Goal: Transaction & Acquisition: Purchase product/service

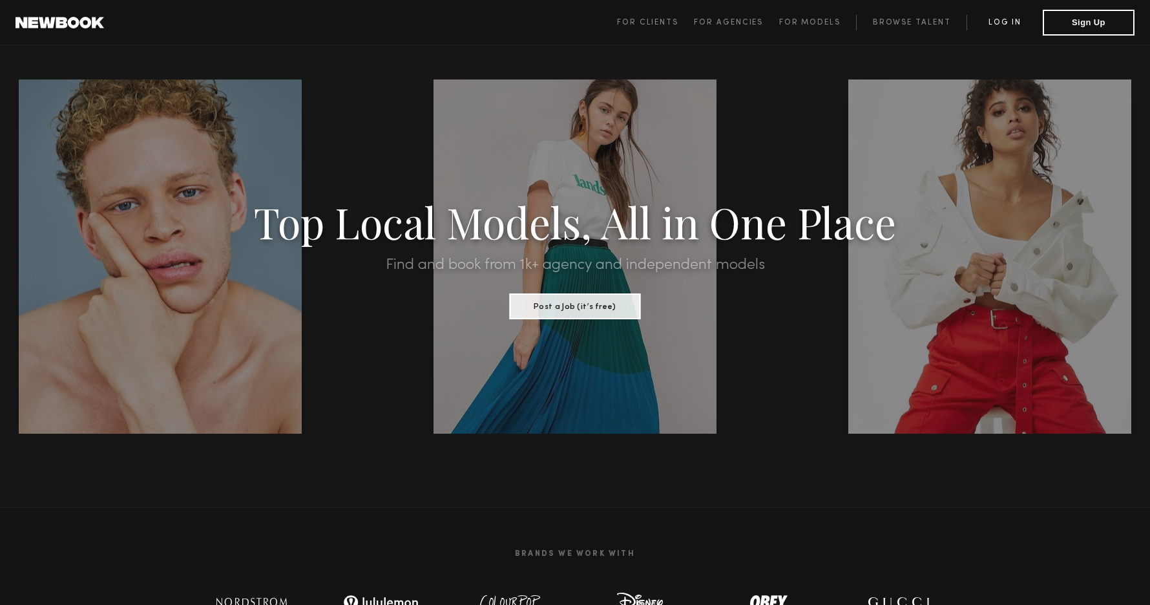
click at [1001, 26] on link "Log in" at bounding box center [1005, 23] width 76 height 16
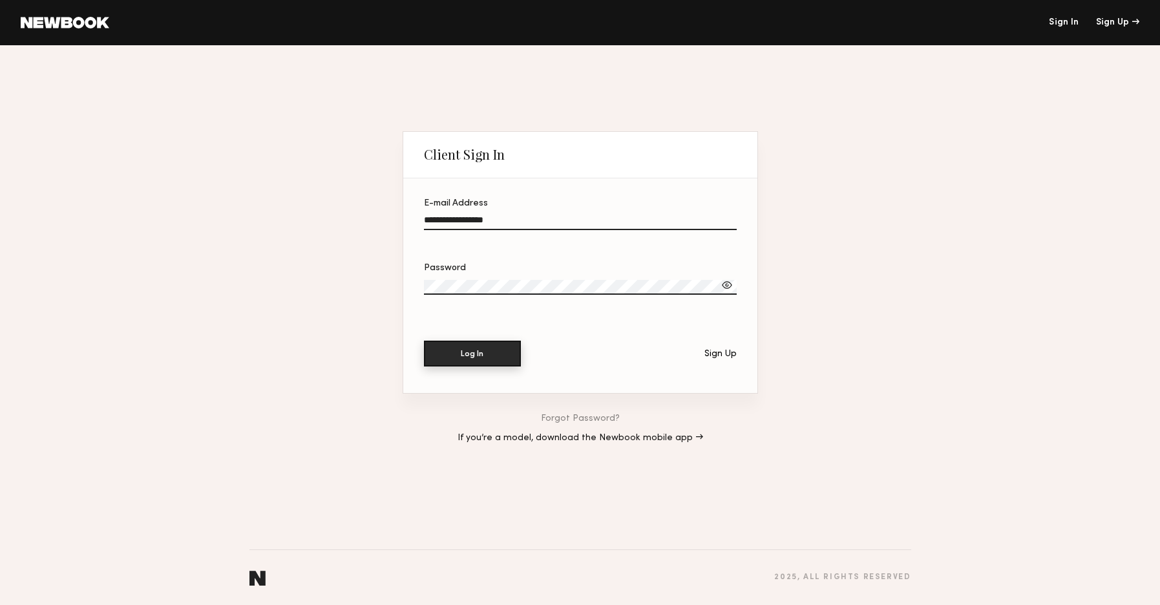
click at [509, 350] on button "Log In" at bounding box center [472, 353] width 97 height 26
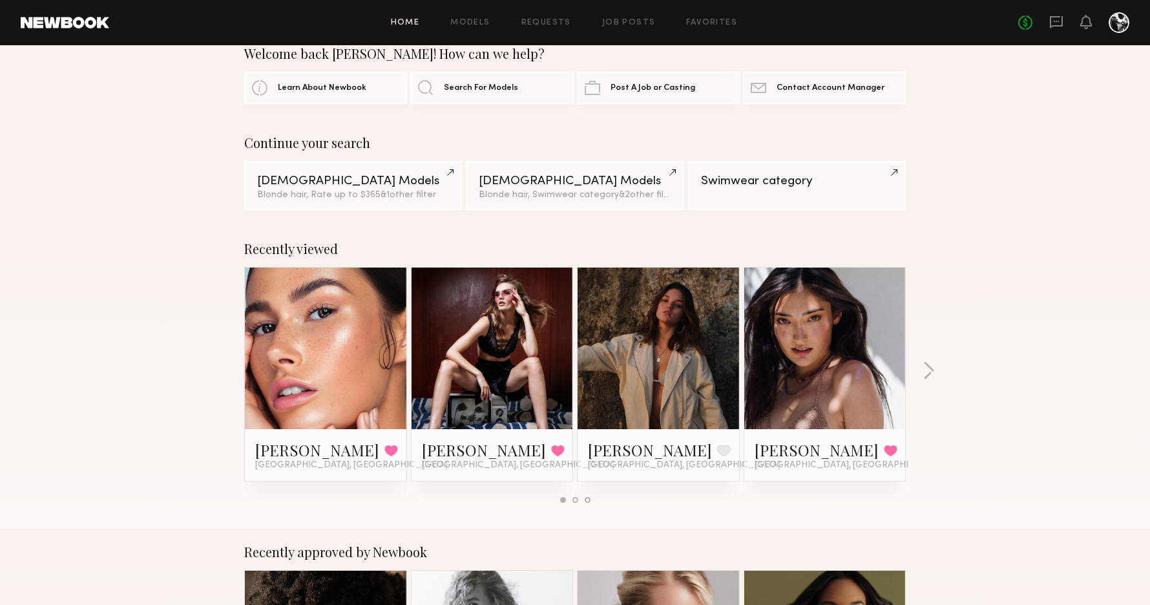
scroll to position [31, 0]
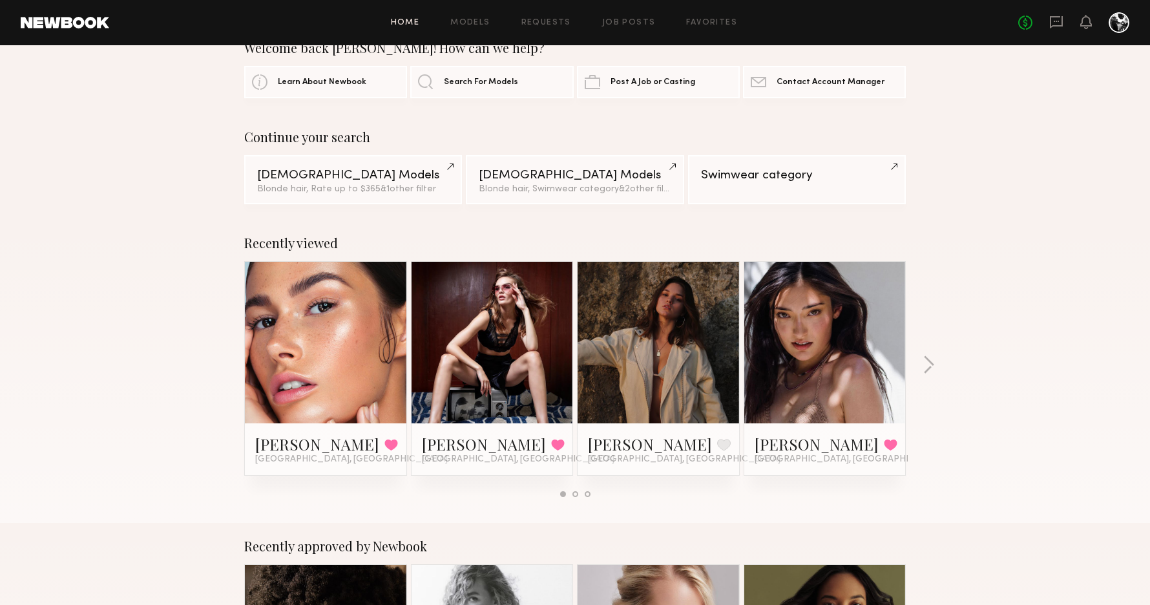
click at [805, 330] on link at bounding box center [825, 343] width 79 height 162
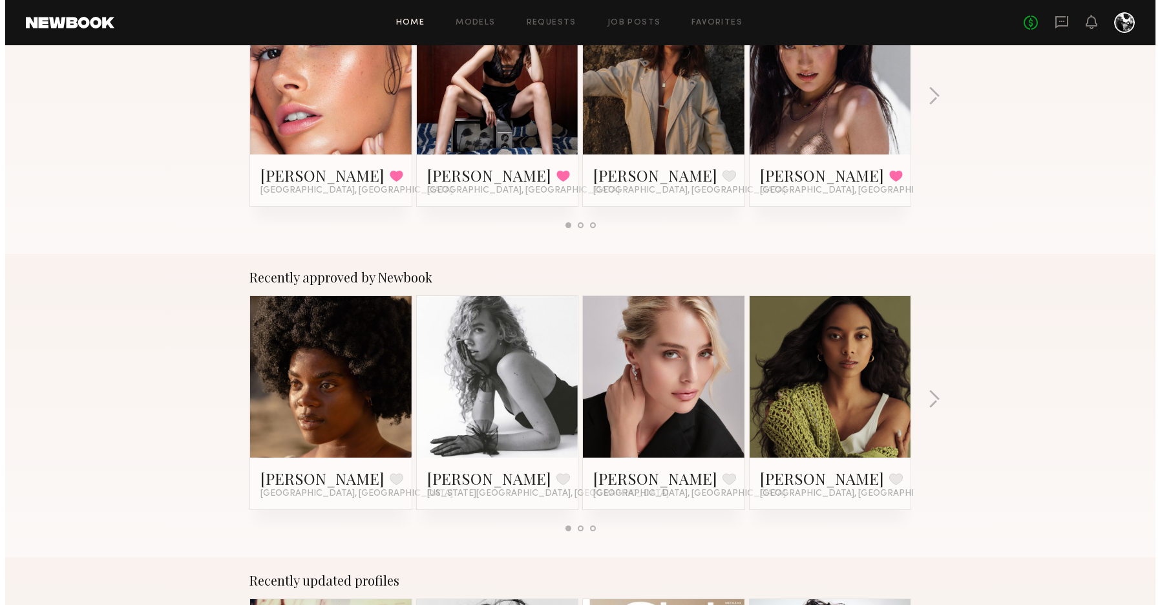
scroll to position [0, 0]
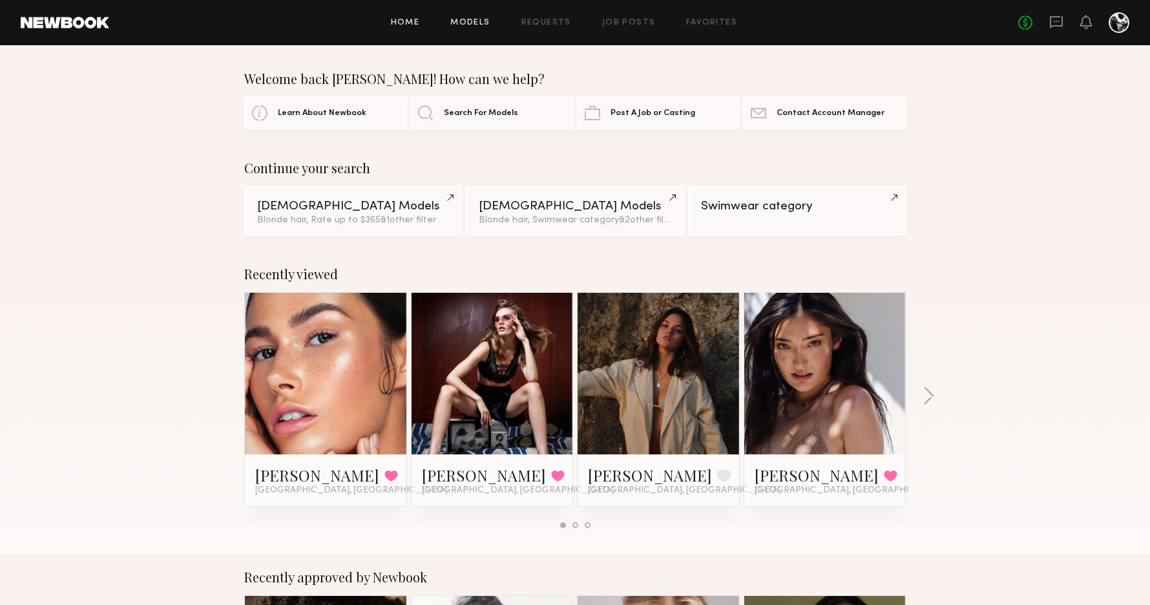
click at [477, 24] on link "Models" at bounding box center [469, 23] width 39 height 8
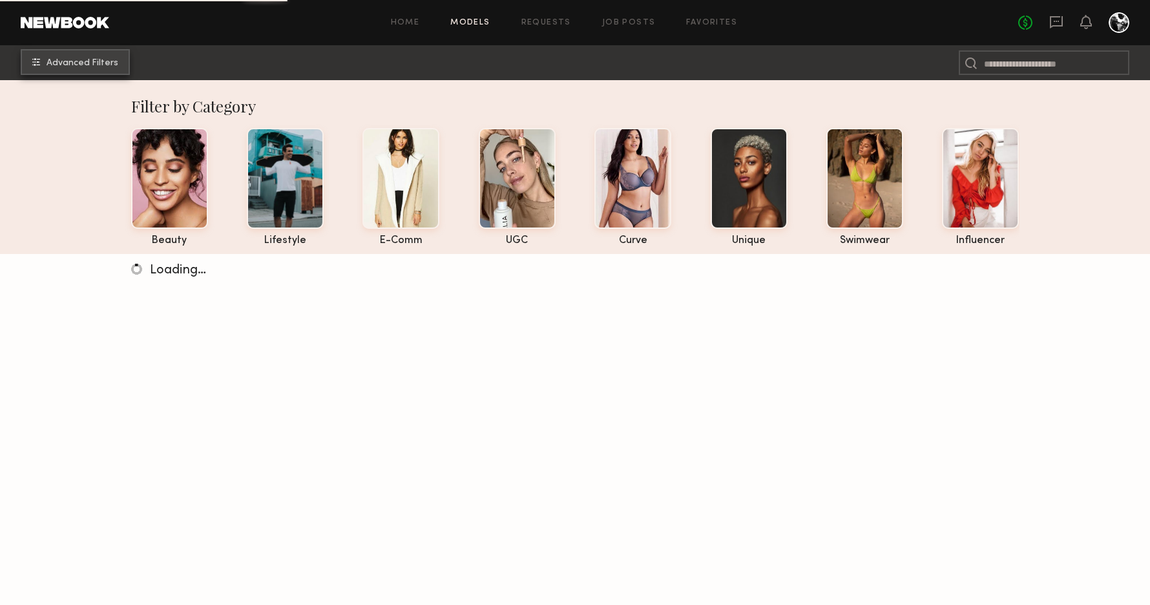
click at [84, 59] on span "Advanced Filters" at bounding box center [83, 63] width 72 height 9
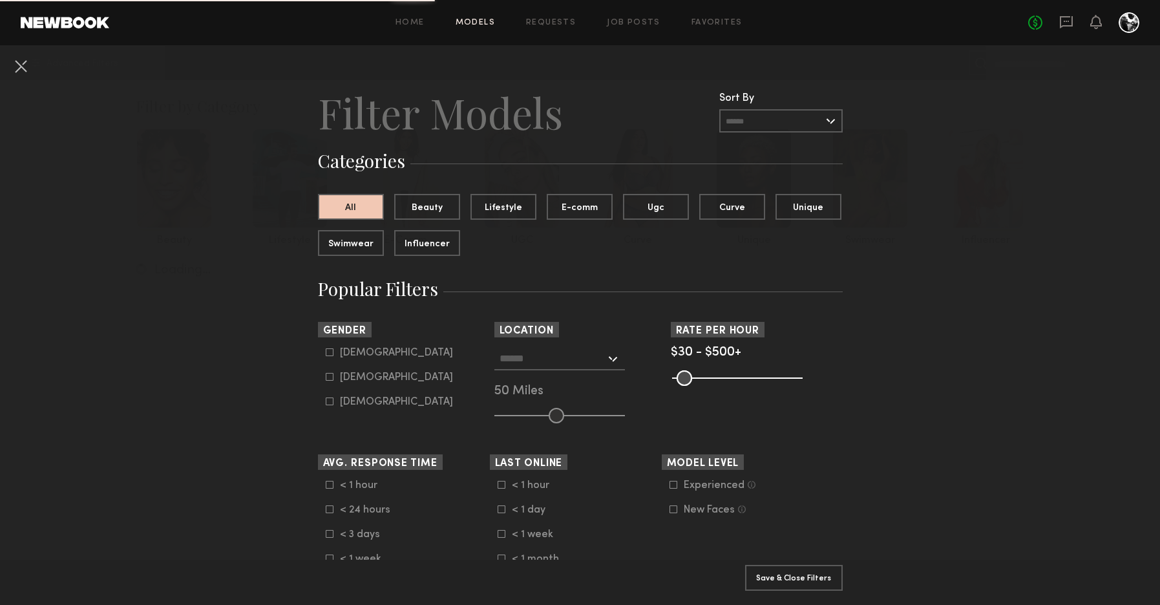
click at [326, 376] on icon at bounding box center [330, 377] width 8 height 8
type input "**"
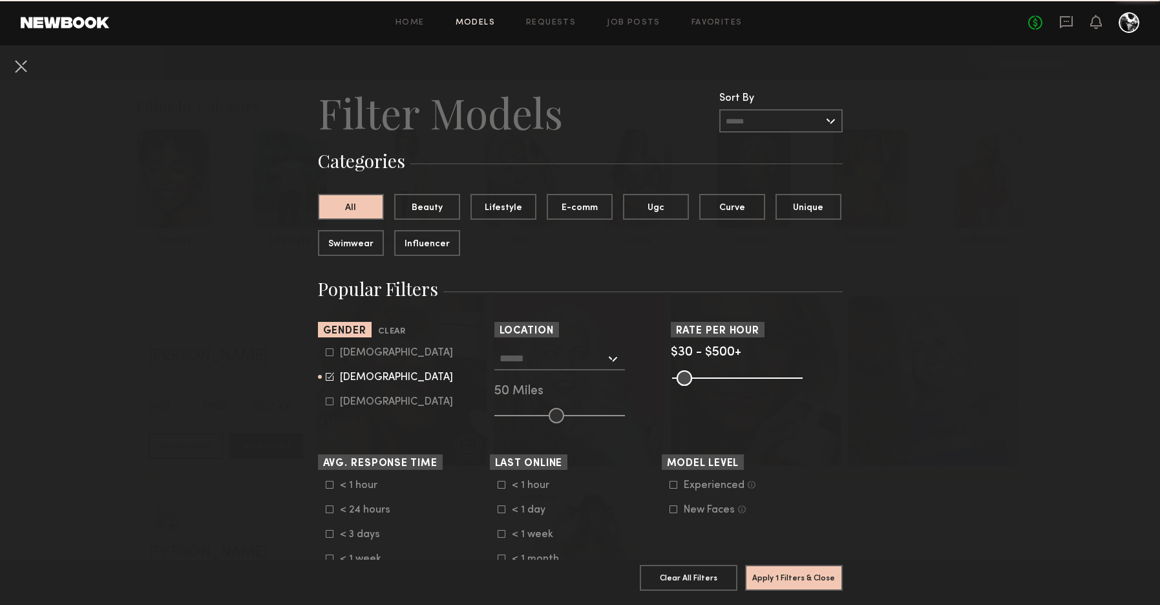
click at [541, 362] on input "text" at bounding box center [552, 358] width 106 height 22
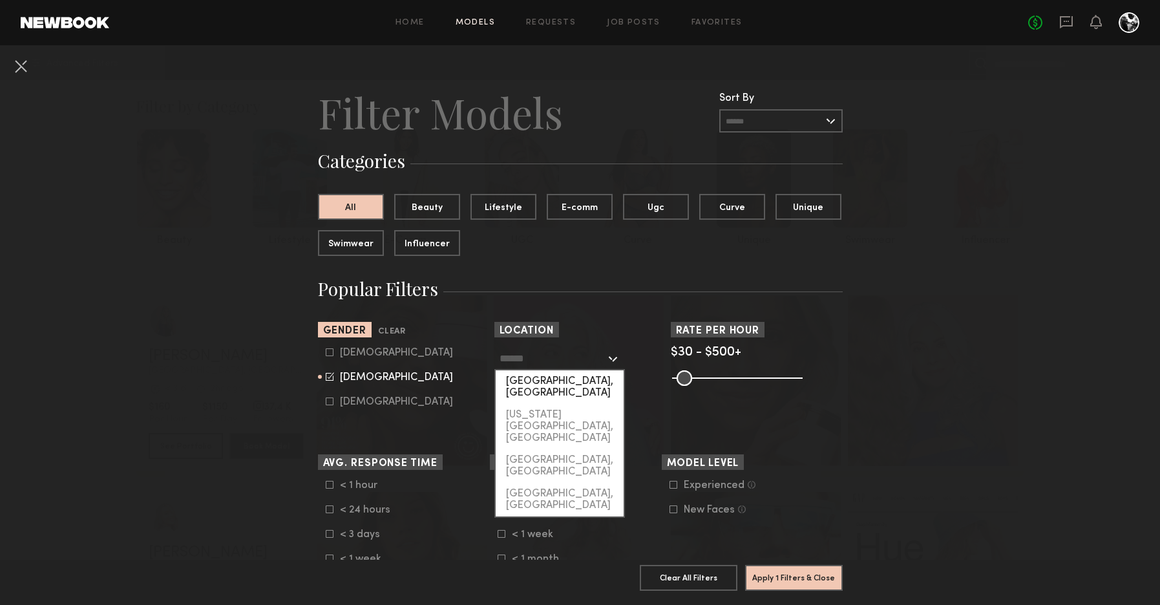
click at [541, 377] on div "[GEOGRAPHIC_DATA], [GEOGRAPHIC_DATA]" at bounding box center [560, 387] width 128 height 34
type input "**********"
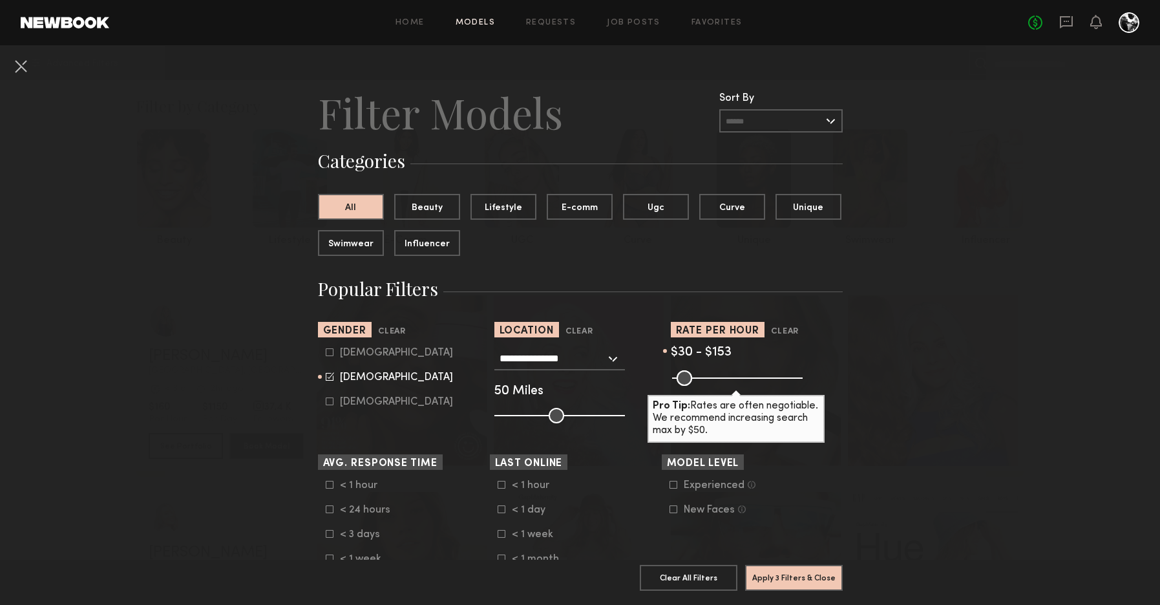
drag, startPoint x: 786, startPoint y: 380, endPoint x: 705, endPoint y: 377, distance: 80.2
click at [705, 377] on input "range" at bounding box center [737, 378] width 131 height 16
click at [704, 380] on input "range" at bounding box center [737, 378] width 131 height 16
type input "***"
click at [706, 379] on input "range" at bounding box center [737, 378] width 131 height 16
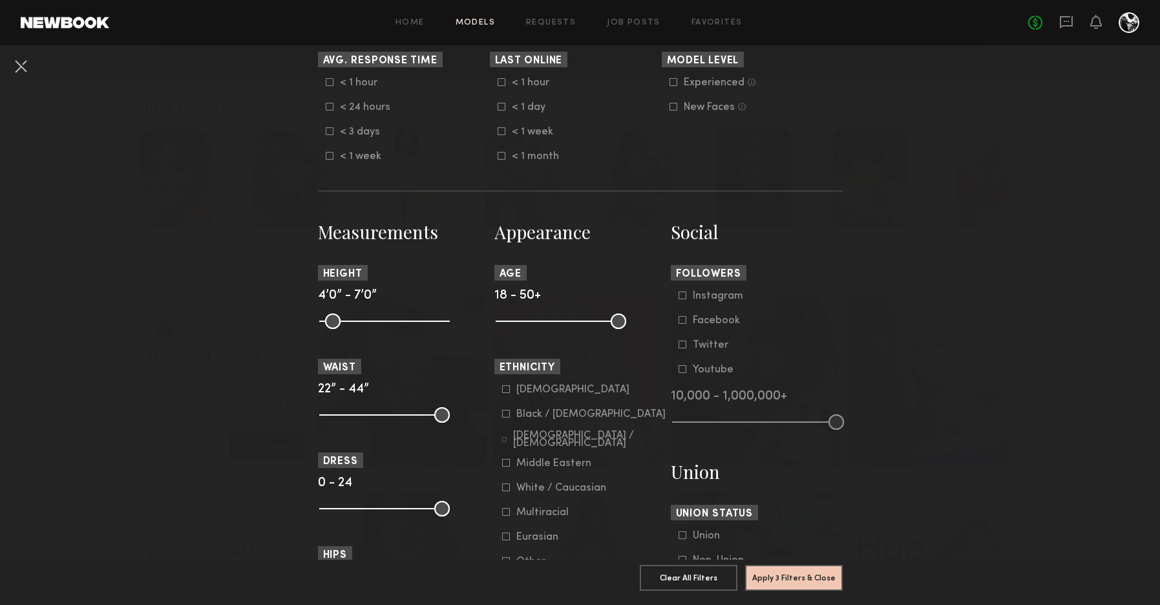
scroll to position [405, 0]
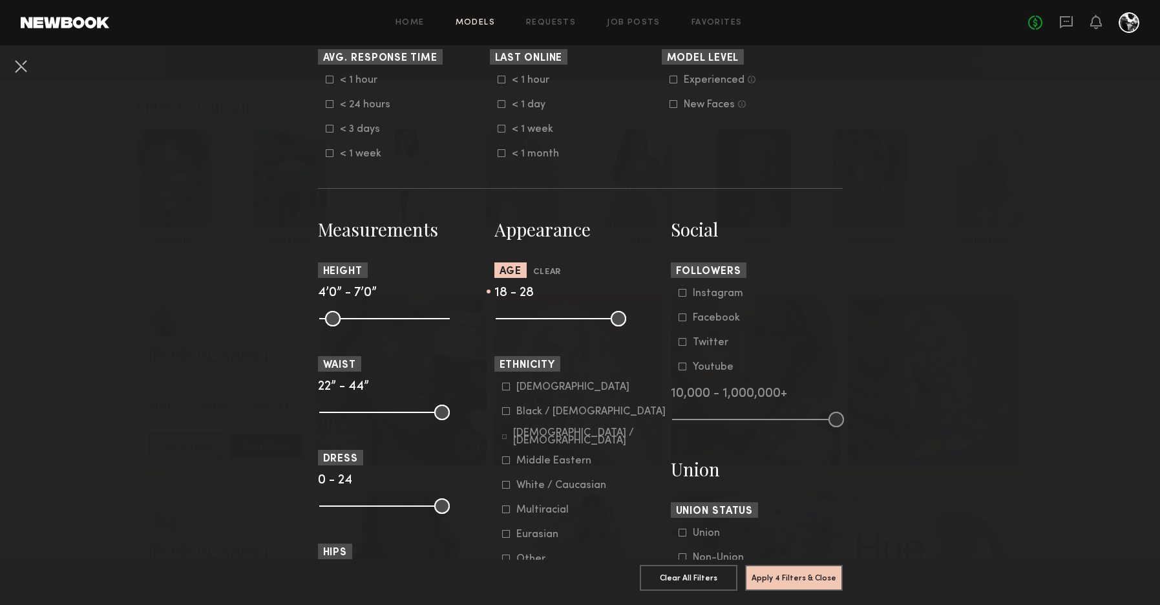
drag, startPoint x: 606, startPoint y: 316, endPoint x: 535, endPoint y: 322, distance: 71.4
type input "**"
click at [535, 322] on input "range" at bounding box center [561, 319] width 131 height 16
click at [502, 382] on icon at bounding box center [506, 386] width 8 height 8
click at [502, 481] on icon at bounding box center [506, 485] width 8 height 8
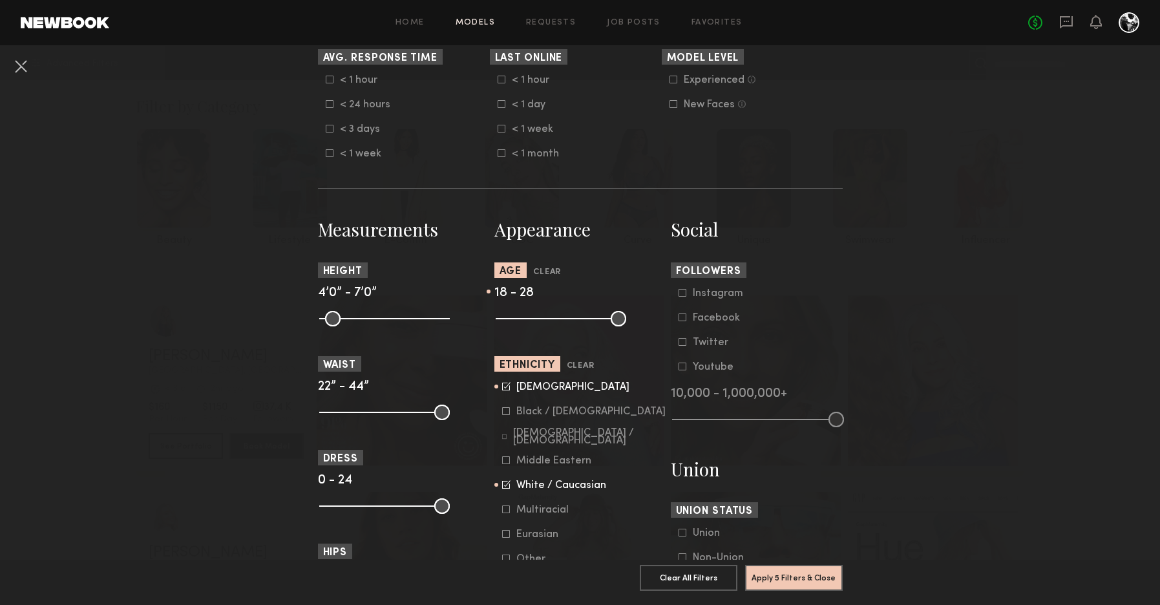
click at [502, 505] on icon at bounding box center [506, 509] width 8 height 8
click at [502, 530] on icon at bounding box center [506, 534] width 8 height 8
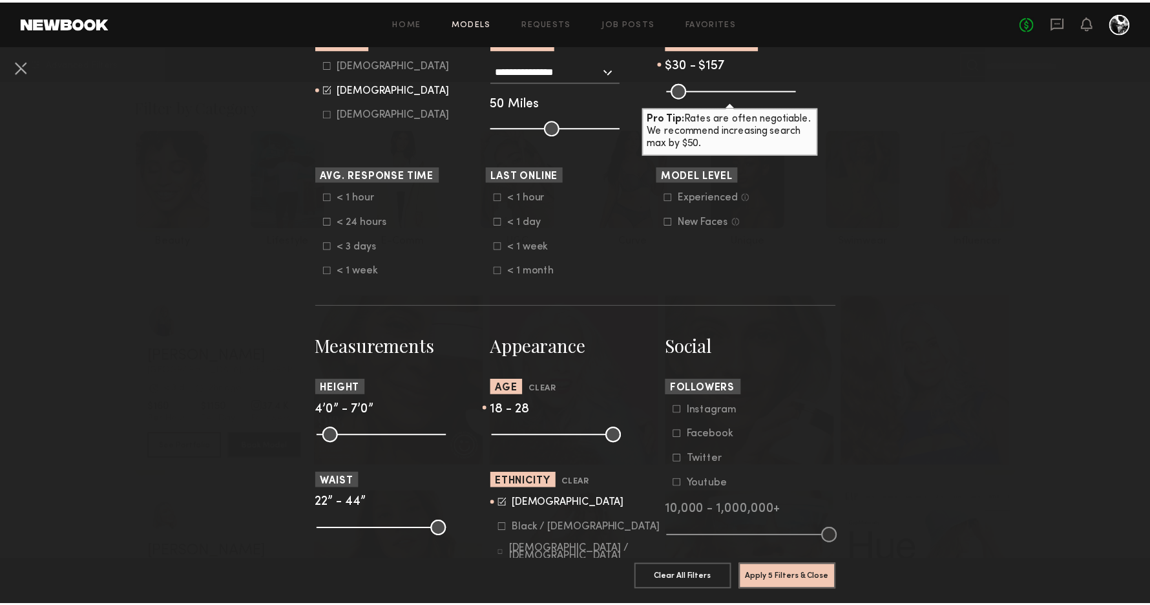
scroll to position [224, 0]
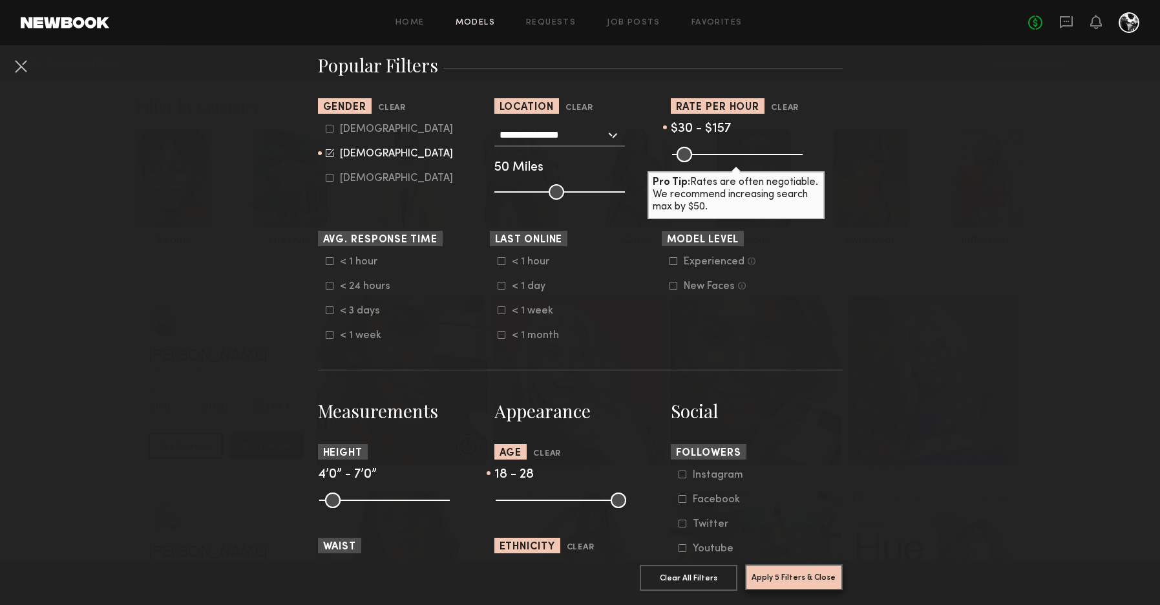
click at [809, 565] on button "Apply 5 Filters & Close" at bounding box center [794, 577] width 98 height 26
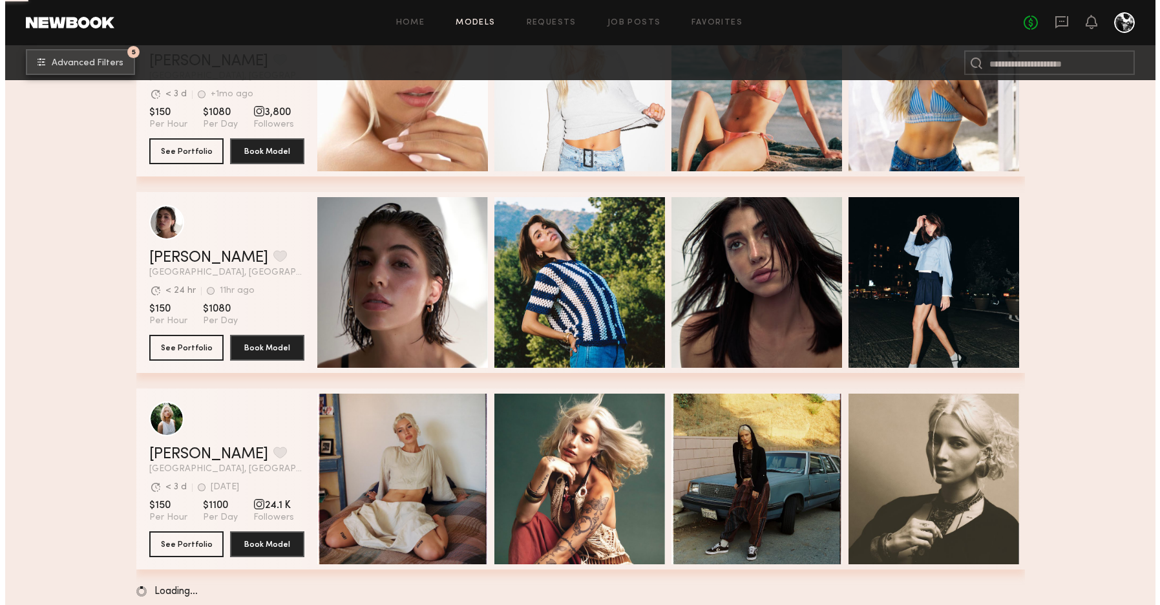
scroll to position [2087, 0]
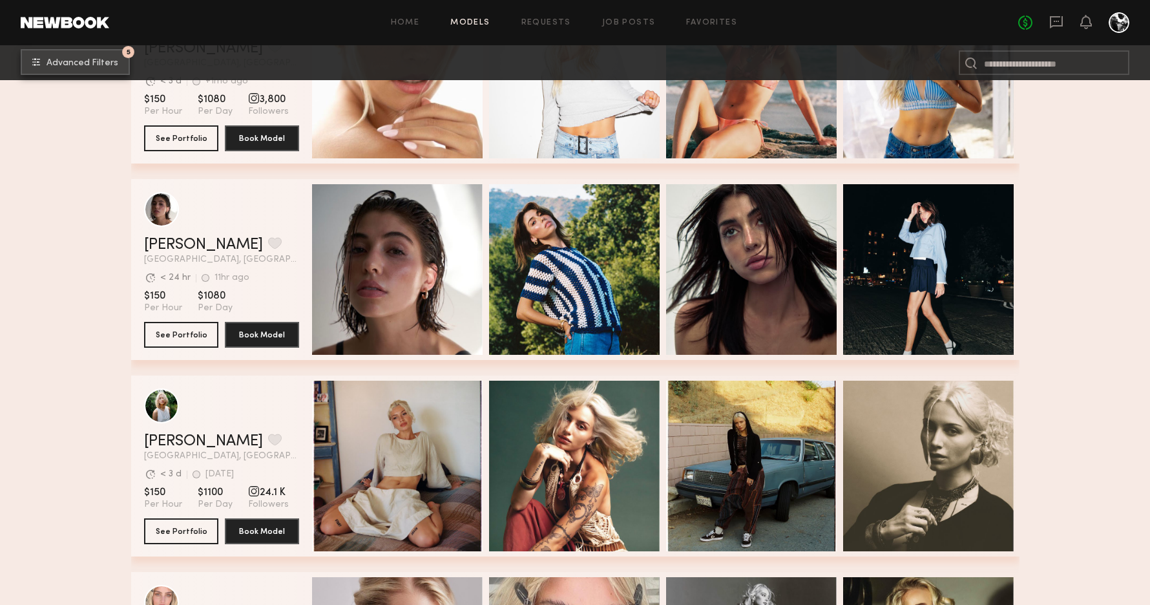
click at [56, 63] on span "Advanced Filters" at bounding box center [83, 63] width 72 height 9
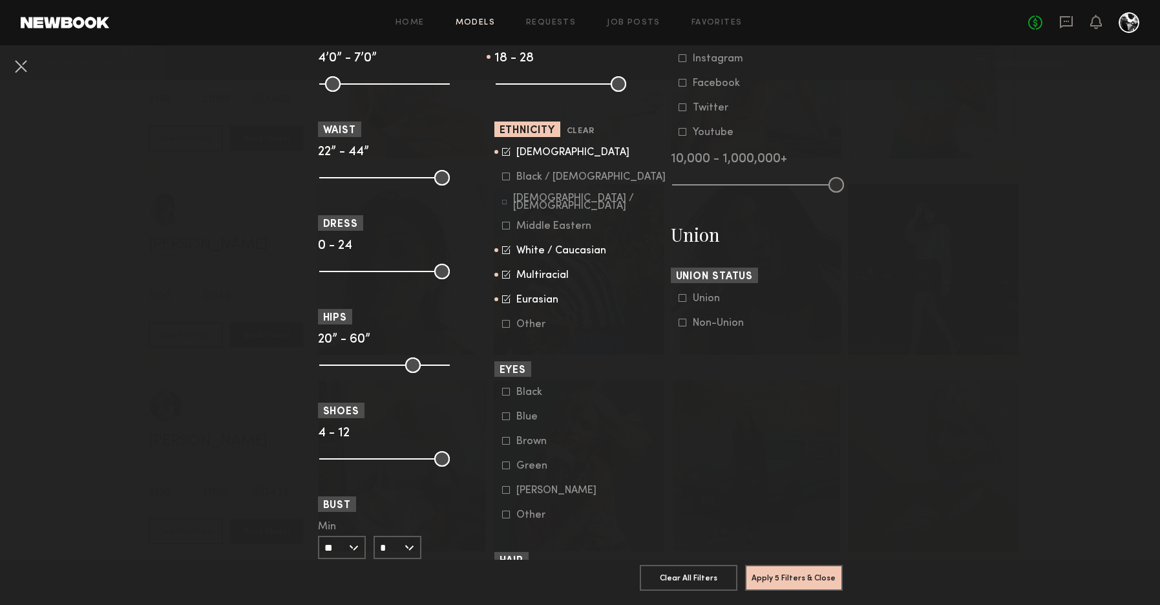
scroll to position [650, 0]
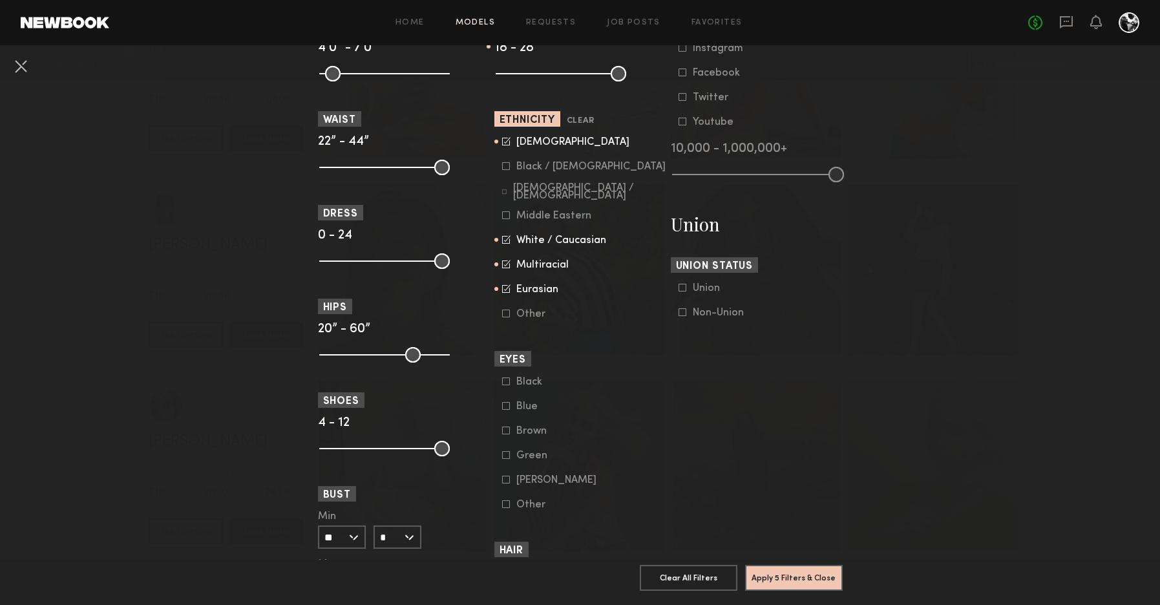
click at [502, 402] on icon at bounding box center [506, 406] width 8 height 8
click at [775, 567] on button "Apply 6 Filters & Close" at bounding box center [794, 577] width 98 height 26
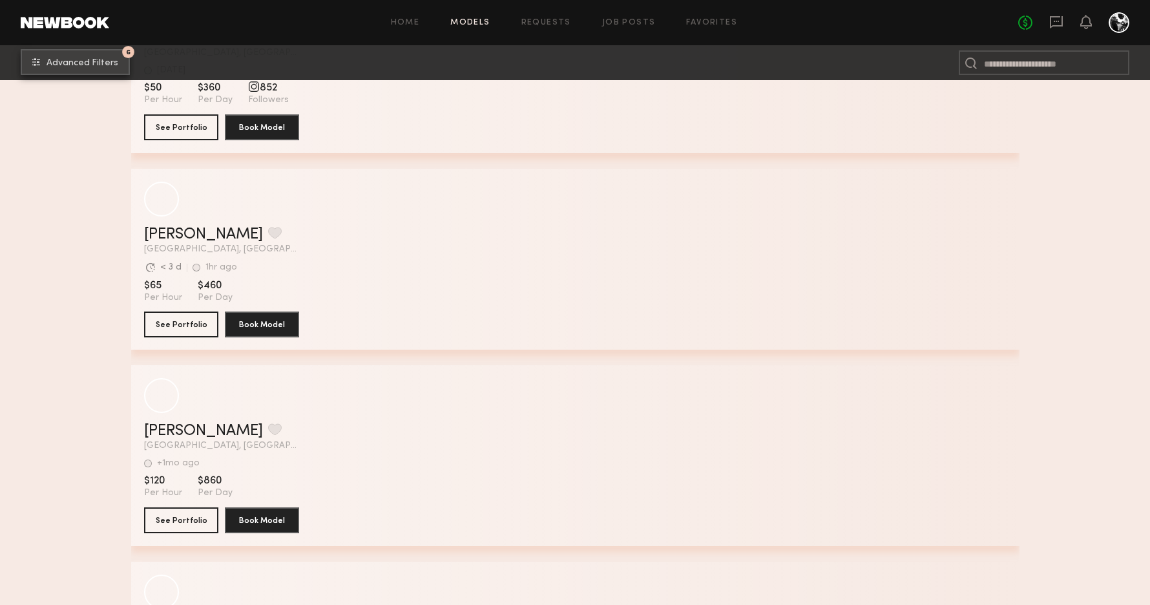
scroll to position [11731, 0]
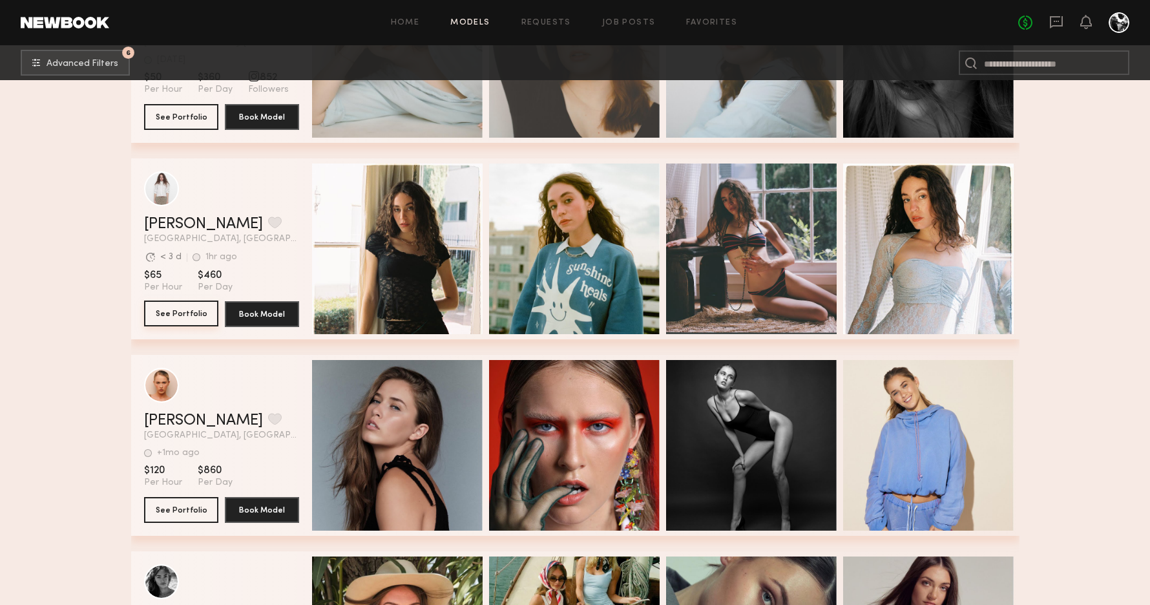
click at [179, 315] on button "See Portfolio" at bounding box center [181, 313] width 74 height 26
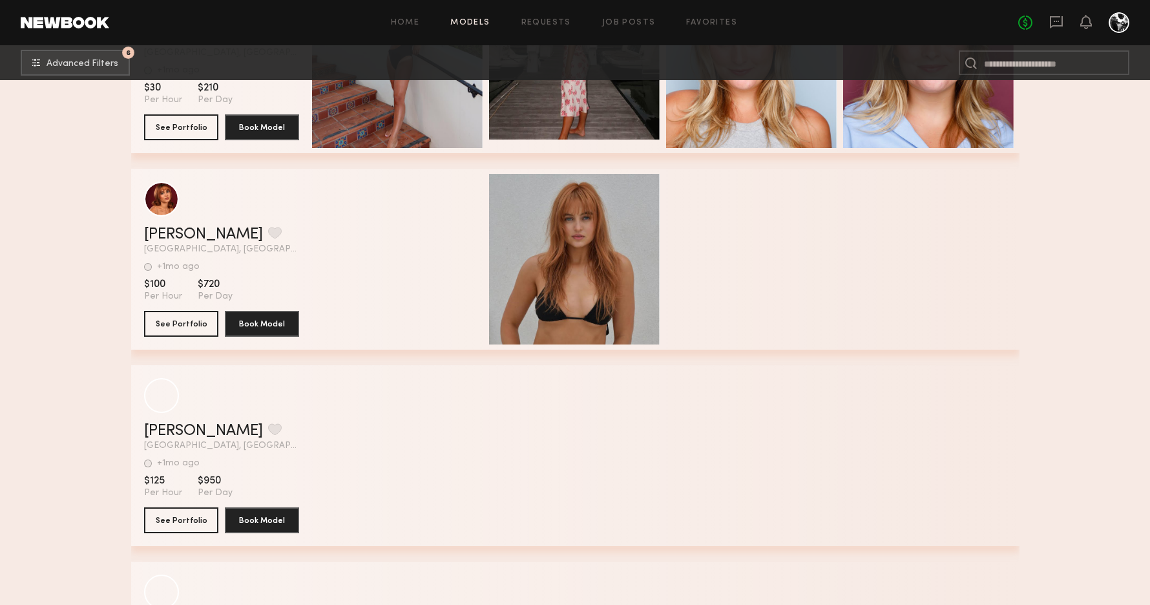
scroll to position [16062, 0]
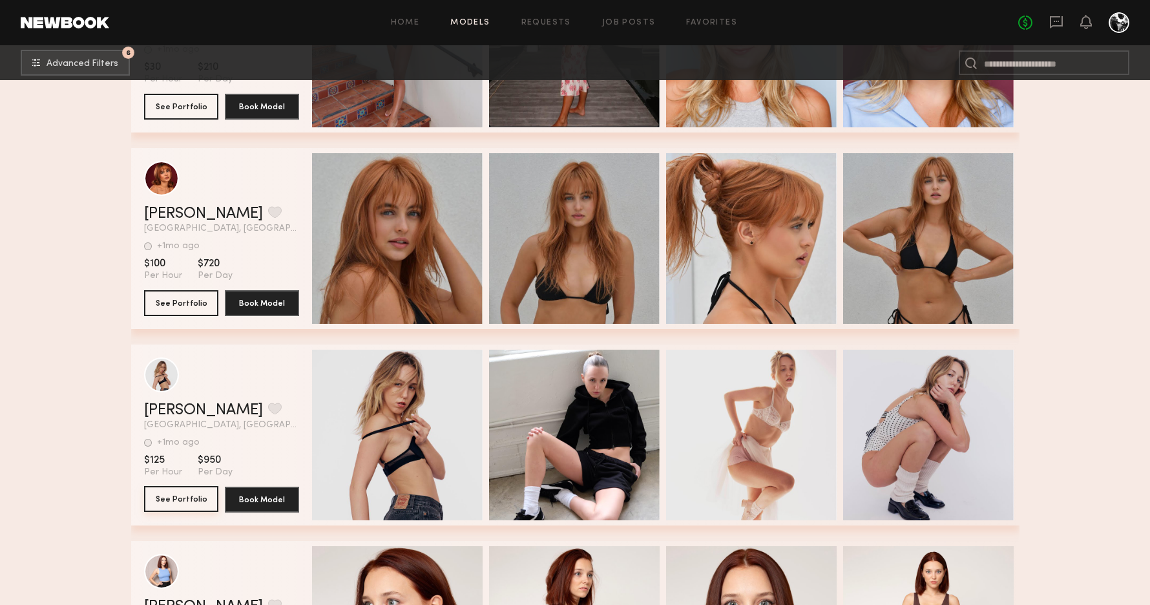
click at [188, 497] on button "See Portfolio" at bounding box center [181, 499] width 74 height 26
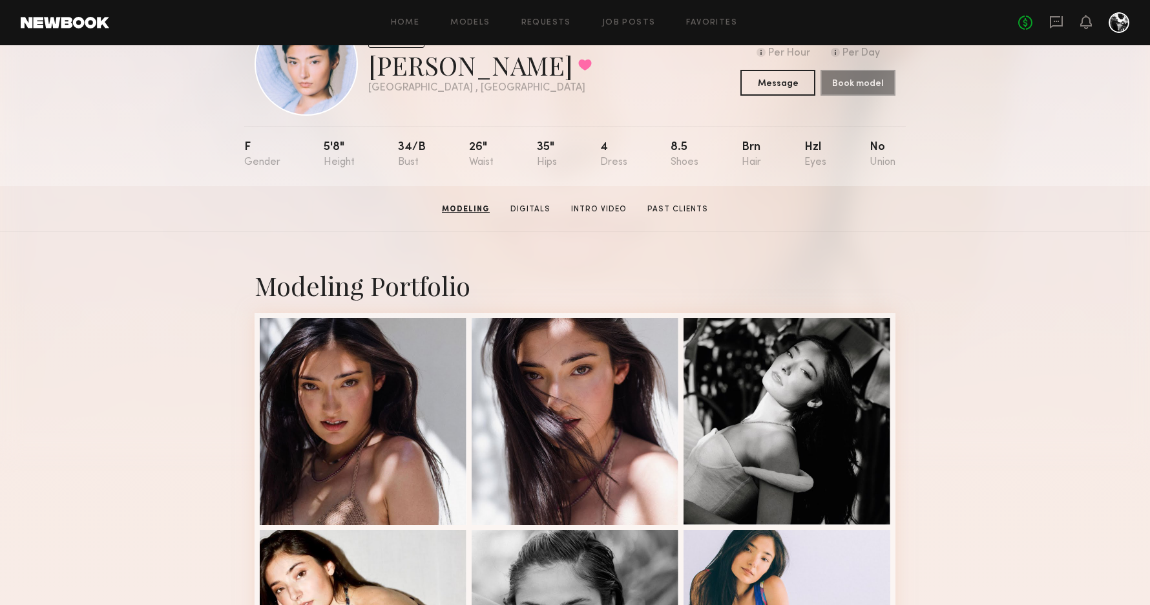
scroll to position [31, 0]
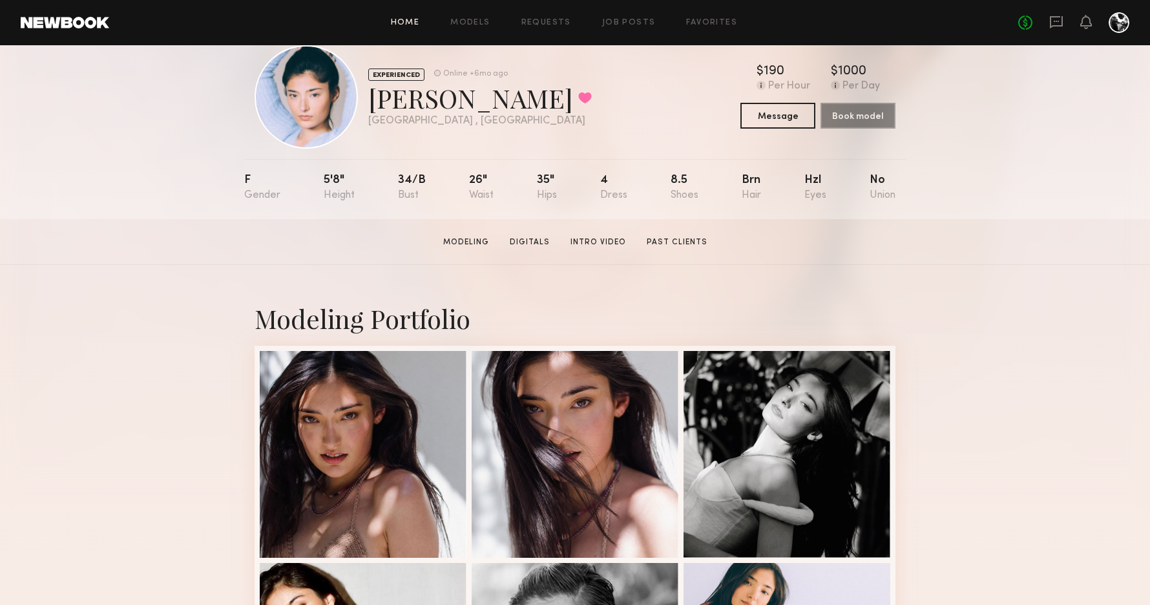
click at [396, 21] on link "Home" at bounding box center [405, 23] width 29 height 8
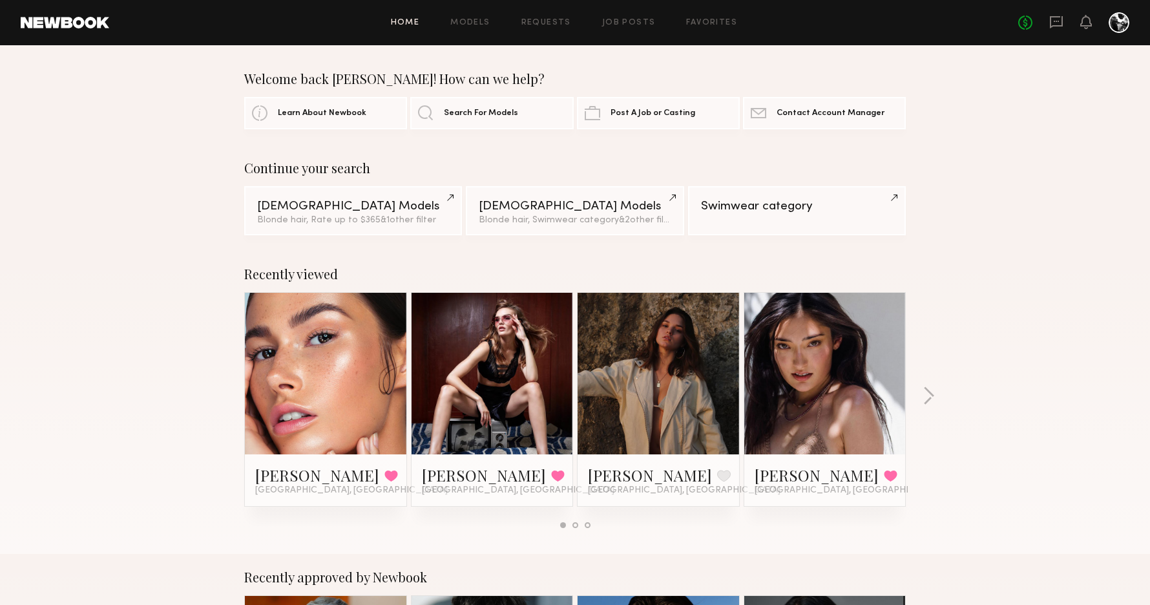
click at [646, 348] on link at bounding box center [658, 374] width 79 height 162
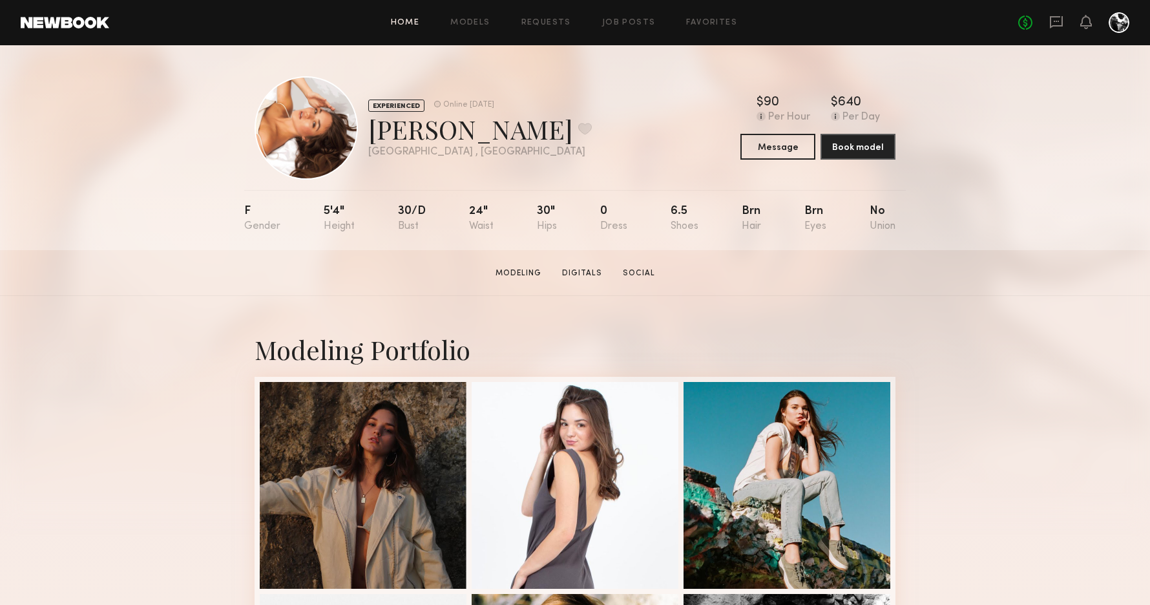
click at [401, 21] on link "Home" at bounding box center [405, 23] width 29 height 8
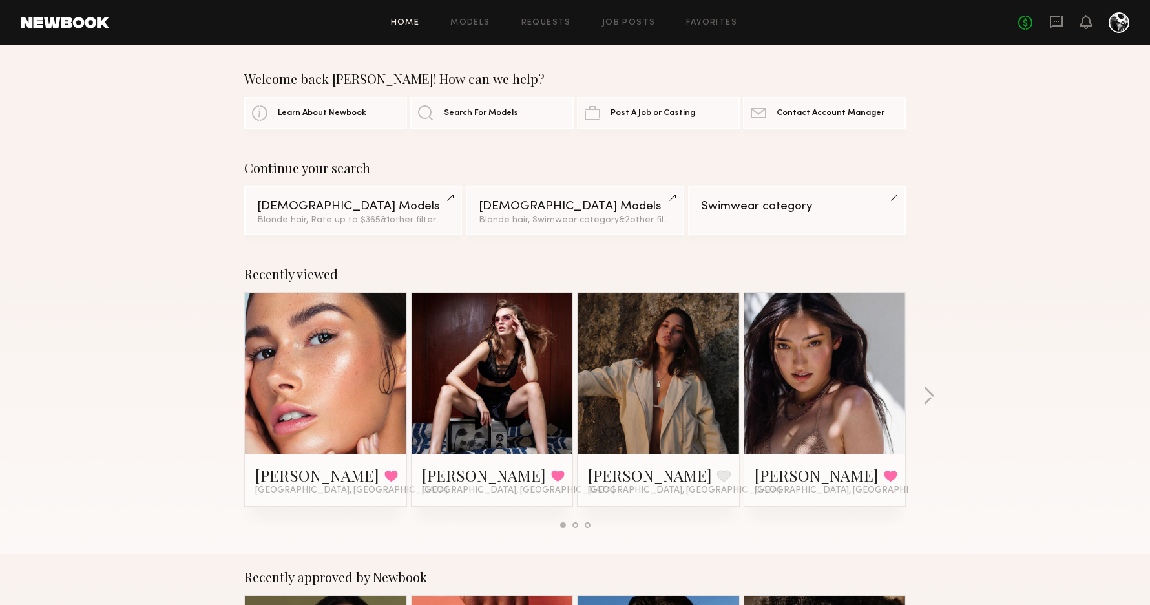
click at [477, 16] on div "Home Models Requests Job Posts Favorites Sign Out No fees up to $5,000" at bounding box center [619, 22] width 1020 height 21
click at [474, 23] on link "Models" at bounding box center [469, 23] width 39 height 8
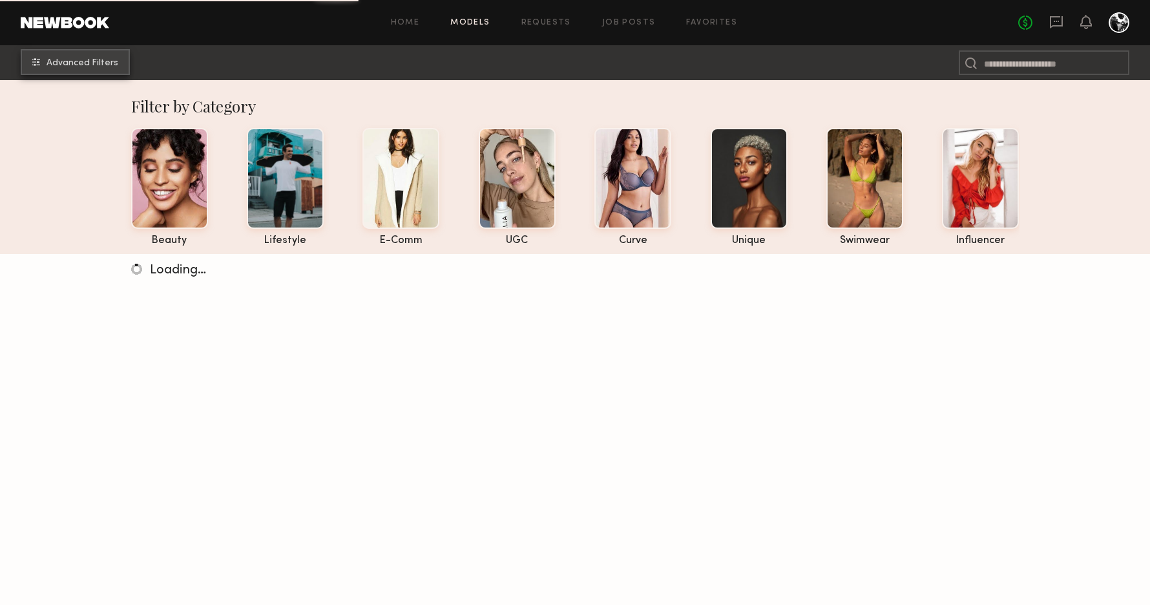
click at [87, 61] on span "Advanced Filters" at bounding box center [83, 63] width 72 height 9
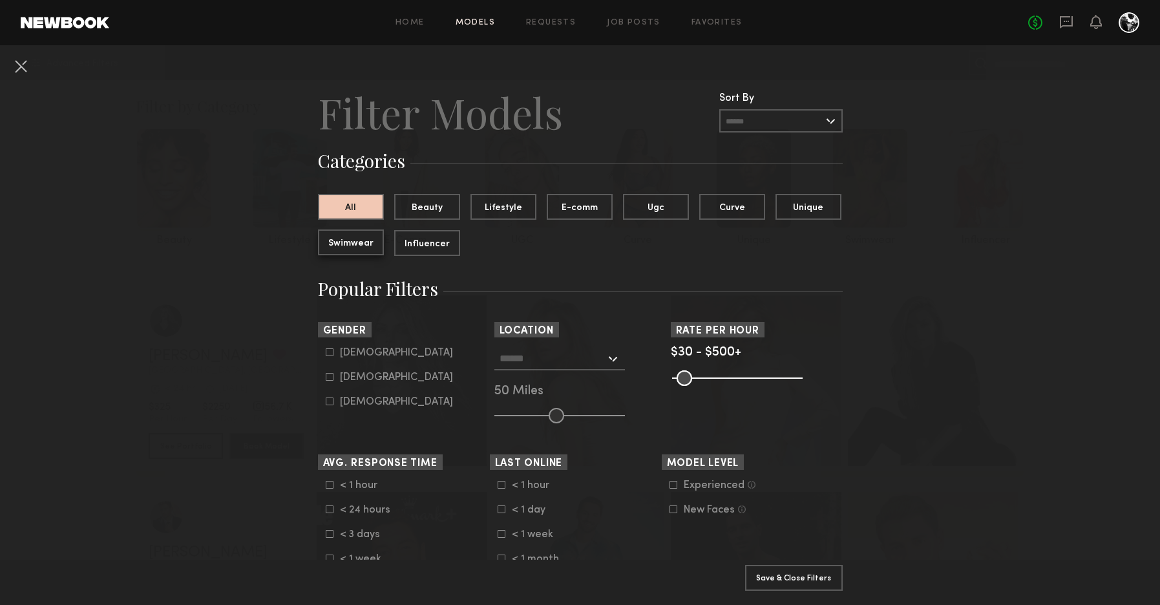
click at [351, 245] on button "Swimwear" at bounding box center [351, 242] width 66 height 26
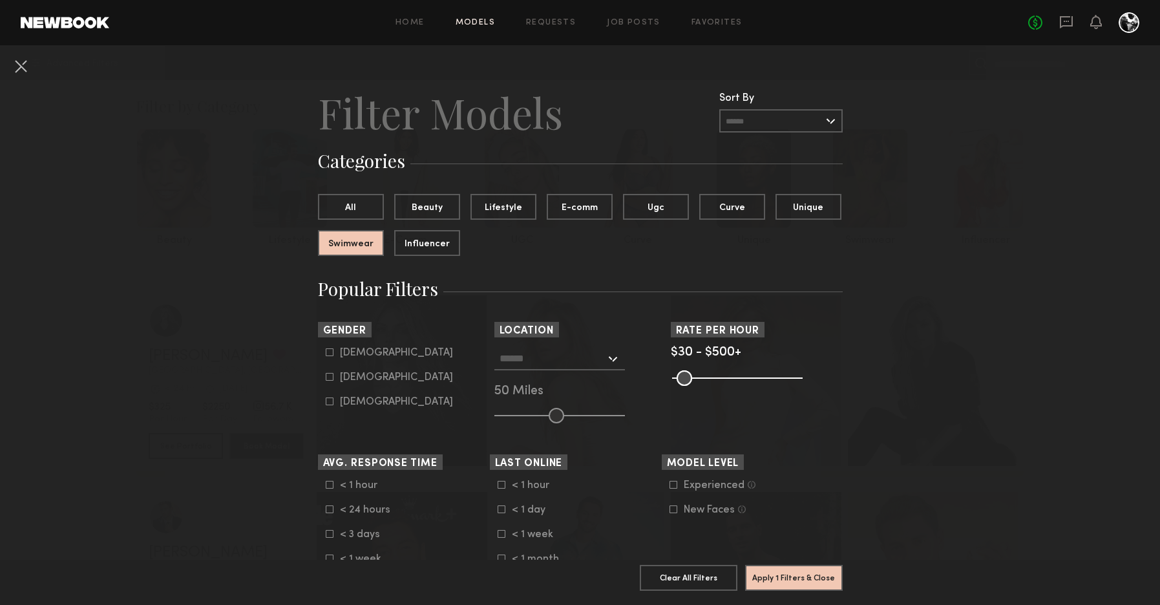
click at [326, 375] on icon at bounding box center [330, 377] width 8 height 8
type input "**"
click at [548, 366] on input "text" at bounding box center [552, 358] width 106 height 22
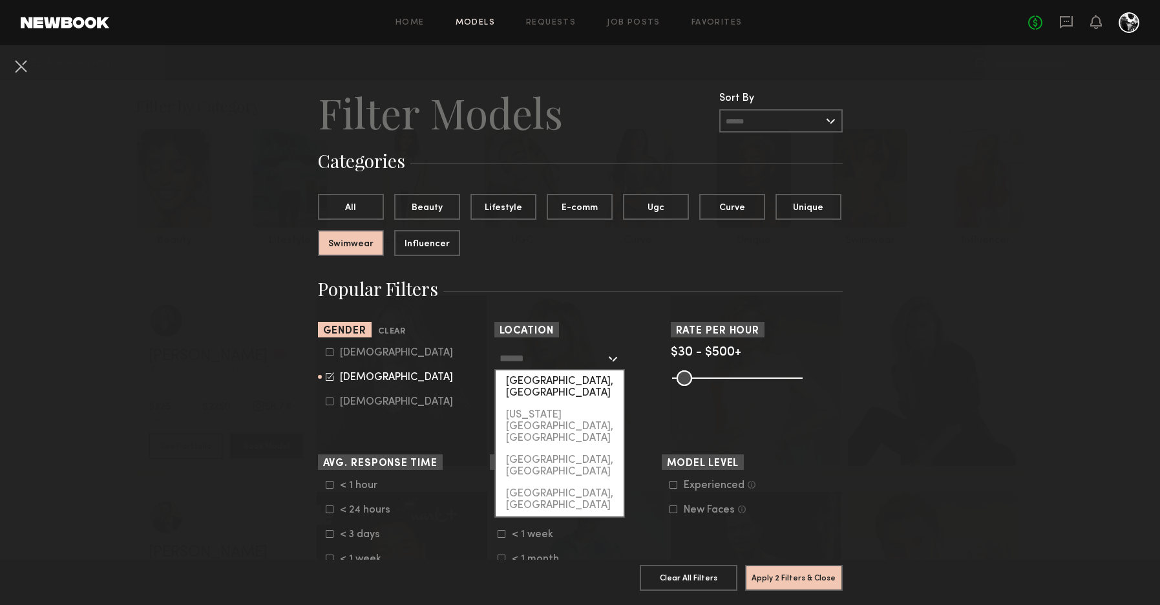
click at [547, 382] on div "[GEOGRAPHIC_DATA], [GEOGRAPHIC_DATA]" at bounding box center [560, 387] width 128 height 34
type input "**********"
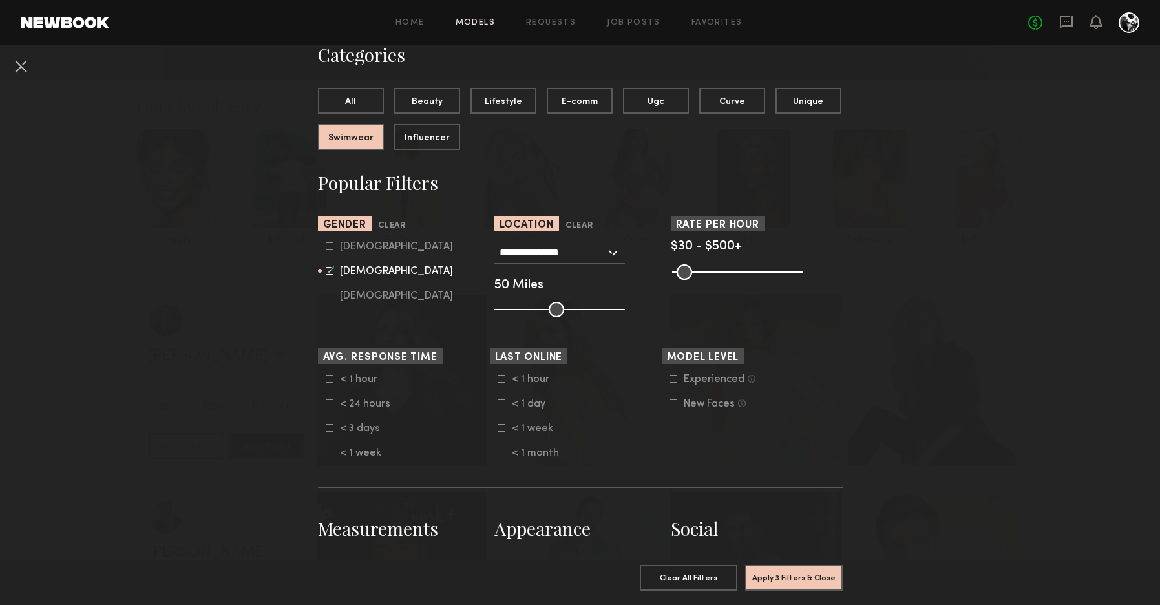
scroll to position [107, 0]
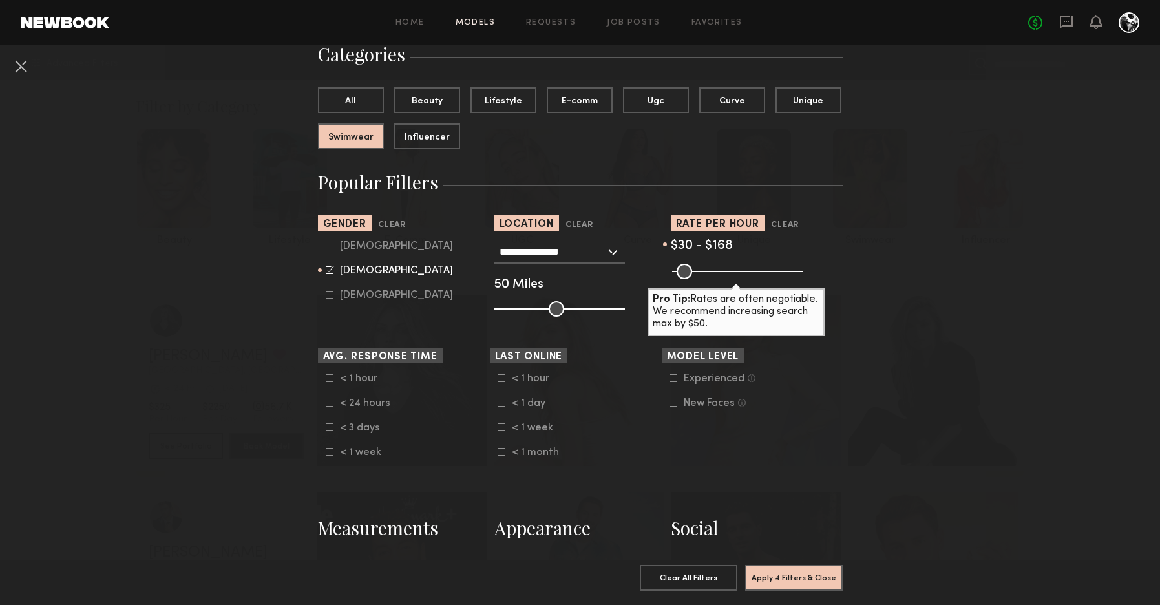
drag, startPoint x: 786, startPoint y: 270, endPoint x: 709, endPoint y: 275, distance: 77.1
type input "***"
click at [709, 275] on input "range" at bounding box center [737, 272] width 131 height 16
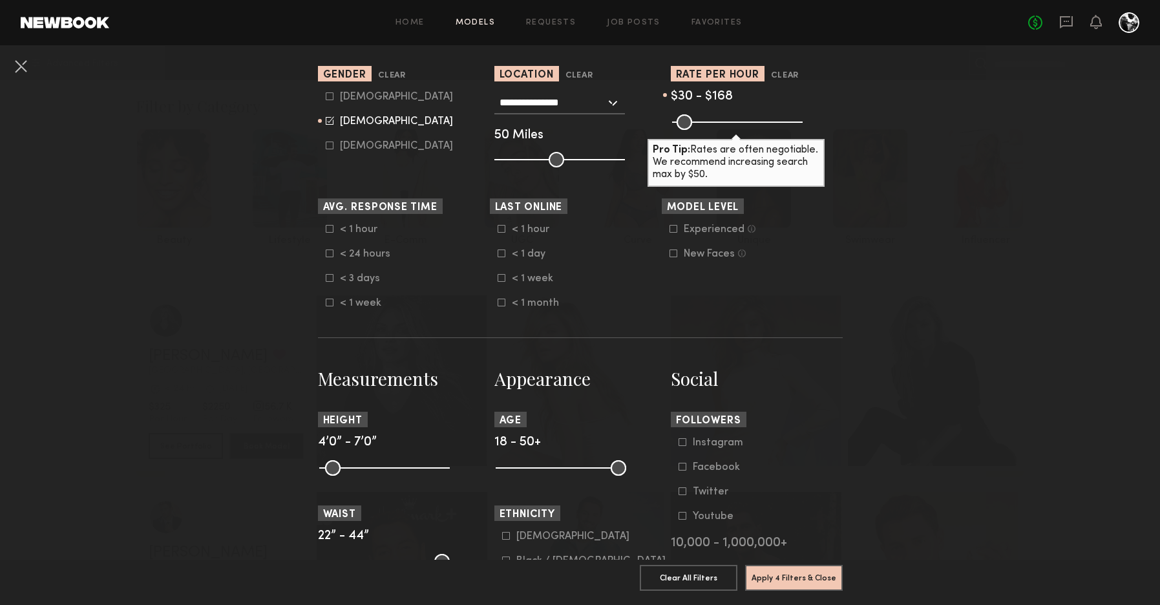
scroll to position [362, 0]
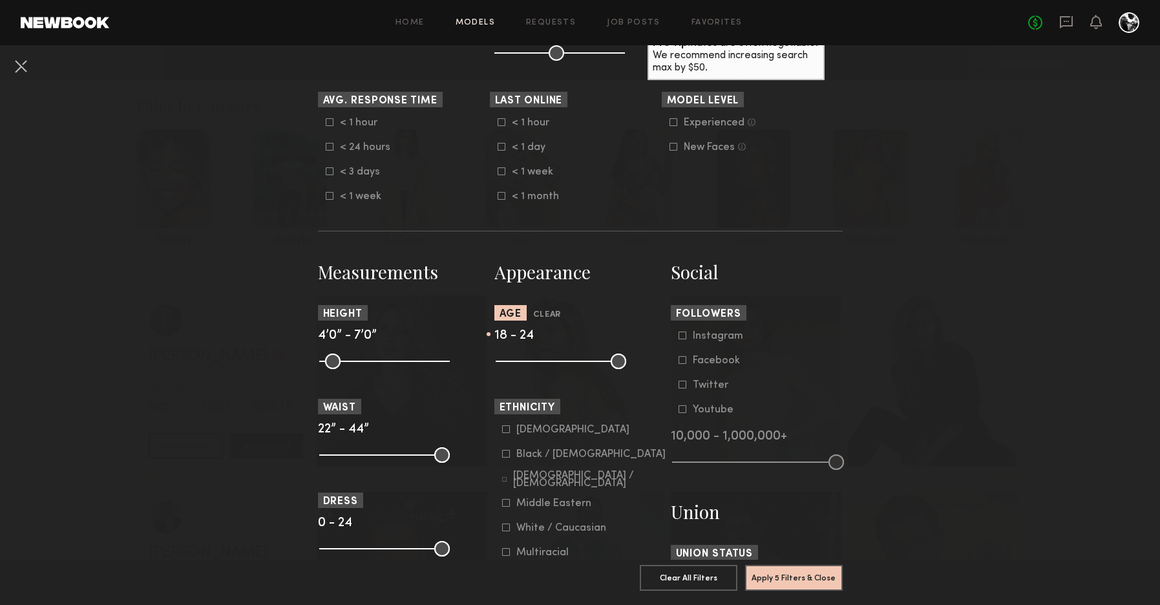
drag, startPoint x: 611, startPoint y: 359, endPoint x: 521, endPoint y: 362, distance: 89.8
type input "**"
click at [521, 362] on input "range" at bounding box center [561, 361] width 131 height 16
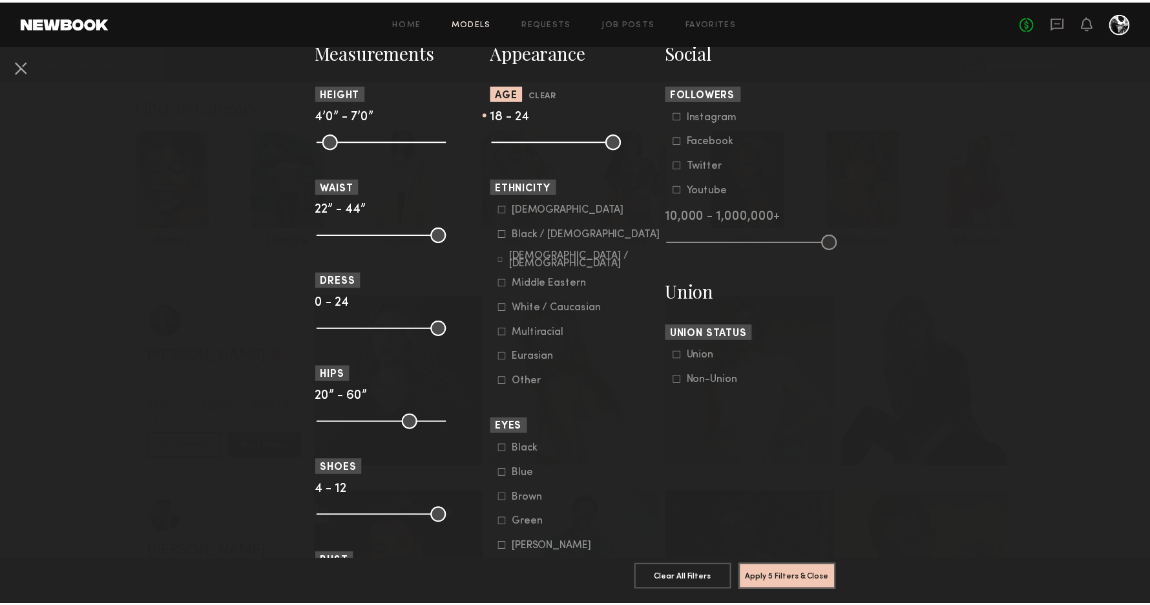
scroll to position [586, 0]
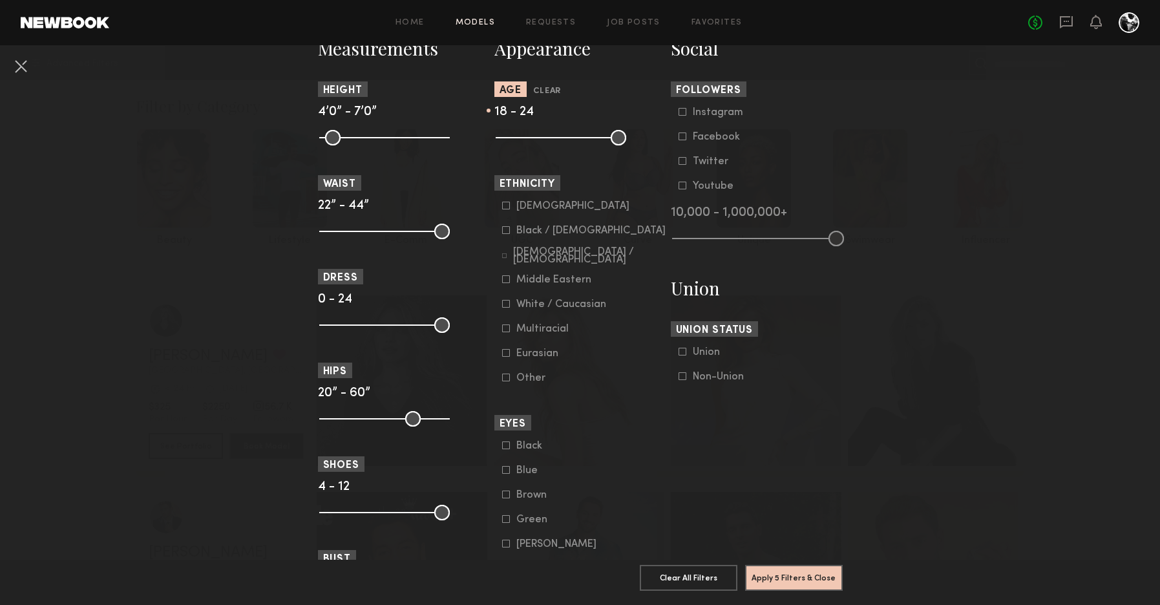
click at [502, 202] on icon at bounding box center [506, 206] width 8 height 8
click at [502, 300] on icon at bounding box center [506, 304] width 8 height 8
click at [502, 349] on icon at bounding box center [506, 353] width 8 height 8
click at [791, 569] on button "Apply 6 Filters & Close" at bounding box center [794, 577] width 98 height 26
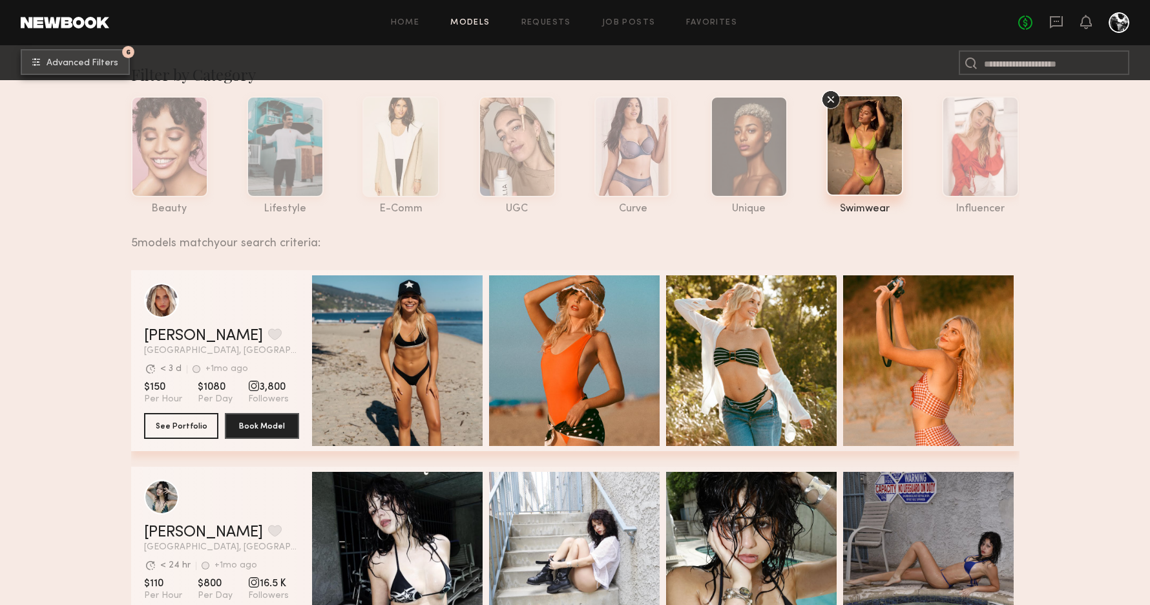
scroll to position [114, 0]
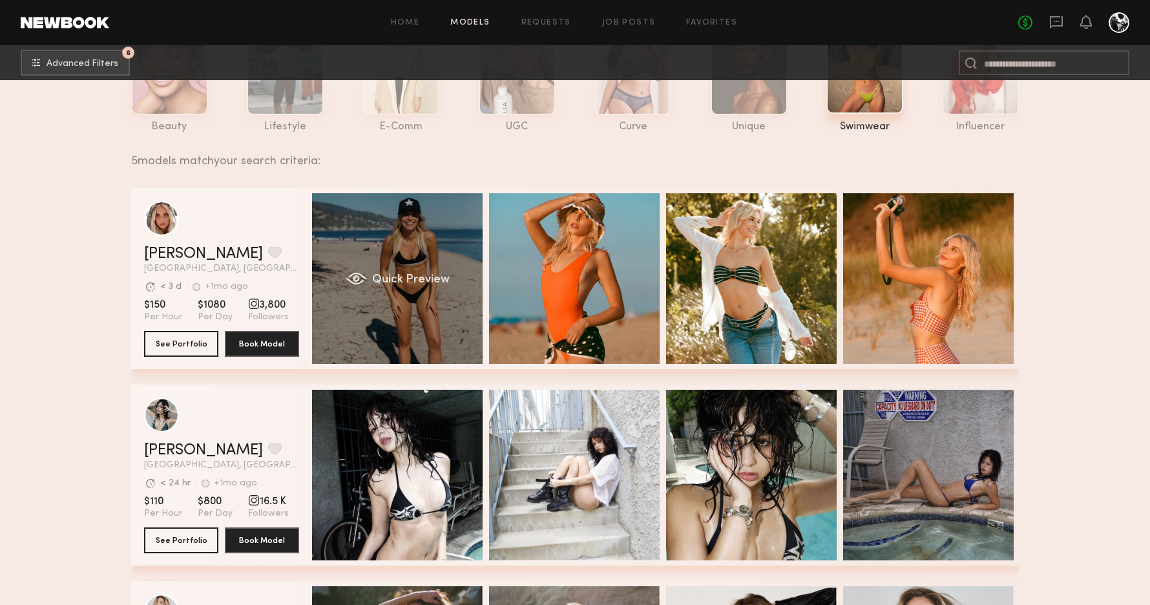
click at [425, 248] on div "Quick Preview" at bounding box center [397, 278] width 171 height 171
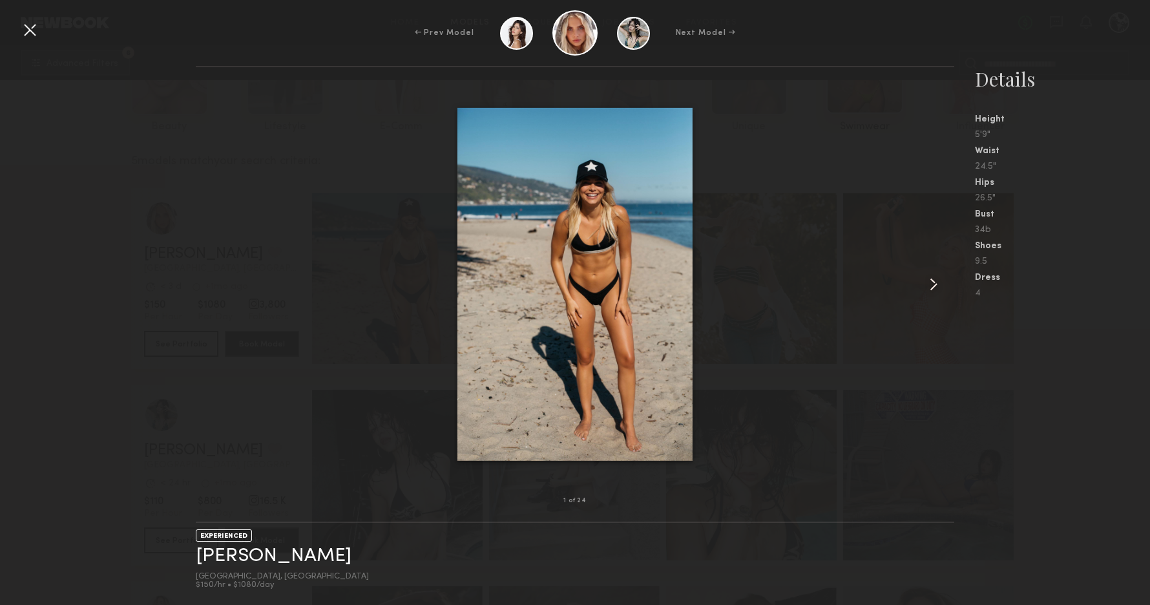
click at [936, 283] on common-icon at bounding box center [933, 284] width 21 height 21
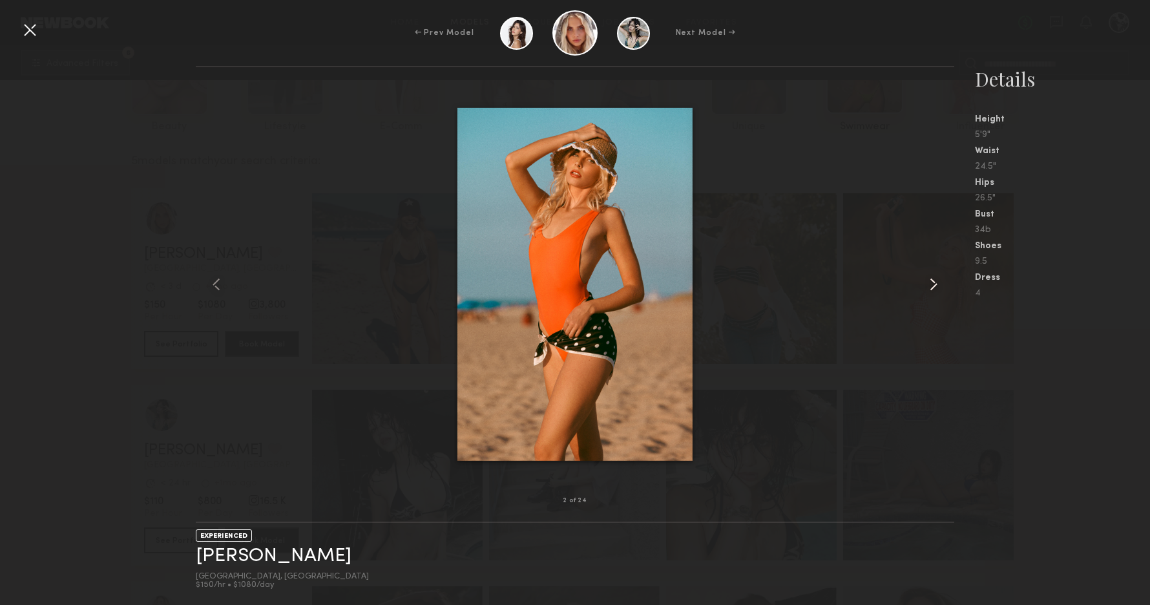
click at [936, 283] on common-icon at bounding box center [933, 284] width 21 height 21
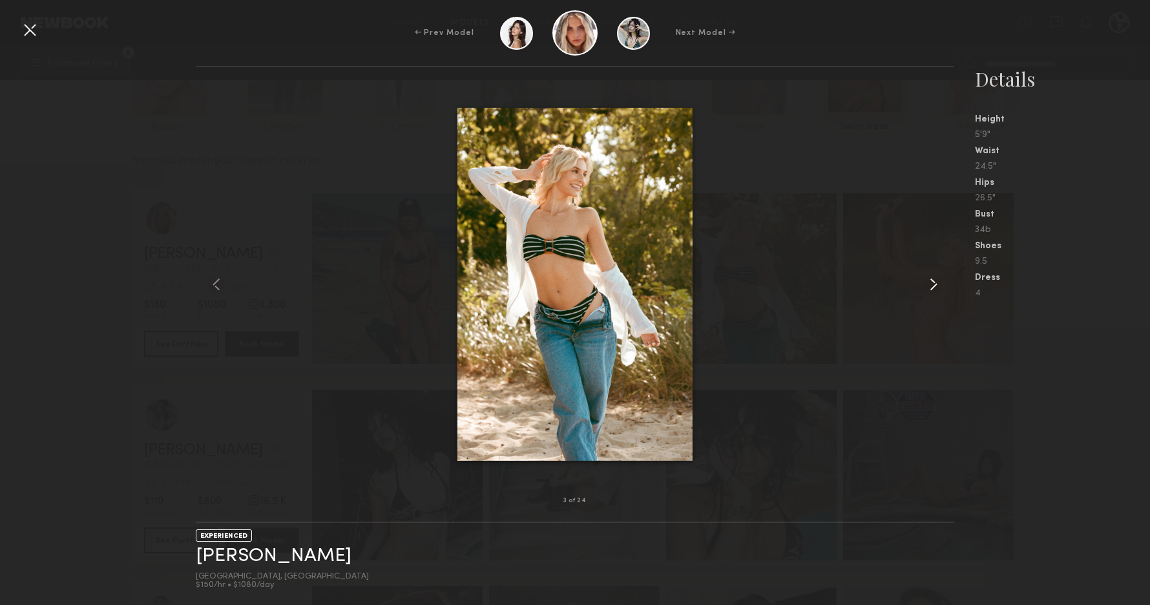
click at [936, 283] on common-icon at bounding box center [933, 284] width 21 height 21
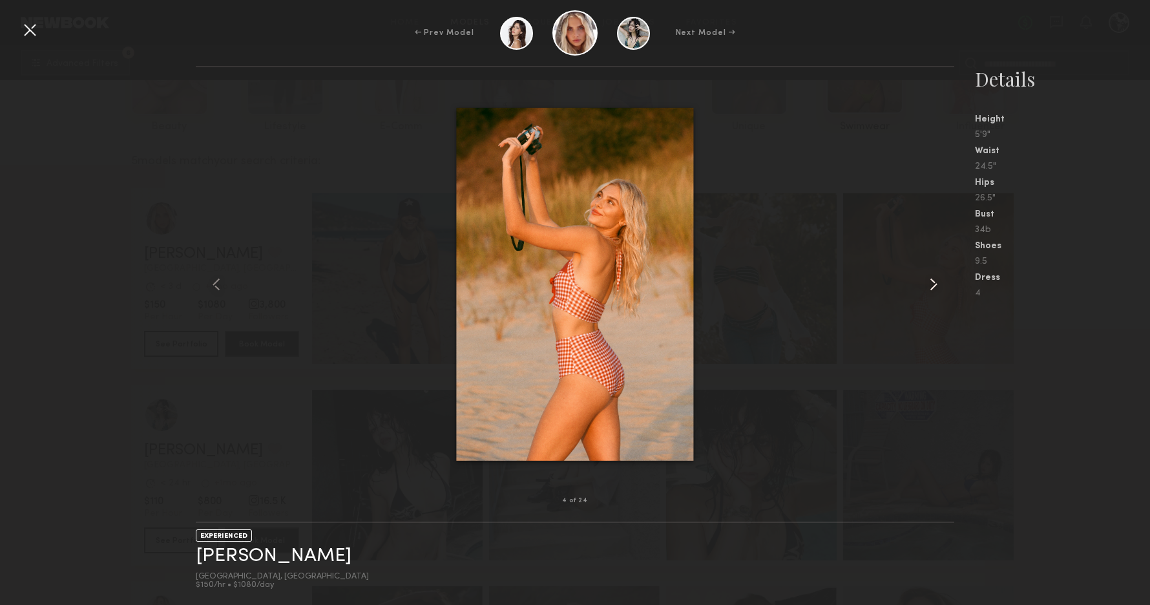
click at [936, 283] on common-icon at bounding box center [933, 284] width 21 height 21
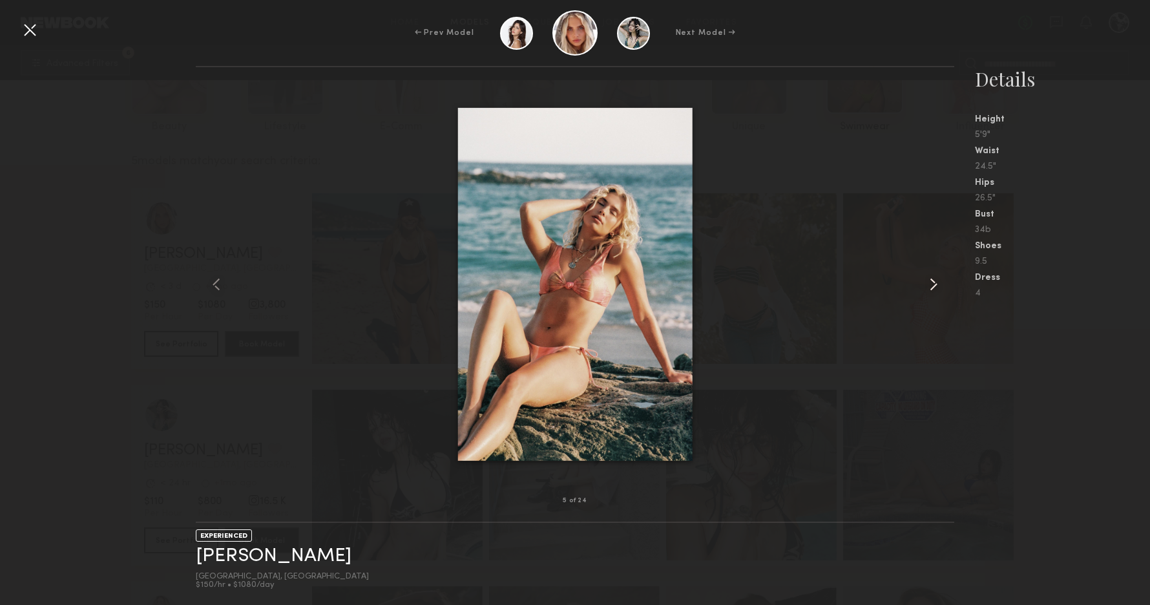
click at [936, 283] on common-icon at bounding box center [933, 284] width 21 height 21
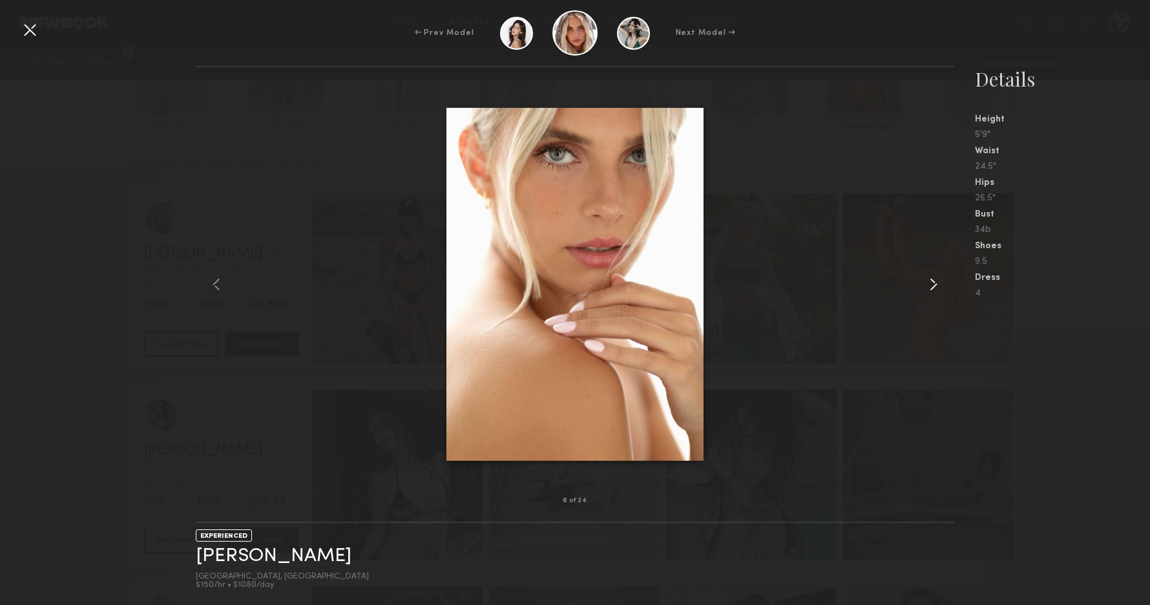
click at [936, 283] on common-icon at bounding box center [933, 284] width 21 height 21
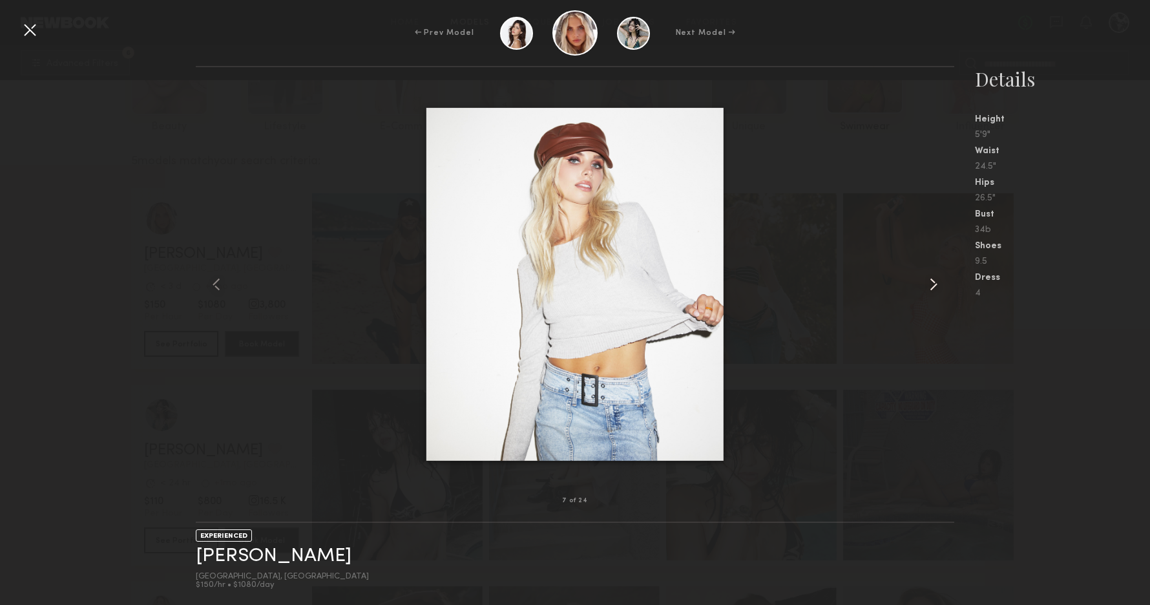
click at [936, 283] on common-icon at bounding box center [933, 284] width 21 height 21
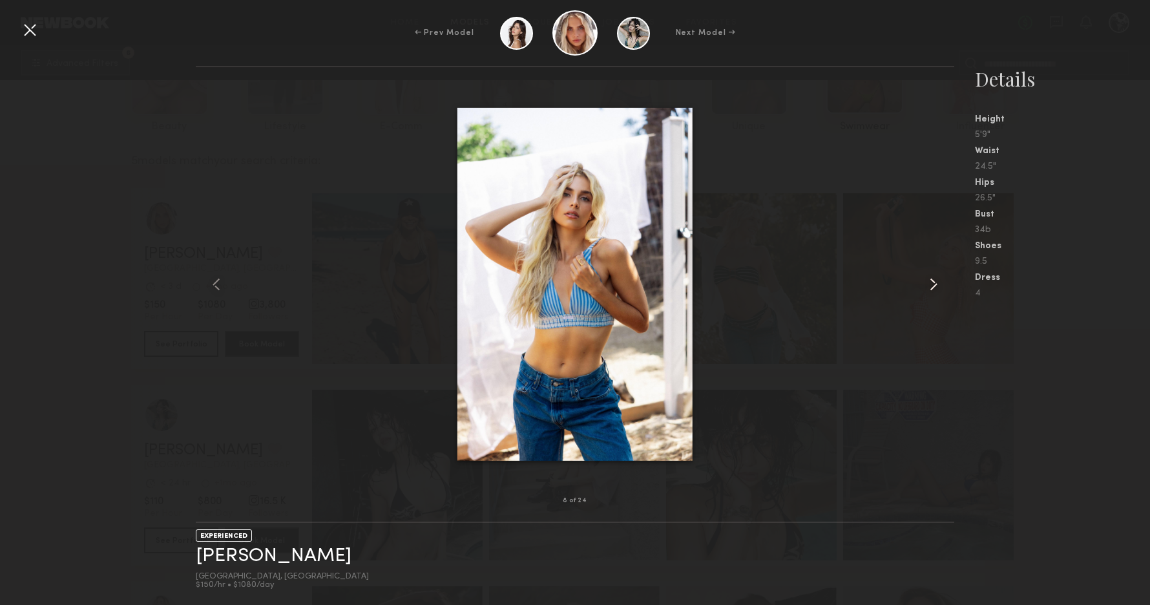
click at [936, 283] on common-icon at bounding box center [933, 284] width 21 height 21
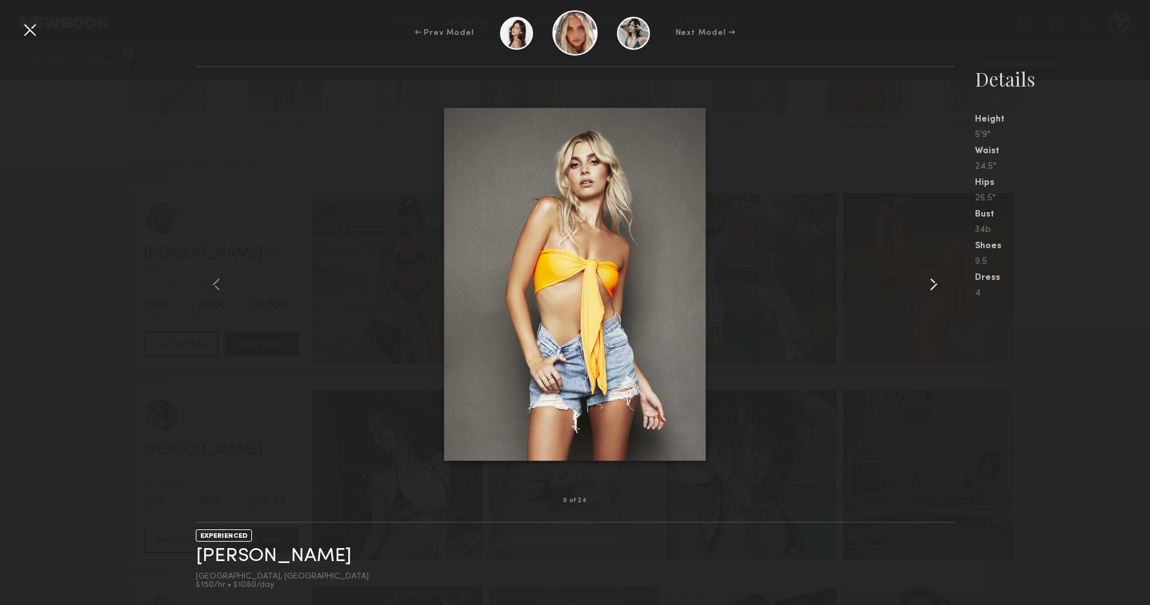
click at [936, 283] on common-icon at bounding box center [933, 284] width 21 height 21
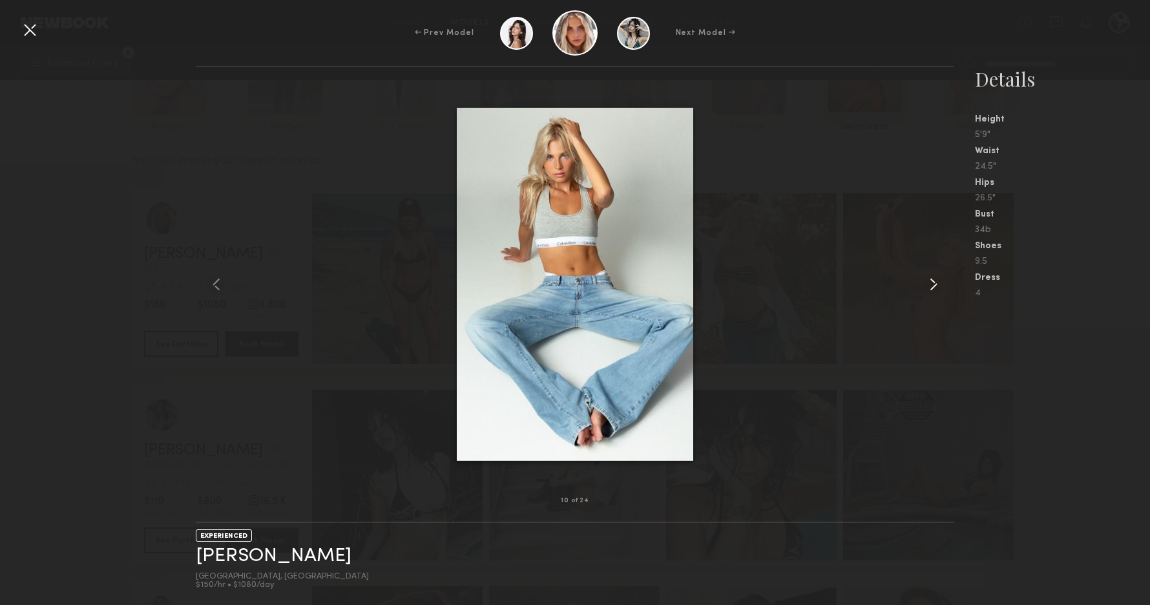
click at [936, 283] on common-icon at bounding box center [933, 284] width 21 height 21
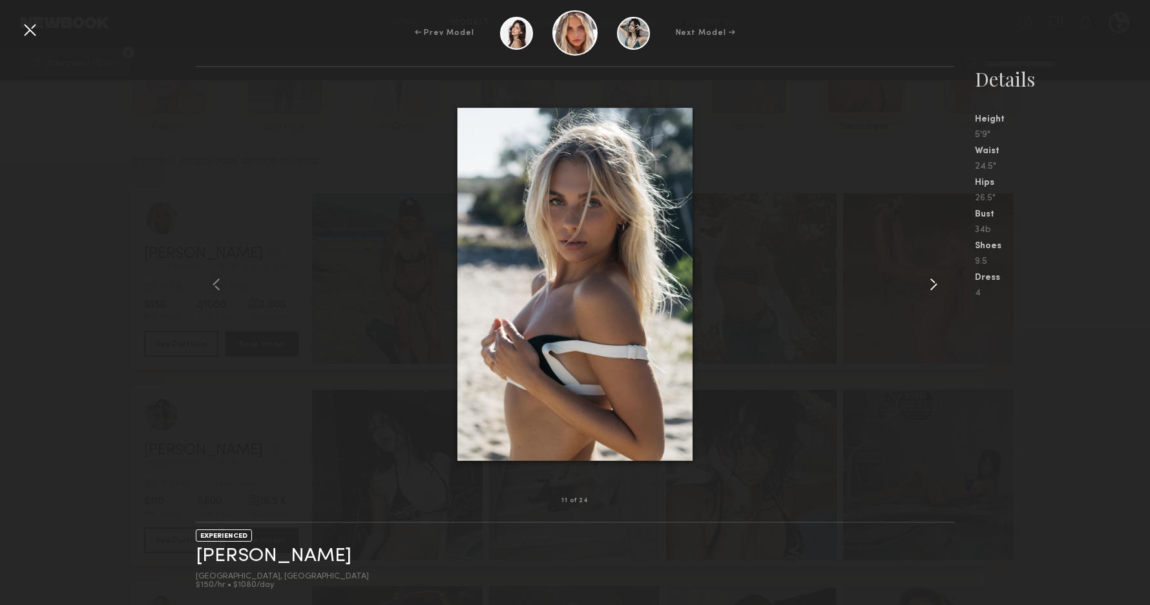
click at [936, 283] on common-icon at bounding box center [933, 284] width 21 height 21
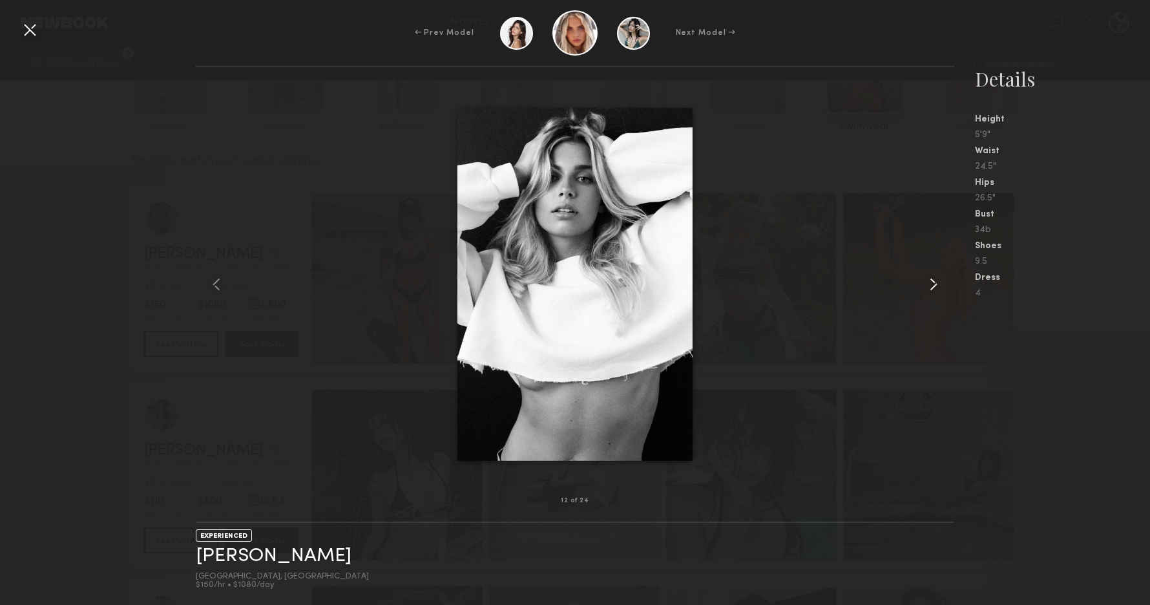
click at [936, 283] on common-icon at bounding box center [933, 284] width 21 height 21
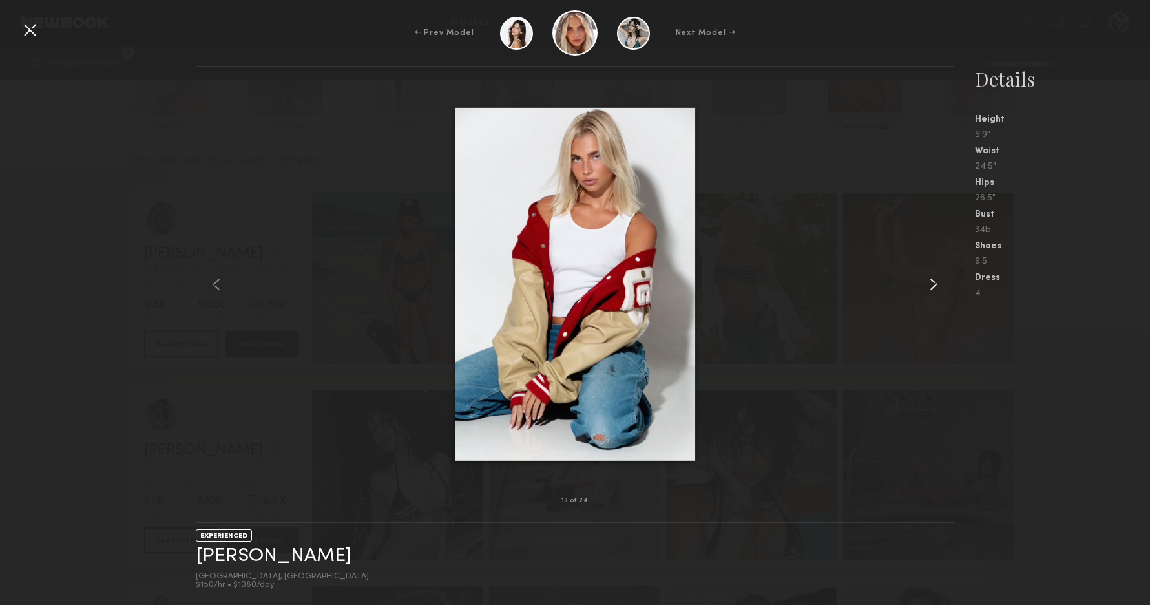
click at [936, 283] on common-icon at bounding box center [933, 284] width 21 height 21
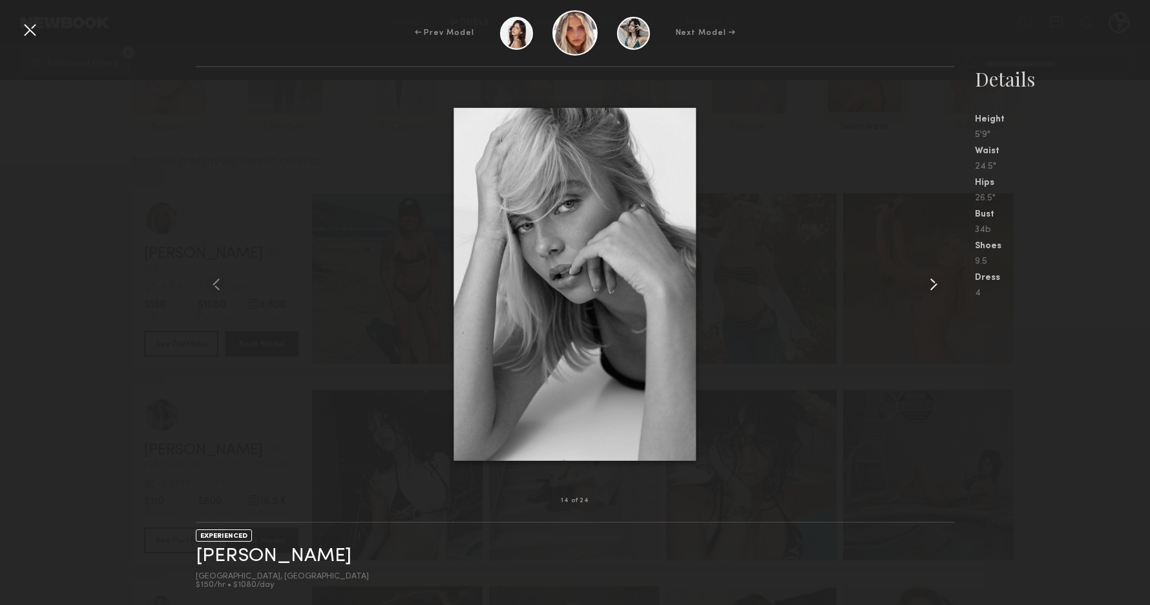
click at [936, 283] on common-icon at bounding box center [933, 284] width 21 height 21
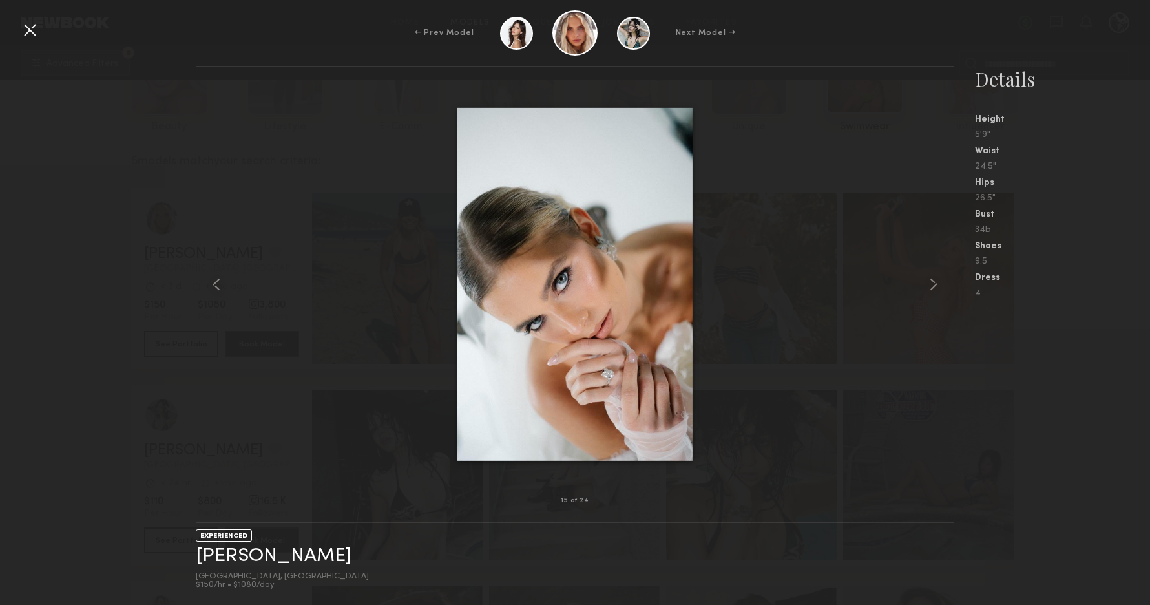
click at [35, 32] on div at bounding box center [29, 29] width 21 height 21
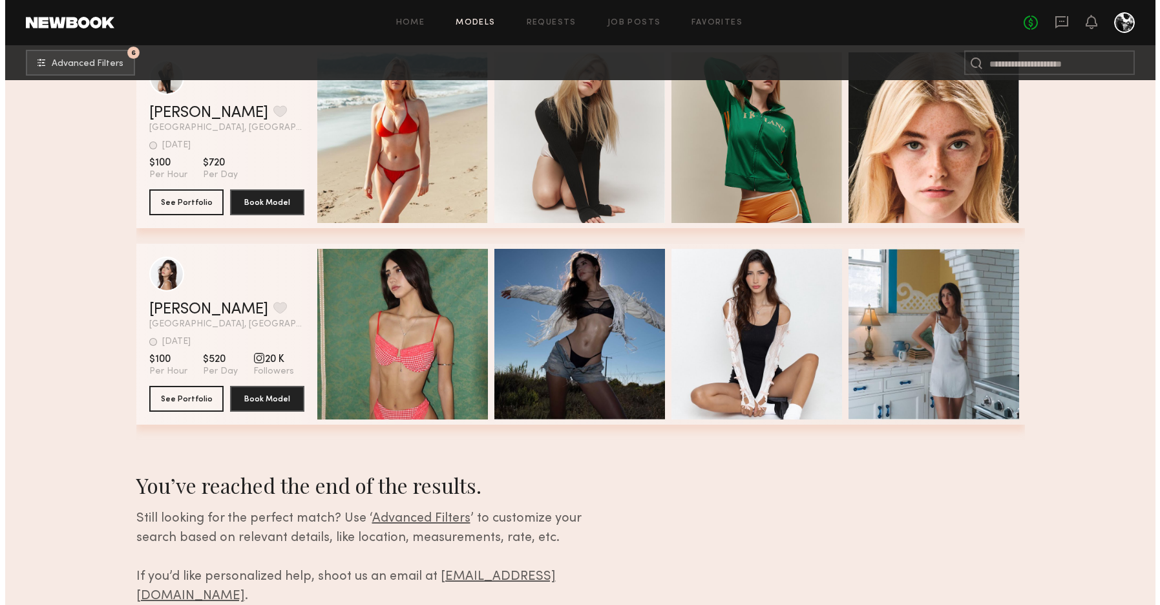
scroll to position [868, 0]
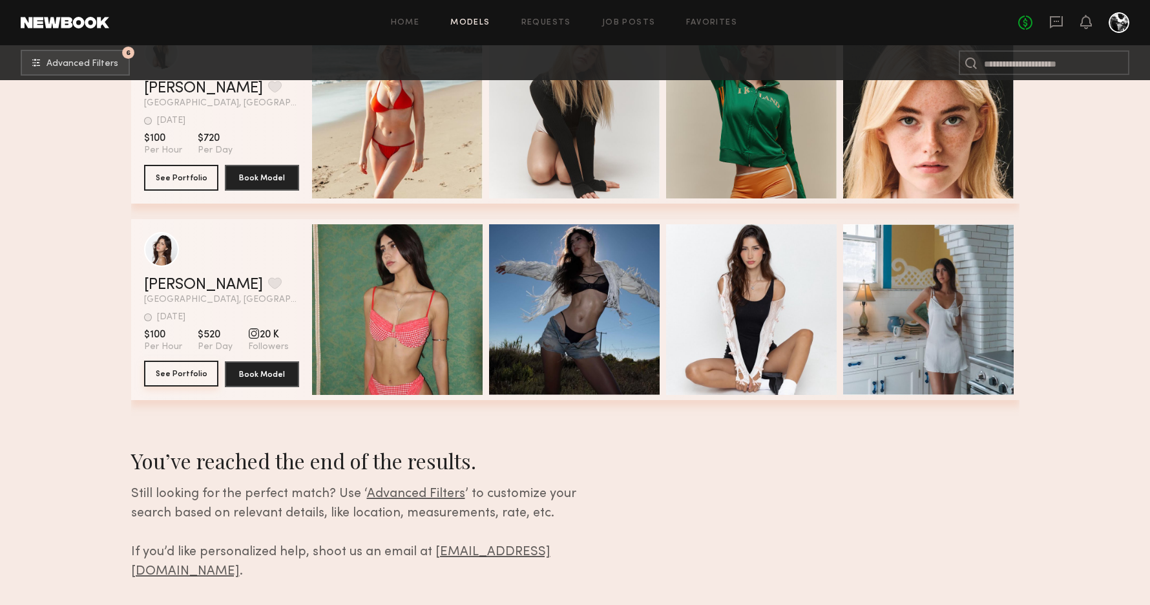
click at [174, 373] on button "See Portfolio" at bounding box center [181, 374] width 74 height 26
click at [101, 59] on span "Advanced Filters" at bounding box center [83, 63] width 72 height 9
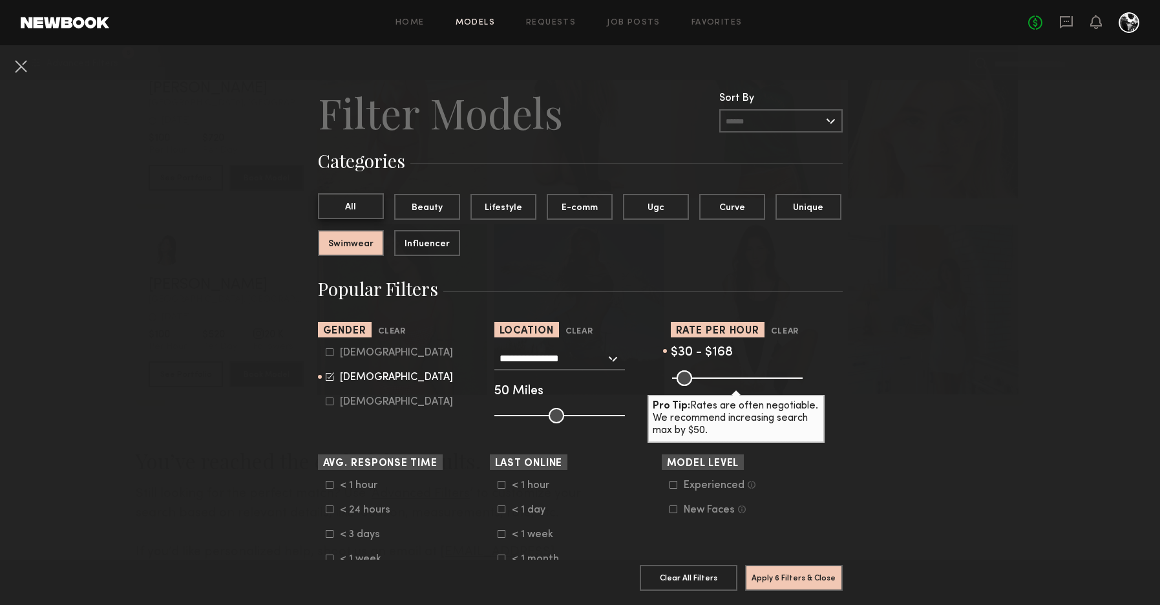
click at [330, 206] on button "All" at bounding box center [351, 206] width 66 height 26
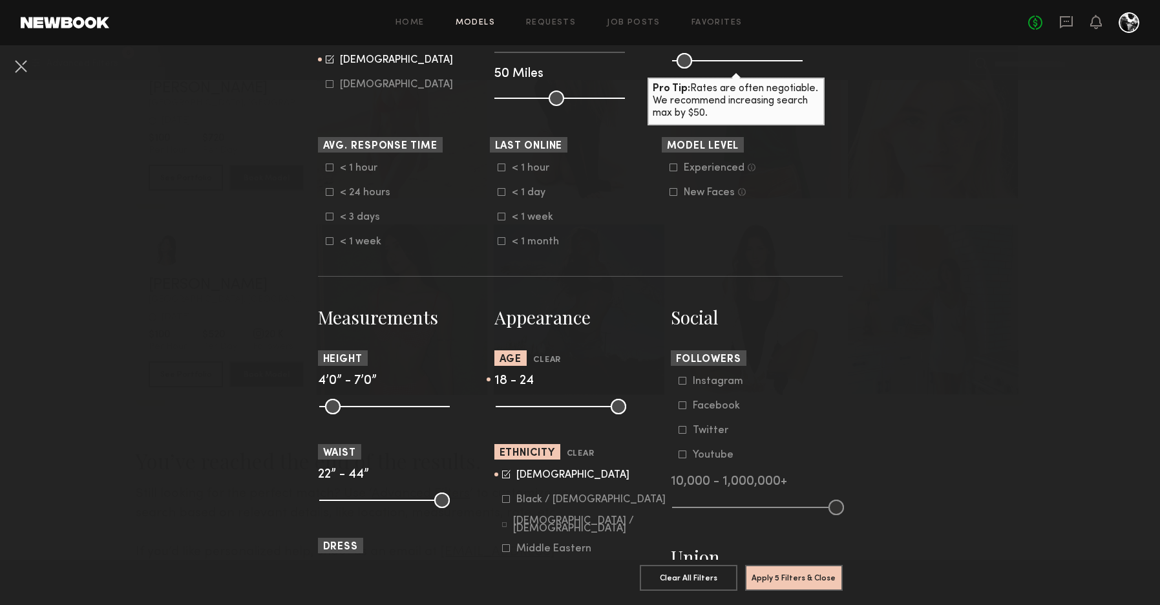
scroll to position [320, 0]
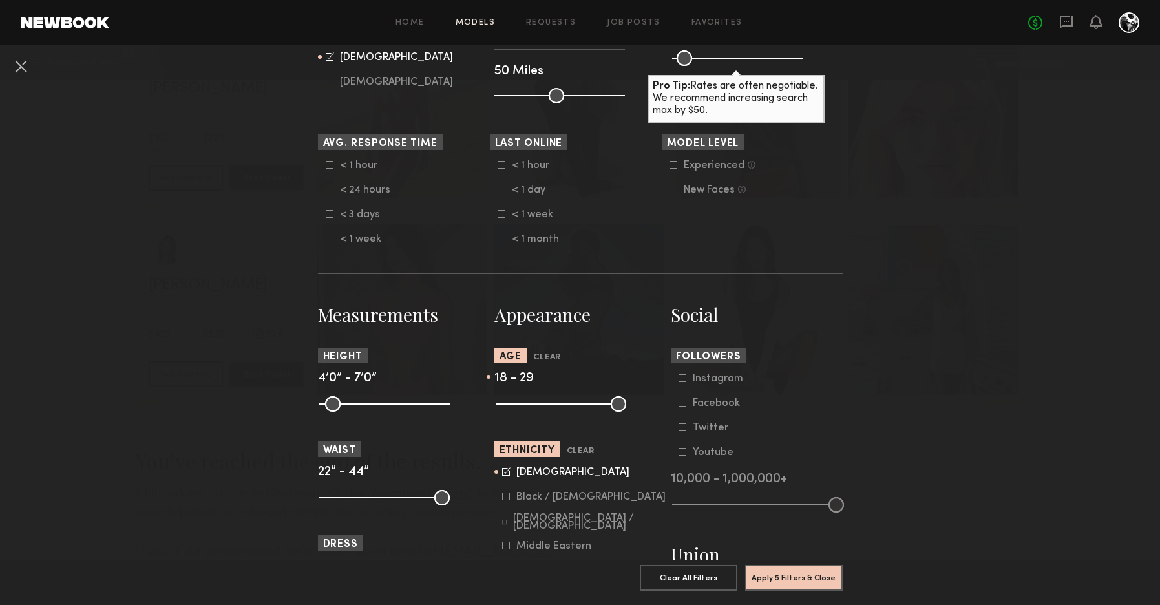
drag, startPoint x: 521, startPoint y: 401, endPoint x: 537, endPoint y: 403, distance: 15.6
type input "**"
click at [537, 403] on input "range" at bounding box center [561, 404] width 131 height 16
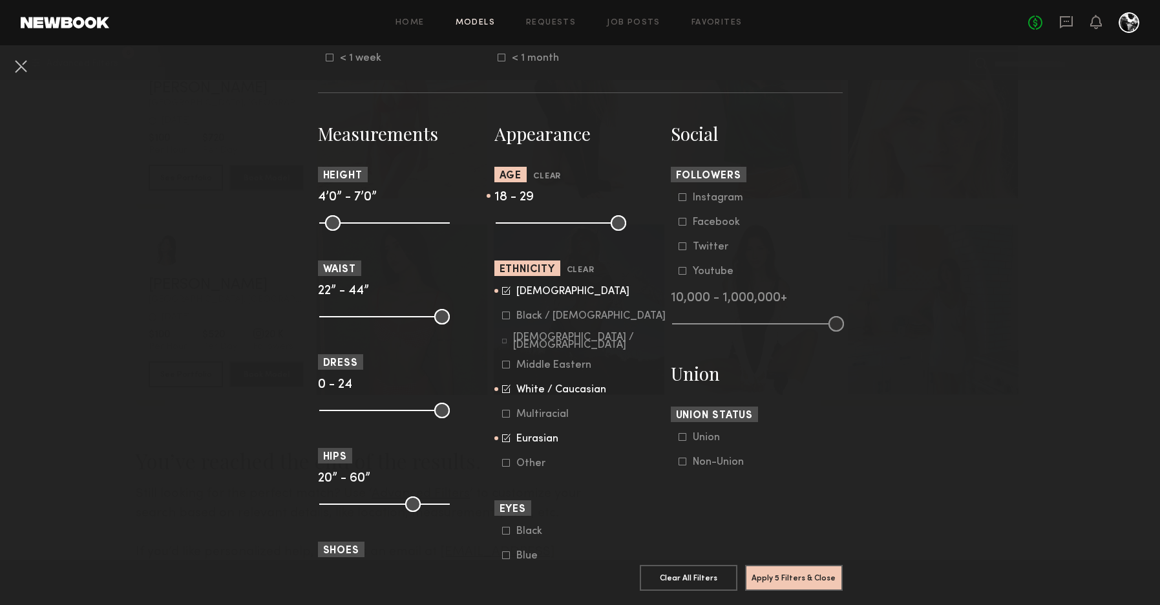
scroll to position [512, 0]
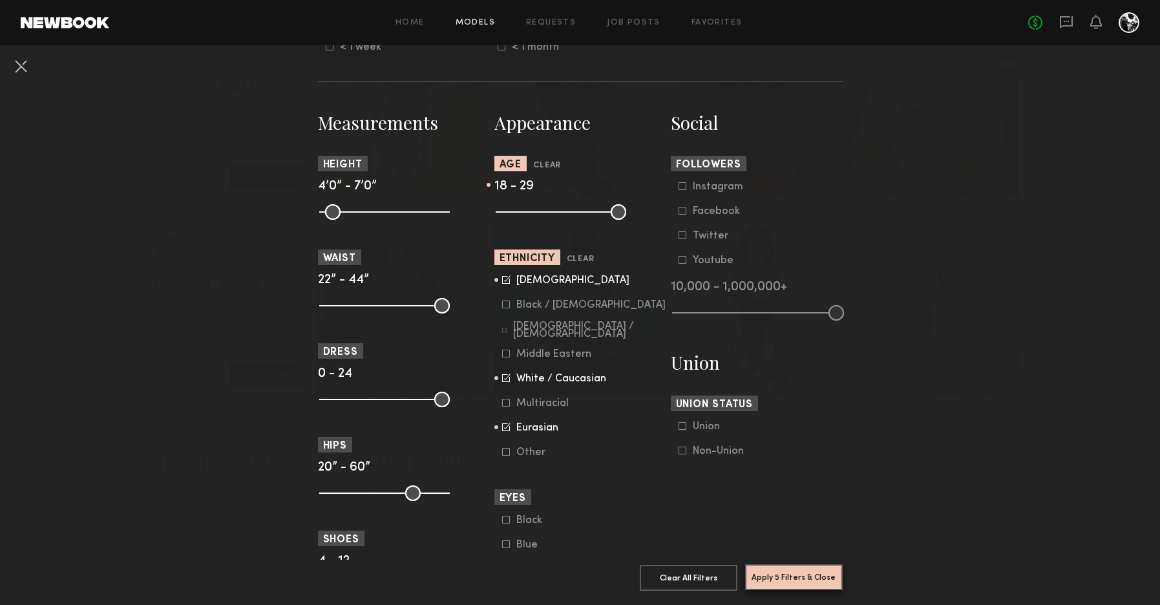
click at [772, 568] on button "Apply 5 Filters & Close" at bounding box center [794, 577] width 98 height 26
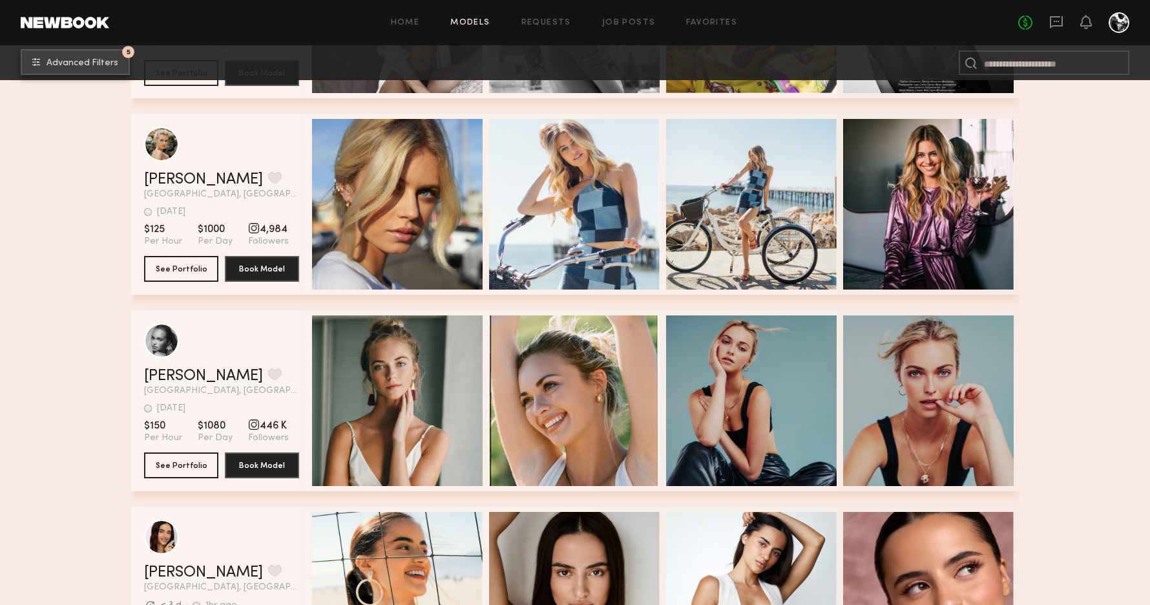
scroll to position [393, 0]
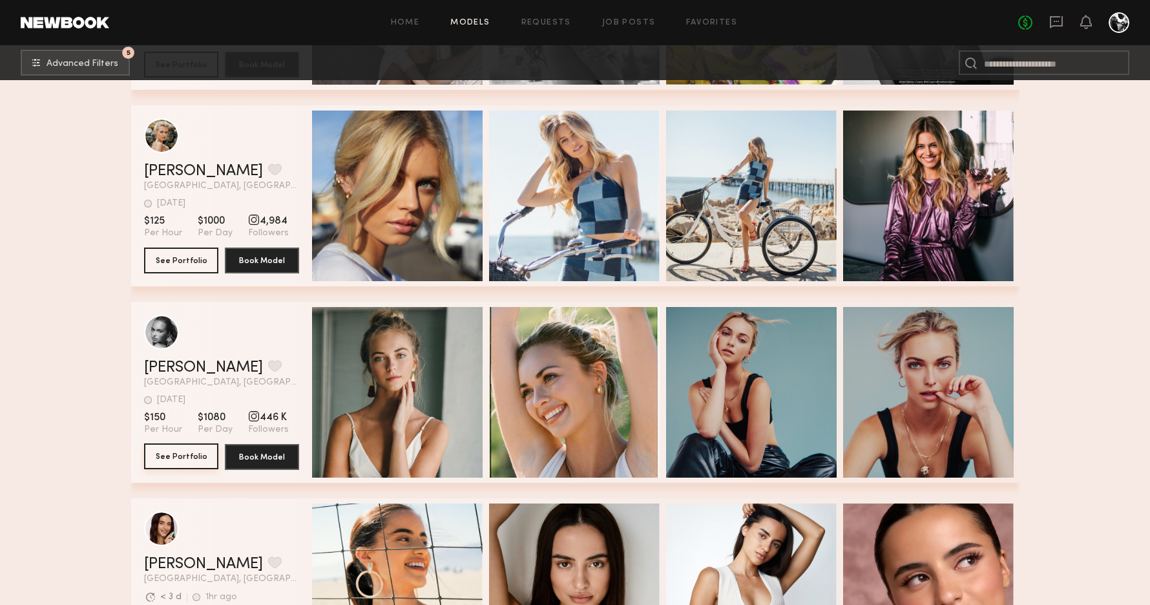
click at [187, 456] on button "See Portfolio" at bounding box center [181, 456] width 74 height 26
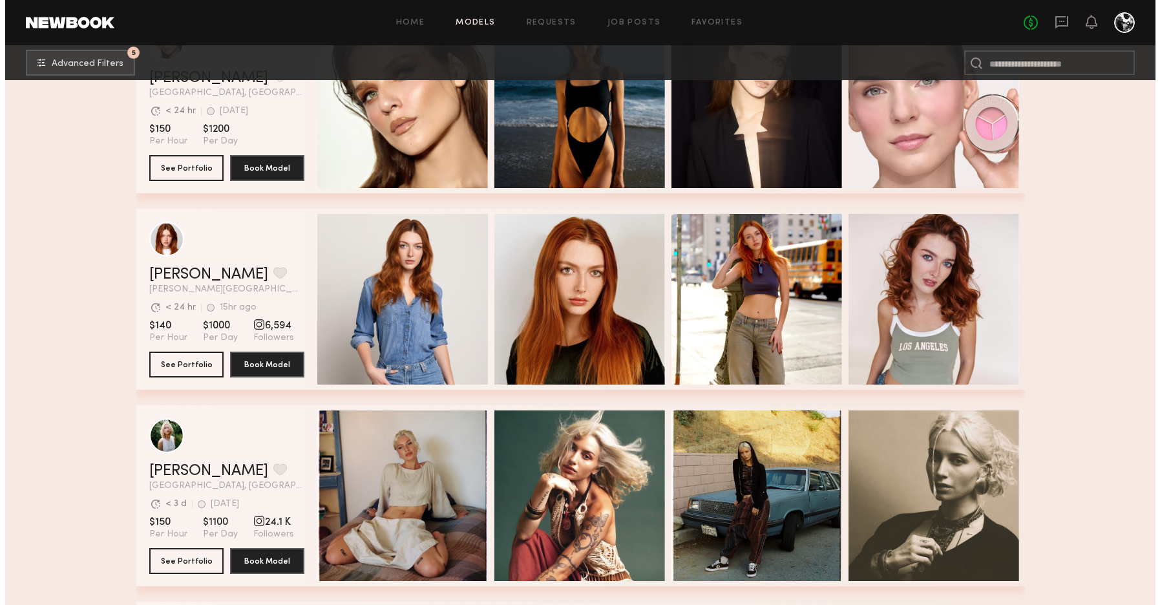
scroll to position [2336, 0]
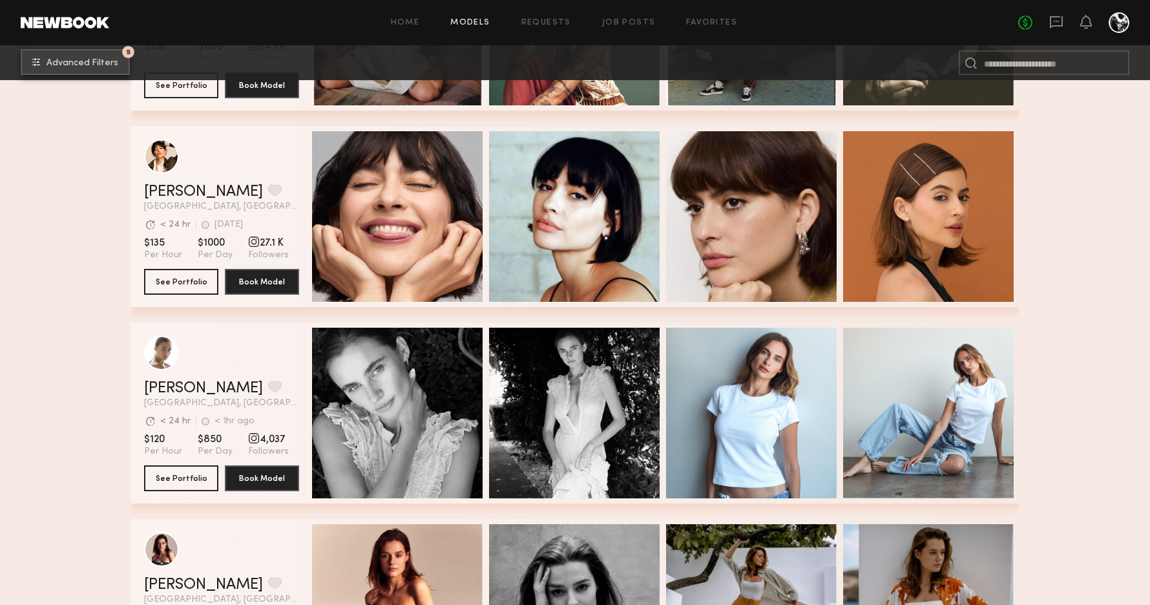
click at [82, 65] on span "Advanced Filters" at bounding box center [83, 63] width 72 height 9
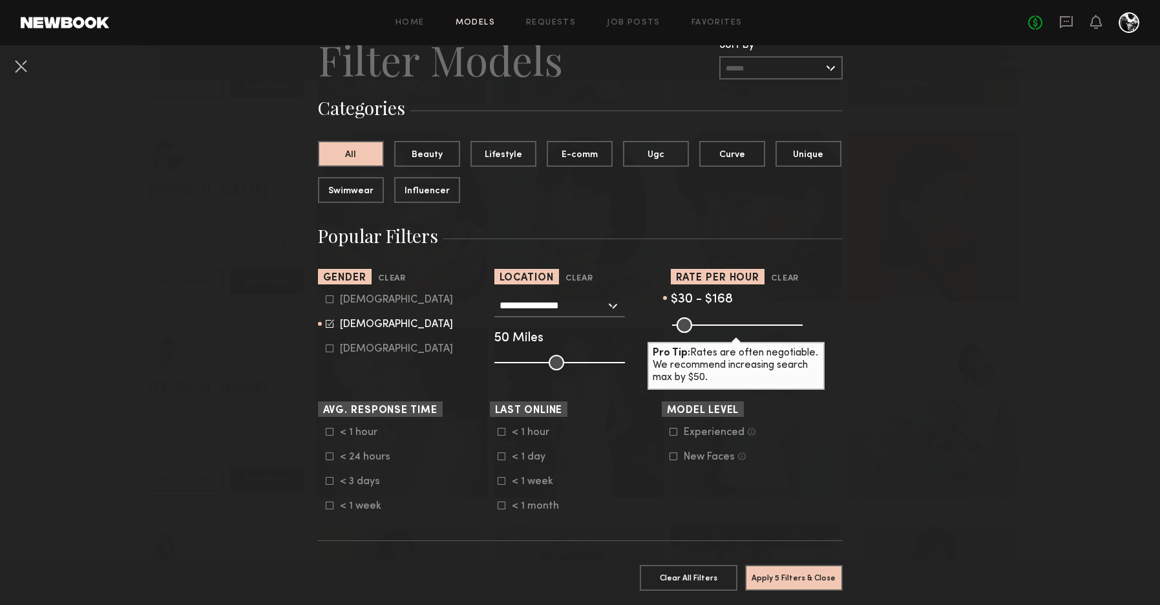
scroll to position [171, 0]
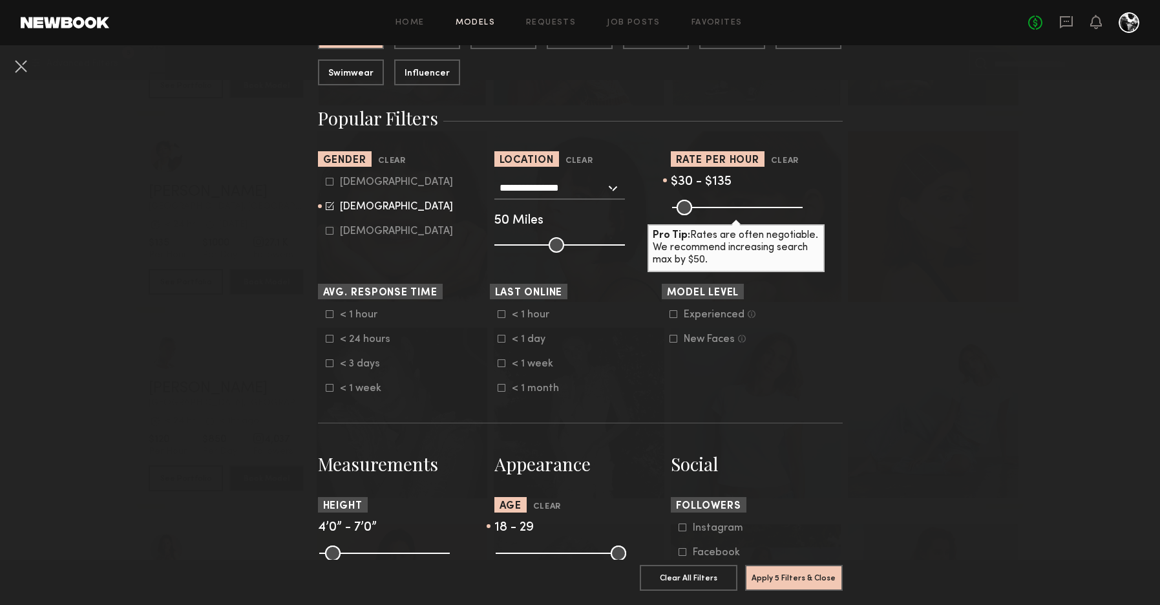
drag, startPoint x: 711, startPoint y: 207, endPoint x: 701, endPoint y: 207, distance: 10.4
type input "***"
click at [701, 207] on input "range" at bounding box center [737, 208] width 131 height 16
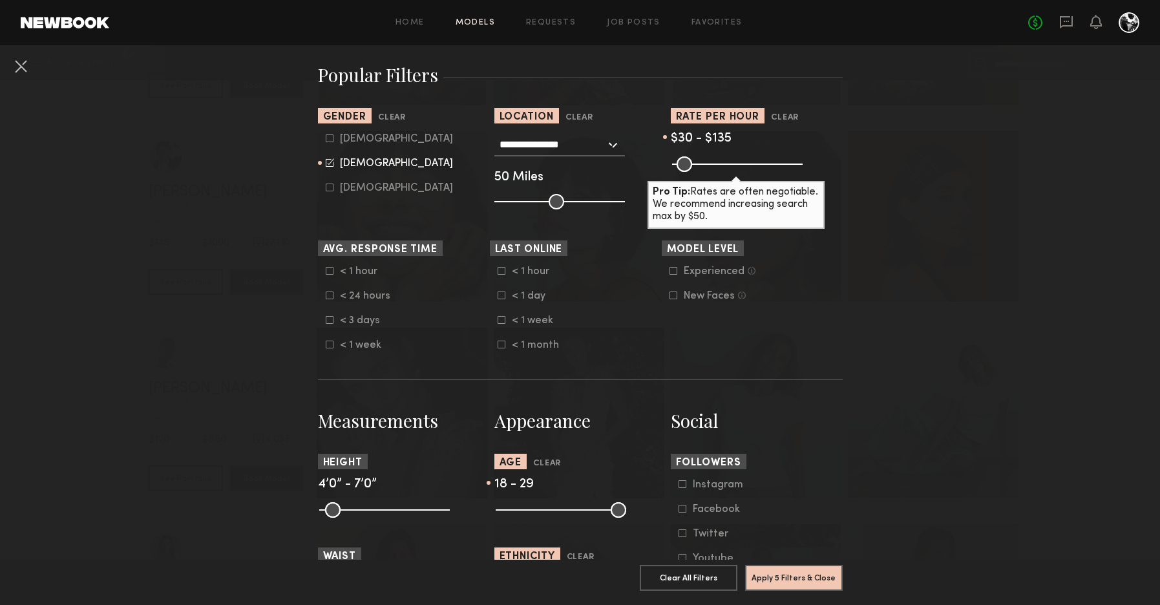
scroll to position [245, 0]
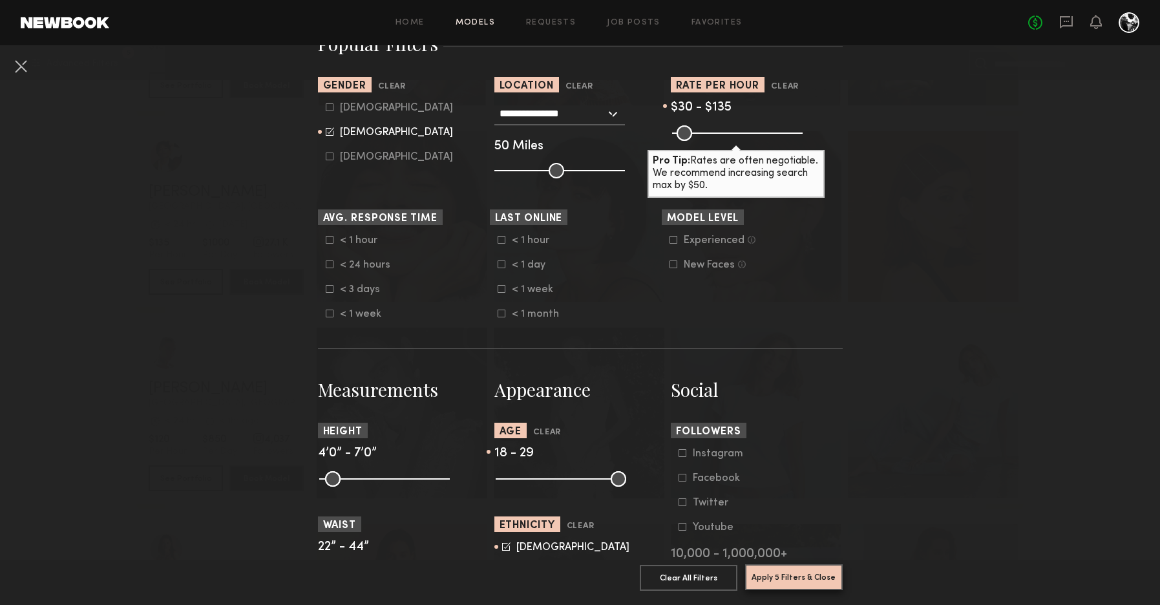
click at [793, 564] on button "Apply 5 Filters & Close" at bounding box center [794, 577] width 98 height 26
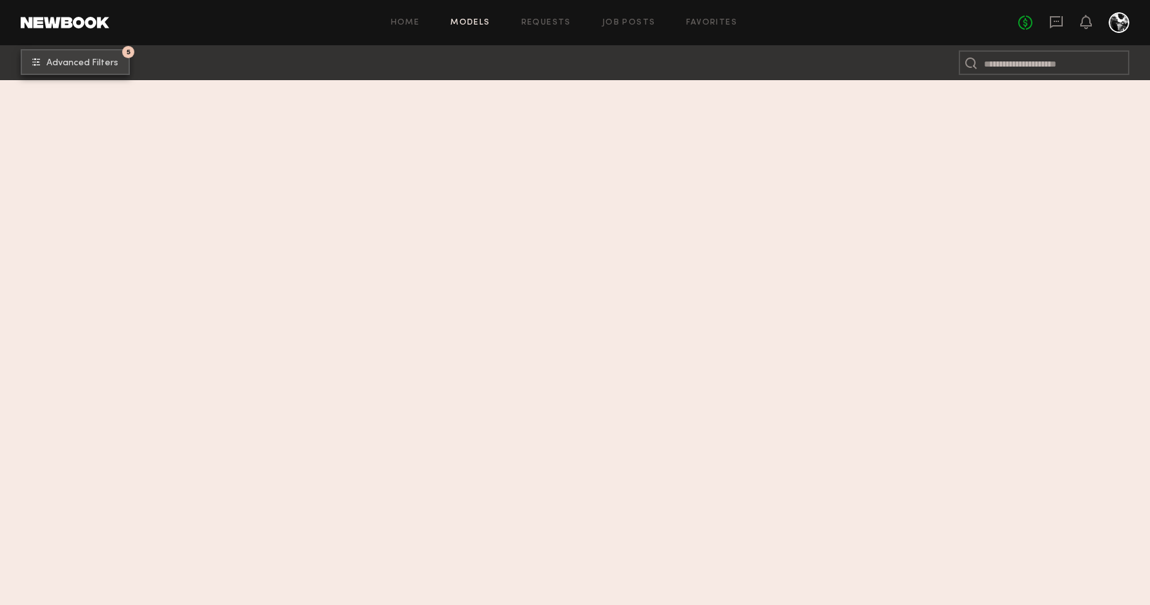
scroll to position [2262, 0]
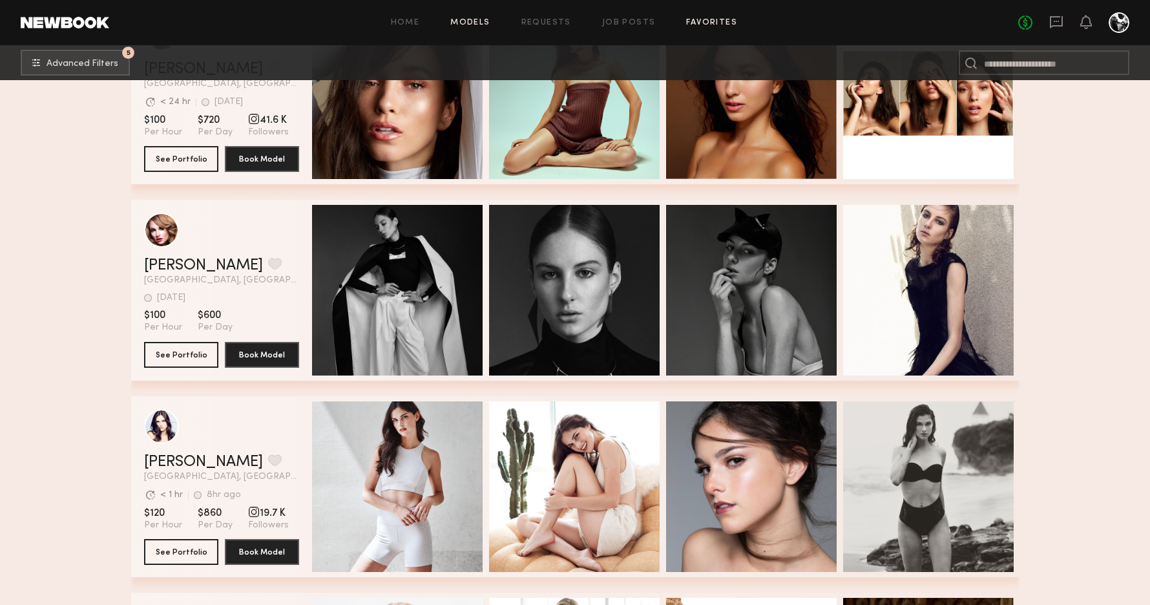
click at [709, 21] on link "Favorites" at bounding box center [711, 23] width 51 height 8
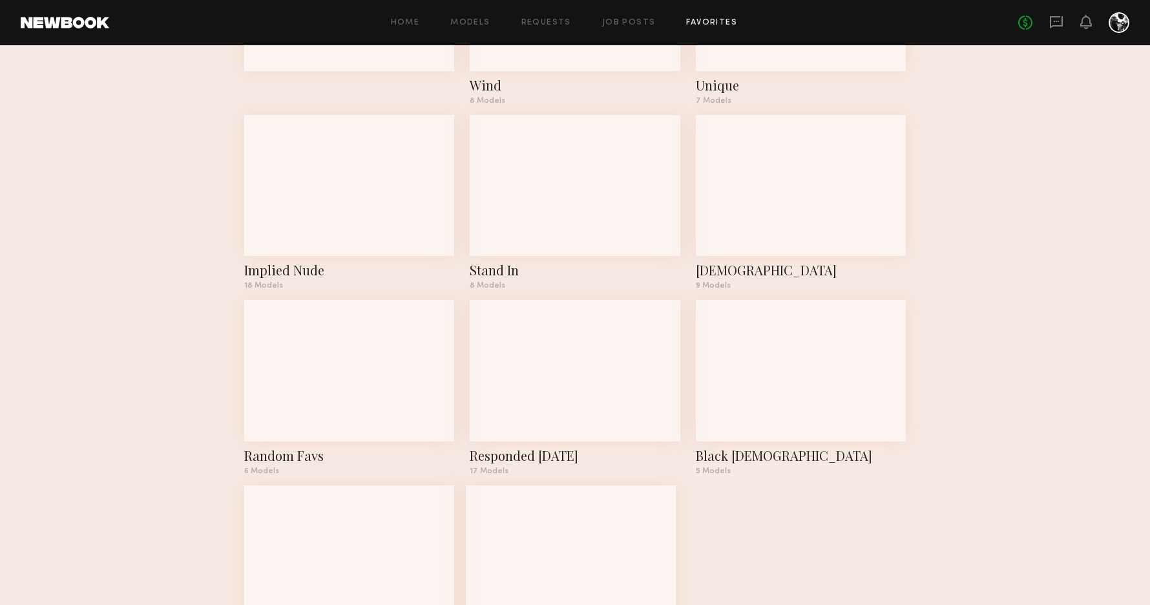
scroll to position [196, 0]
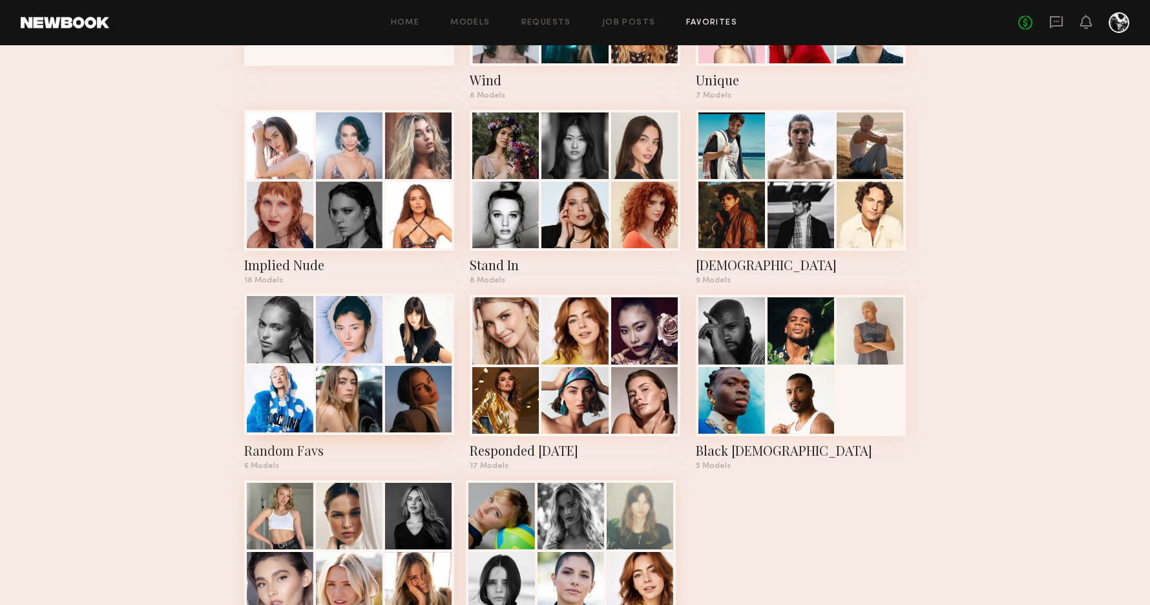
click at [386, 329] on div at bounding box center [418, 329] width 67 height 67
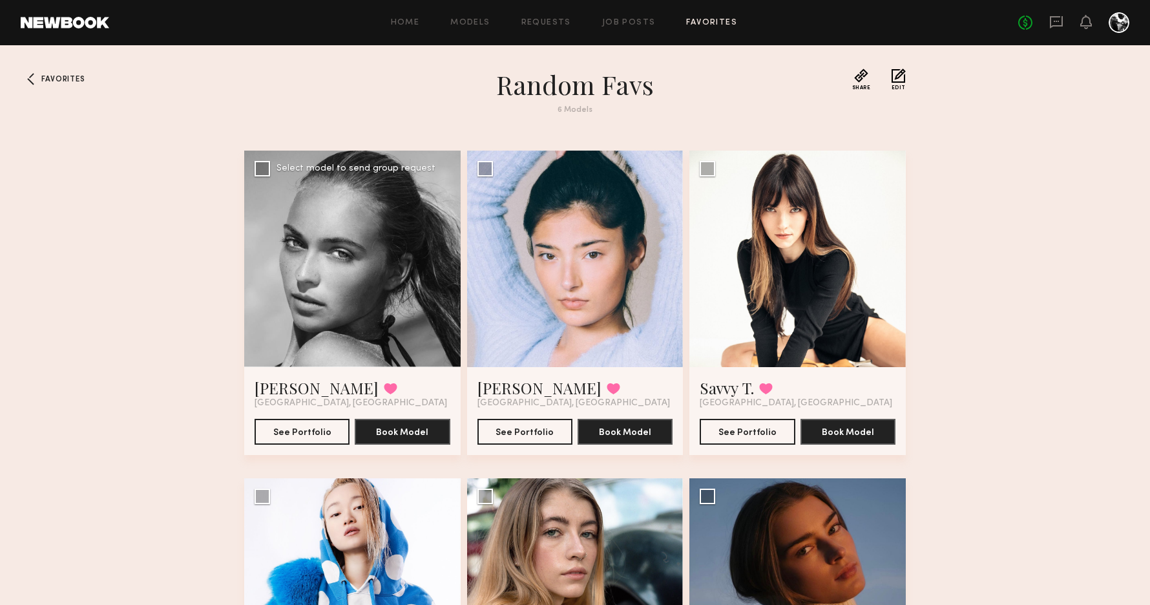
click at [376, 316] on div at bounding box center [352, 259] width 216 height 216
click at [317, 432] on button "See Portfolio" at bounding box center [302, 431] width 95 height 26
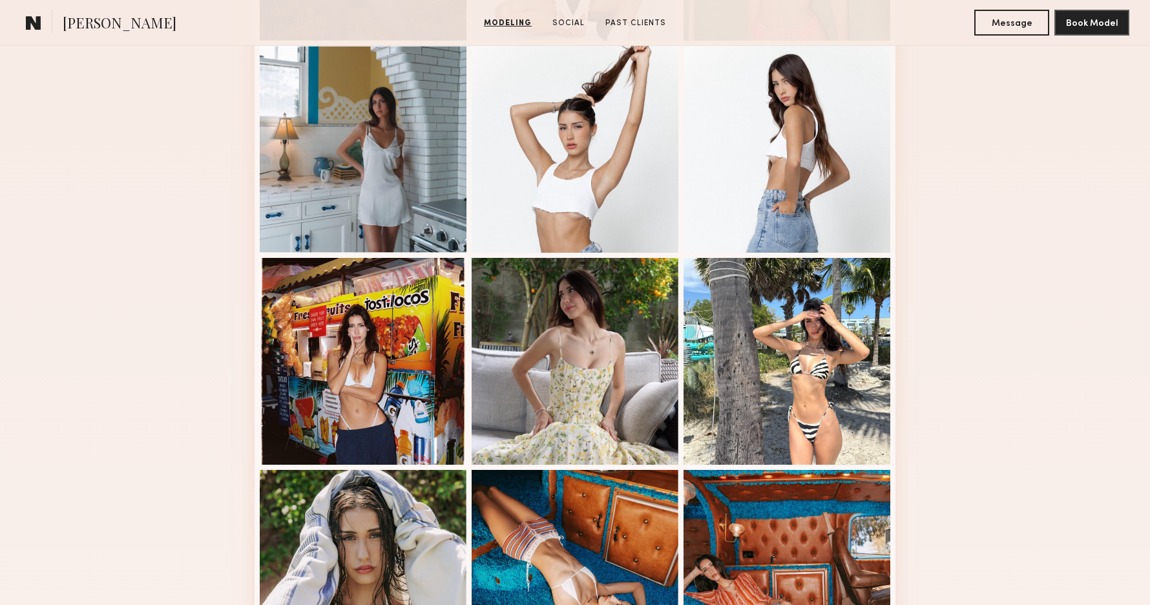
scroll to position [548, 0]
click at [548, 208] on div at bounding box center [575, 148] width 207 height 207
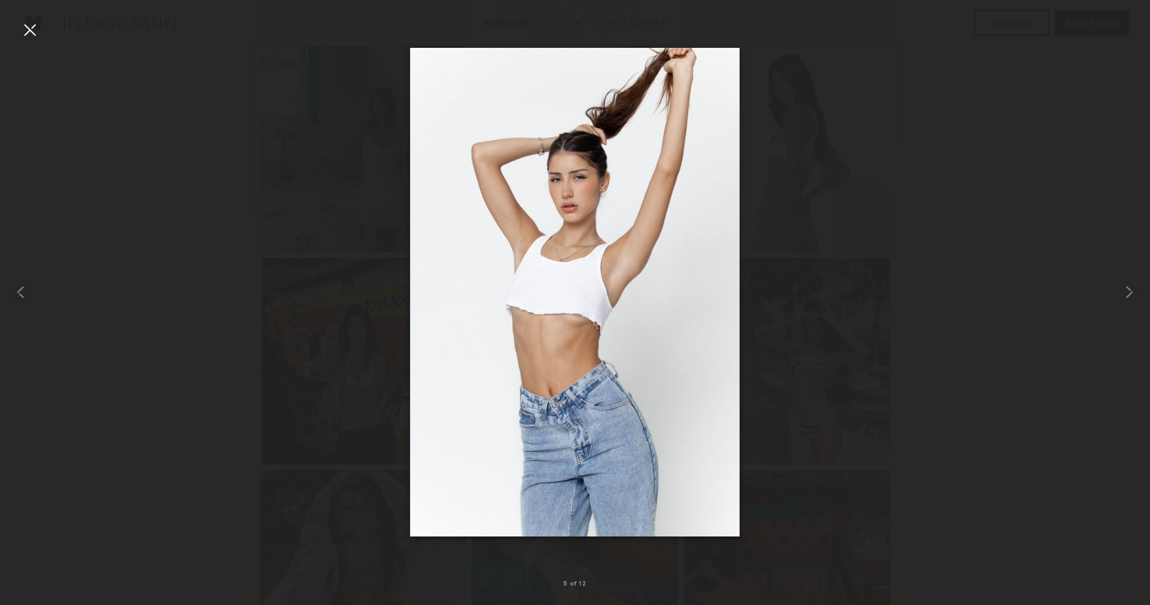
click at [40, 25] on div at bounding box center [29, 29] width 21 height 21
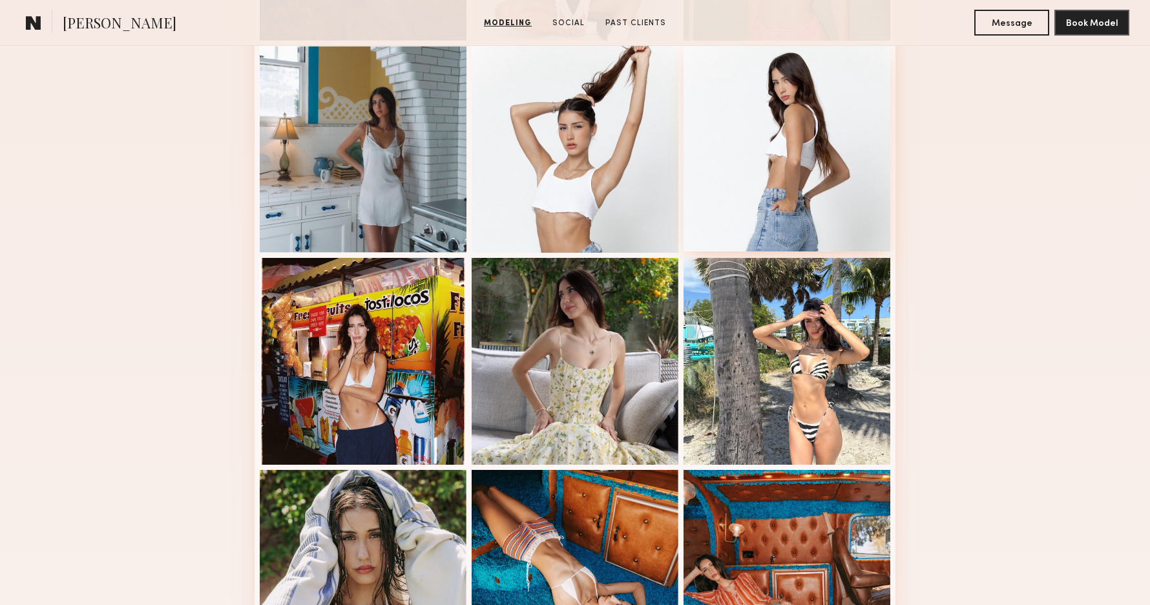
click at [784, 161] on div at bounding box center [787, 148] width 207 height 207
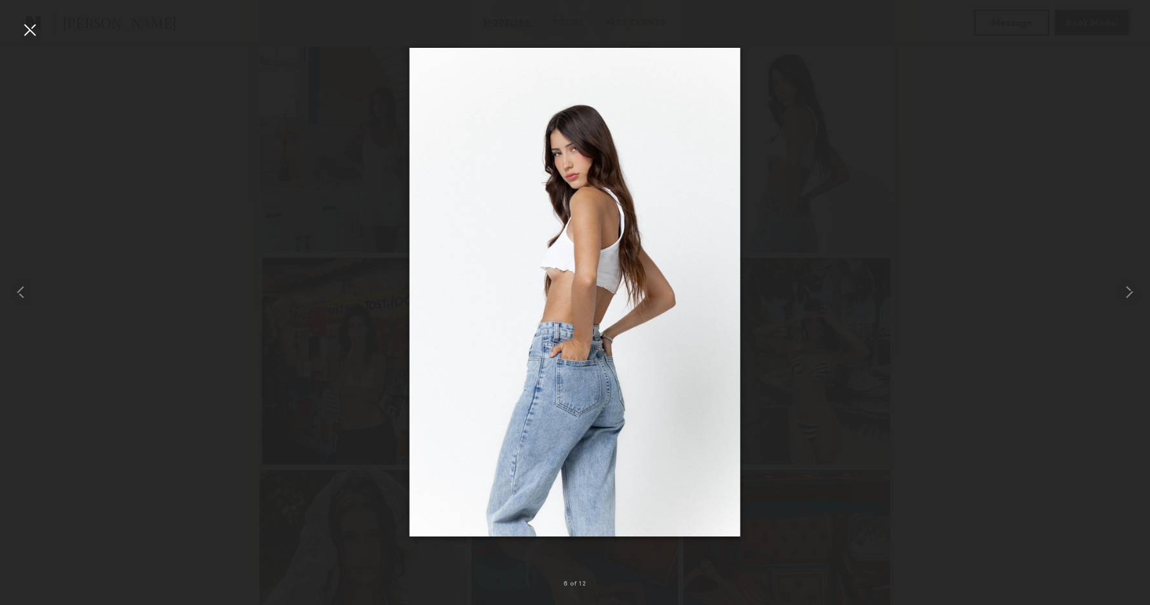
click at [34, 26] on div at bounding box center [29, 29] width 21 height 21
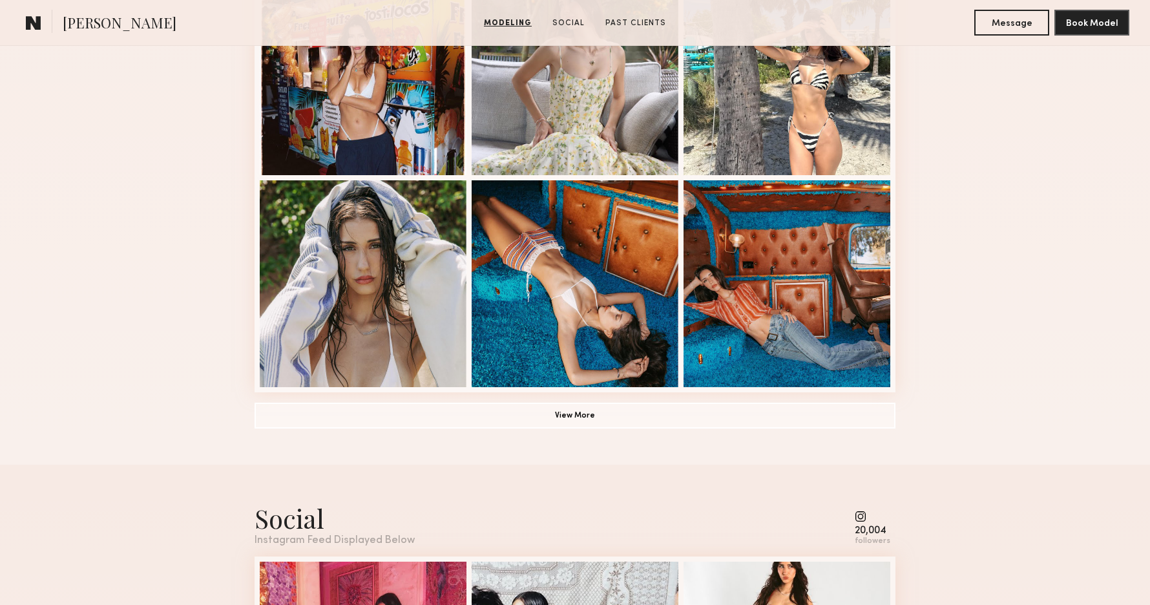
scroll to position [848, 0]
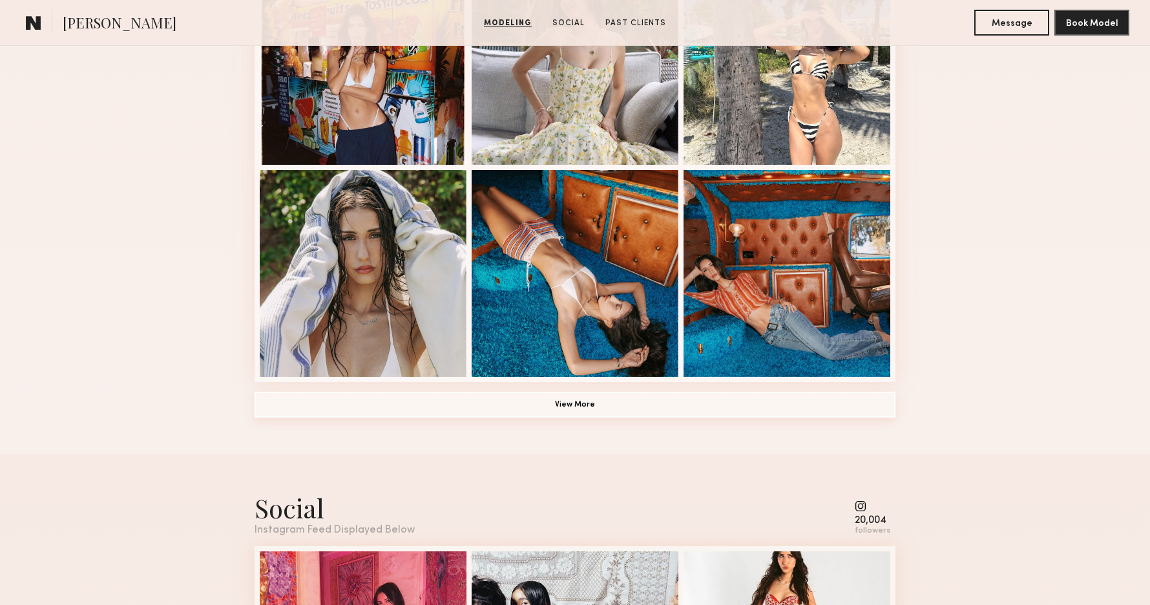
click at [560, 403] on button "View More" at bounding box center [575, 405] width 641 height 26
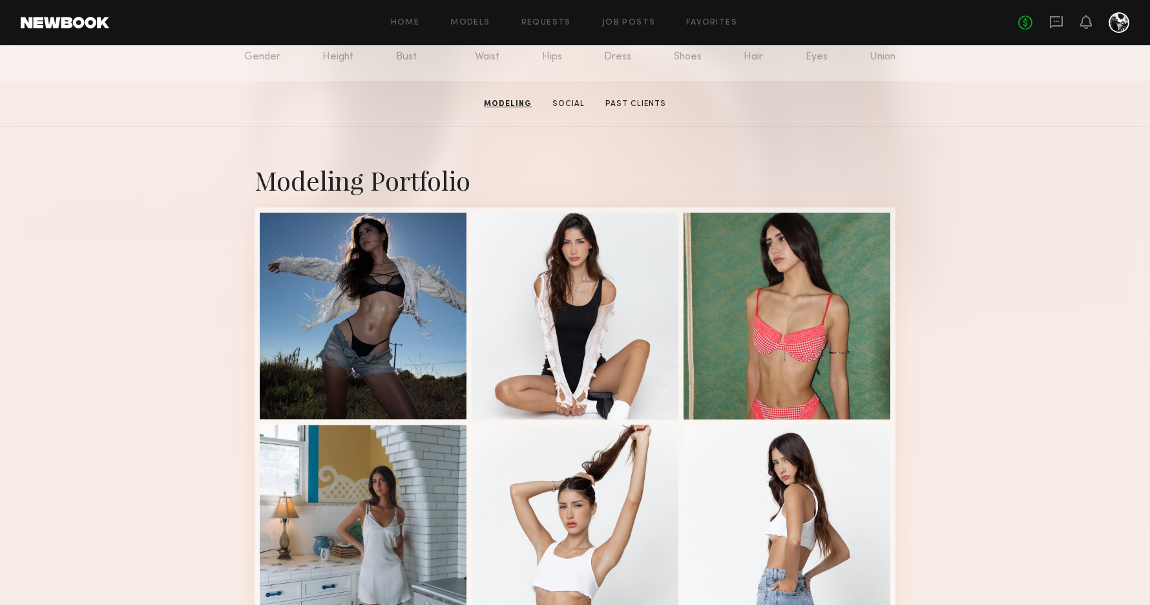
scroll to position [165, 0]
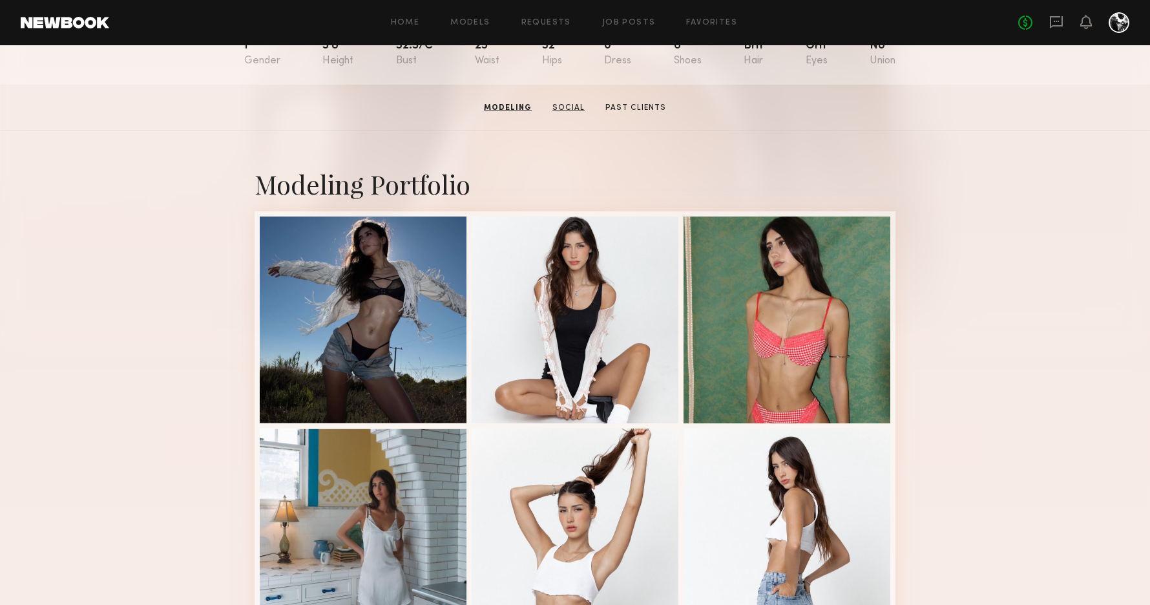
click at [569, 107] on link "Social" at bounding box center [568, 108] width 43 height 12
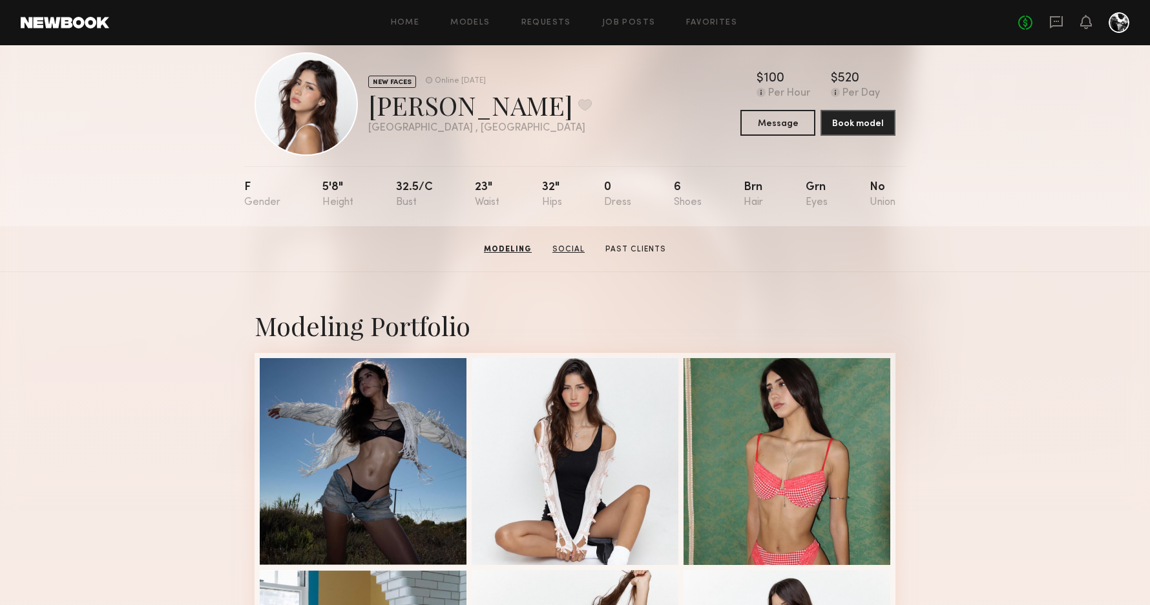
scroll to position [0, 0]
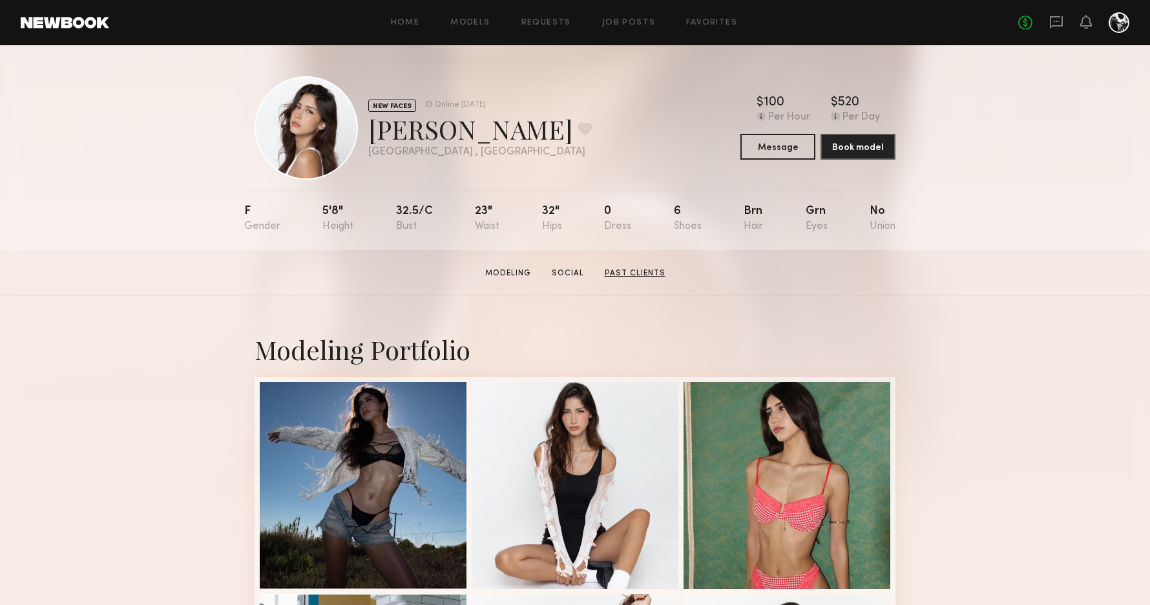
click at [627, 268] on link "Past Clients" at bounding box center [635, 273] width 71 height 12
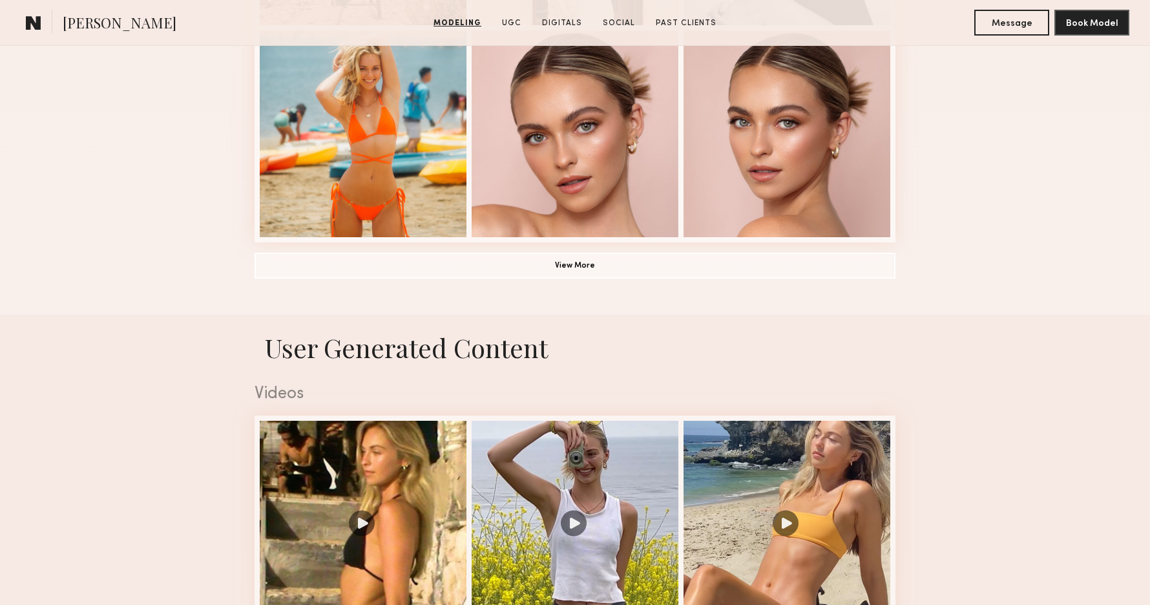
scroll to position [899, 0]
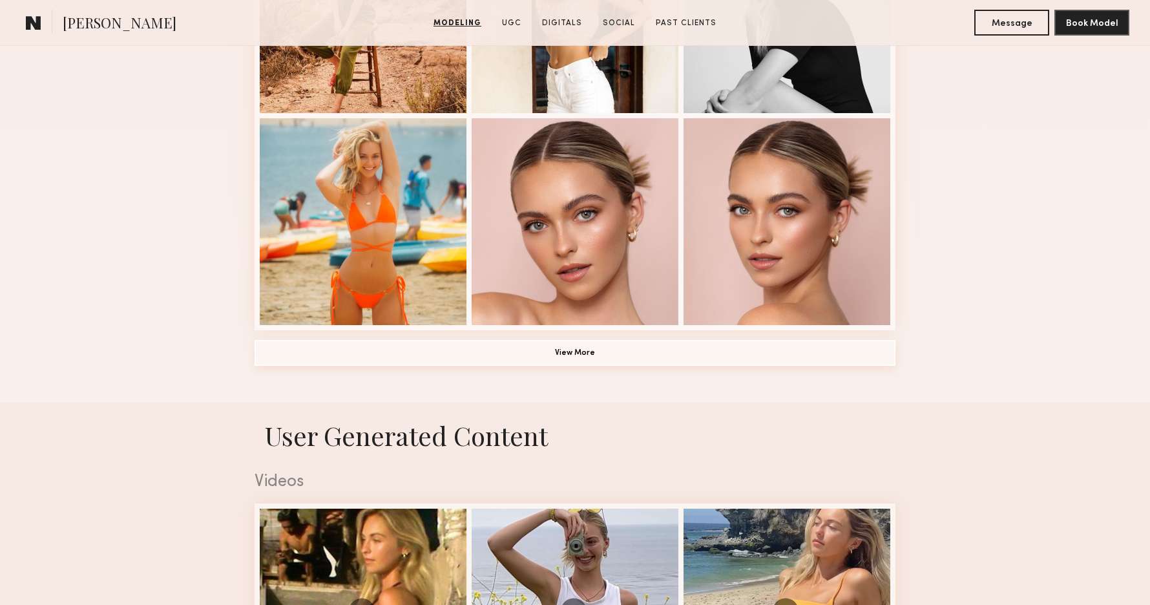
click at [583, 353] on button "View More" at bounding box center [575, 353] width 641 height 26
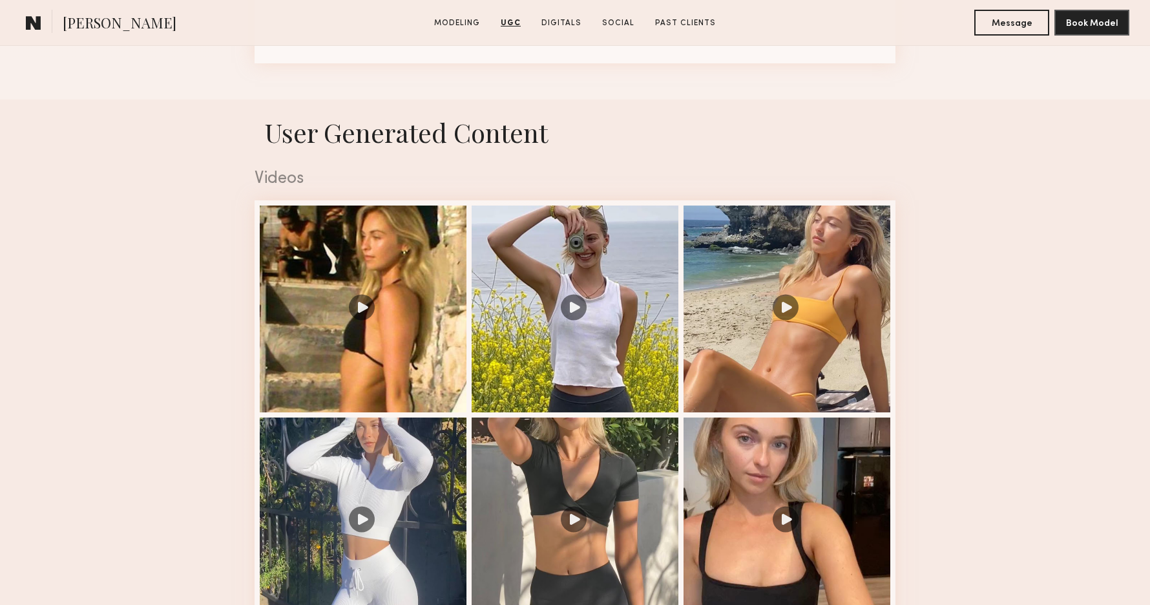
scroll to position [1912, 0]
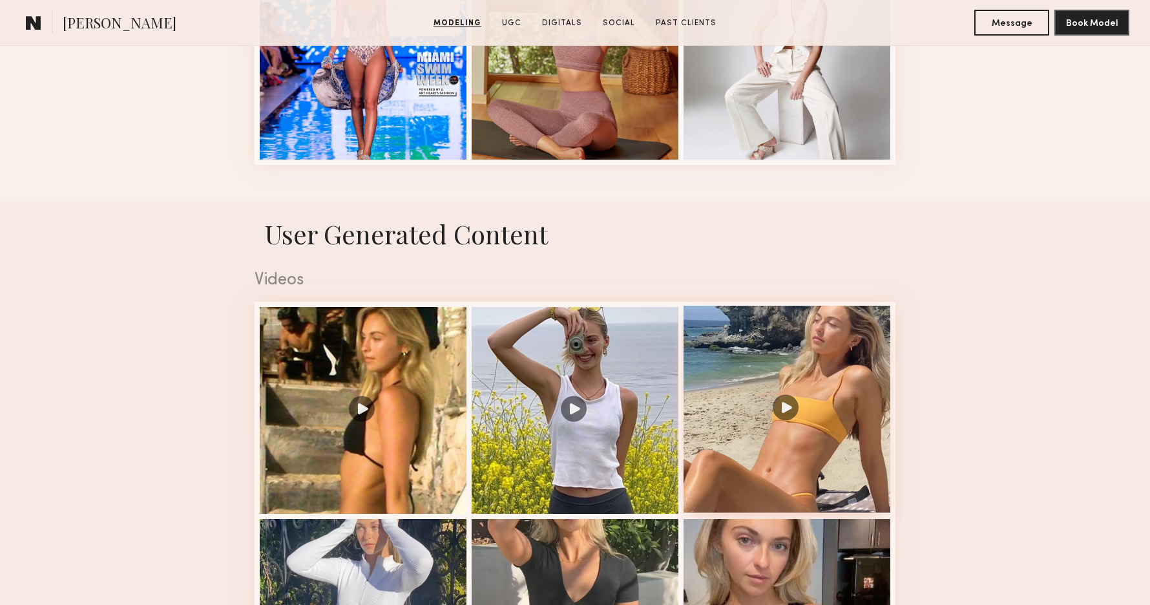
click at [784, 413] on div at bounding box center [787, 409] width 207 height 207
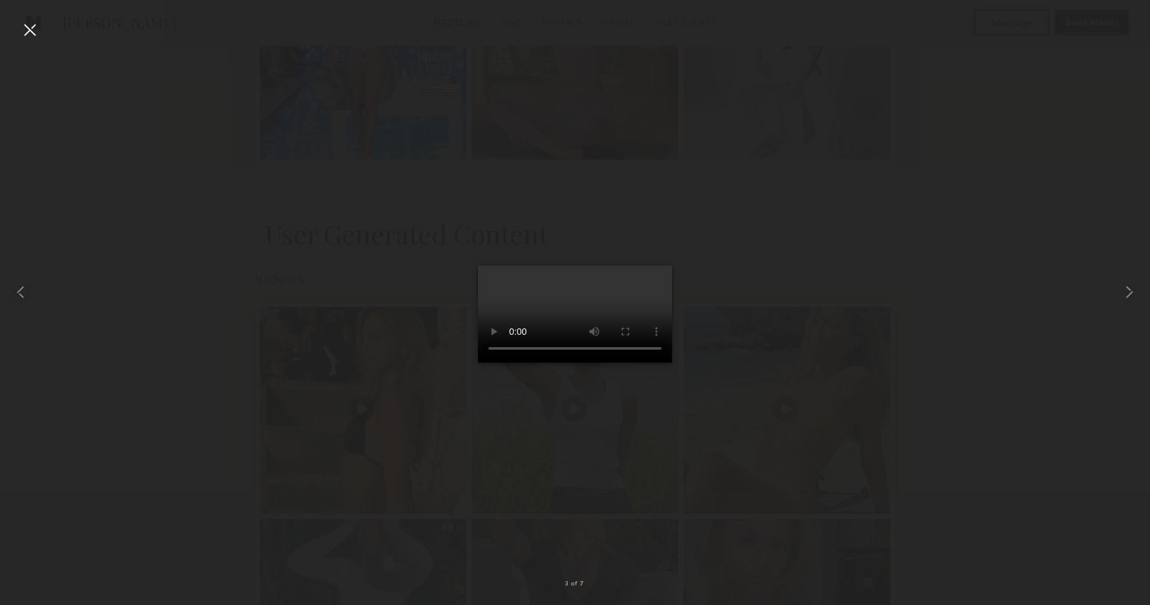
click at [26, 30] on div at bounding box center [29, 29] width 21 height 21
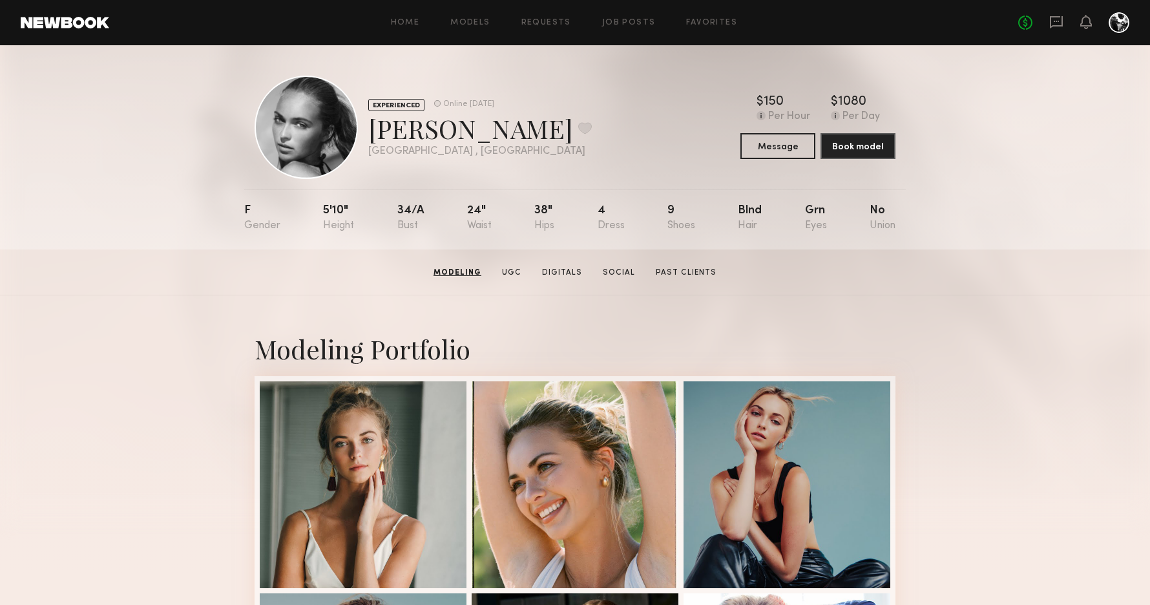
scroll to position [0, 0]
click at [569, 269] on link "Digitals" at bounding box center [561, 273] width 50 height 12
click at [578, 127] on button at bounding box center [585, 129] width 14 height 12
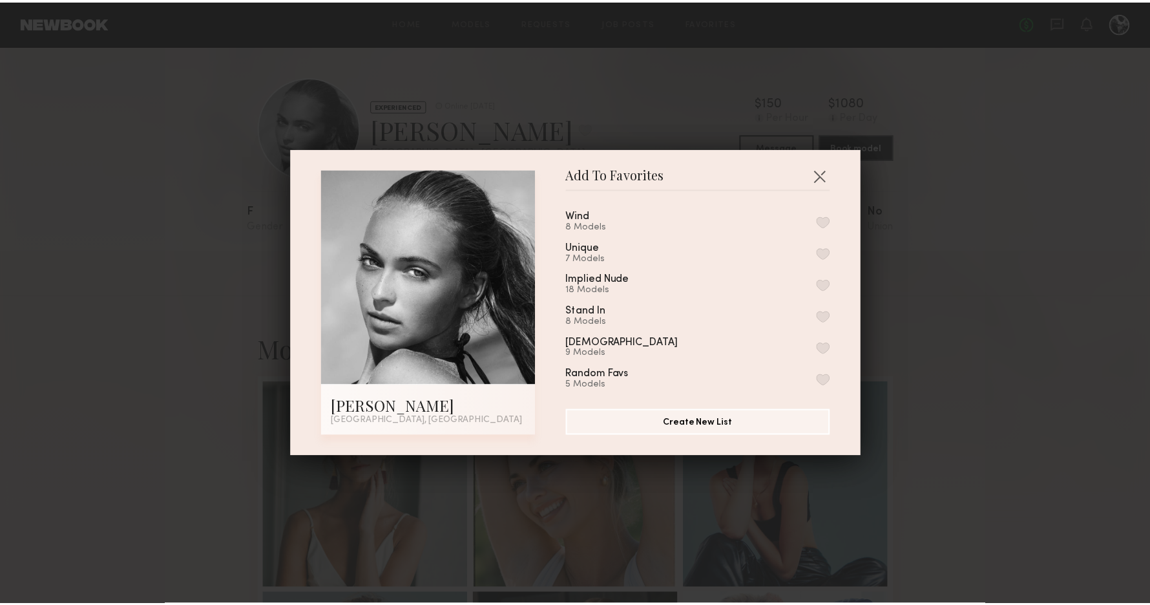
scroll to position [53, 0]
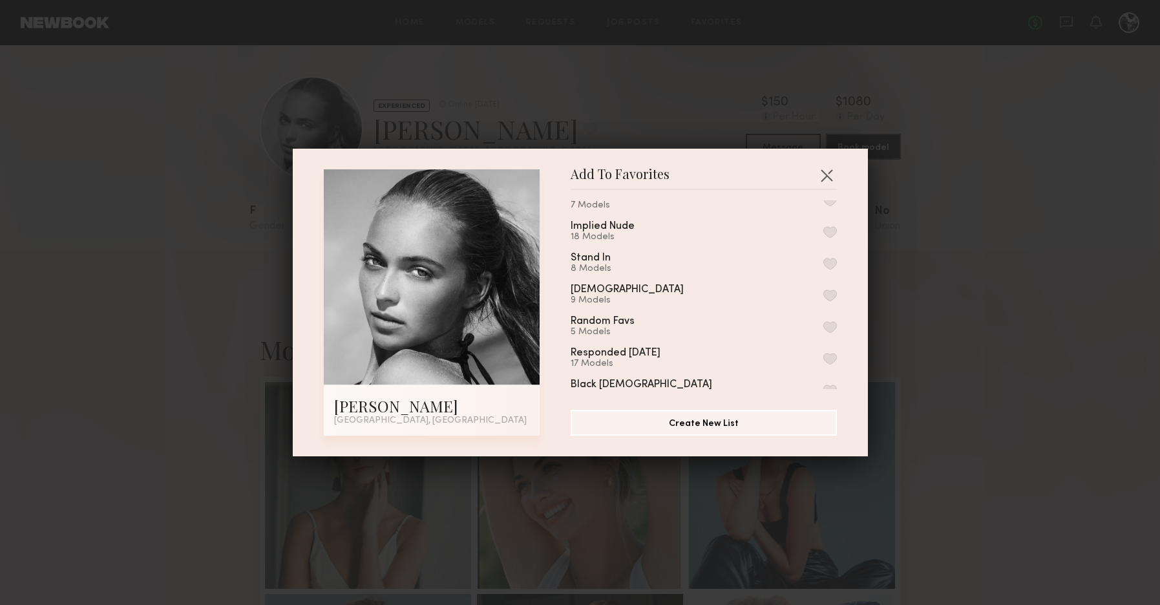
click at [611, 325] on div "Random Favs" at bounding box center [602, 321] width 64 height 11
click at [823, 326] on button "button" at bounding box center [830, 327] width 14 height 12
click at [819, 175] on button "button" at bounding box center [826, 175] width 21 height 21
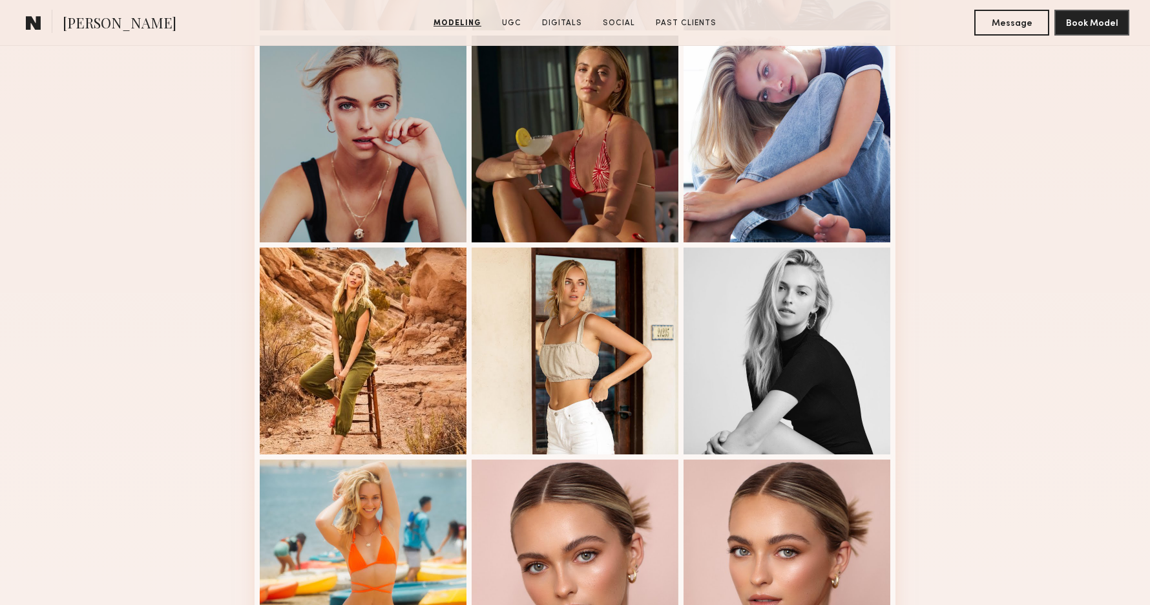
scroll to position [496, 0]
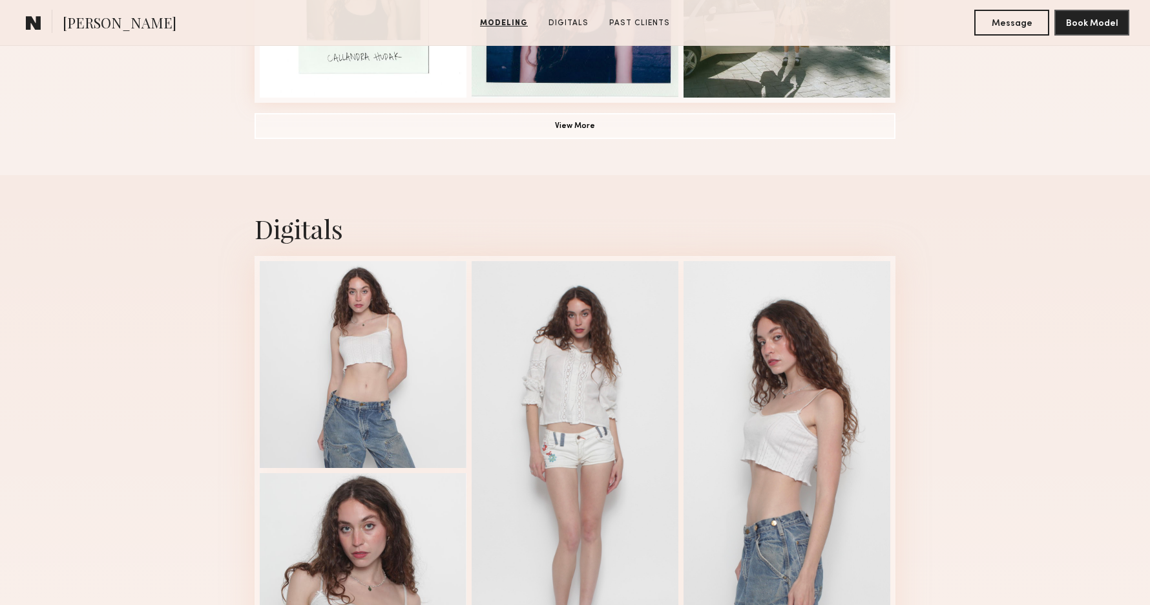
scroll to position [1313, 0]
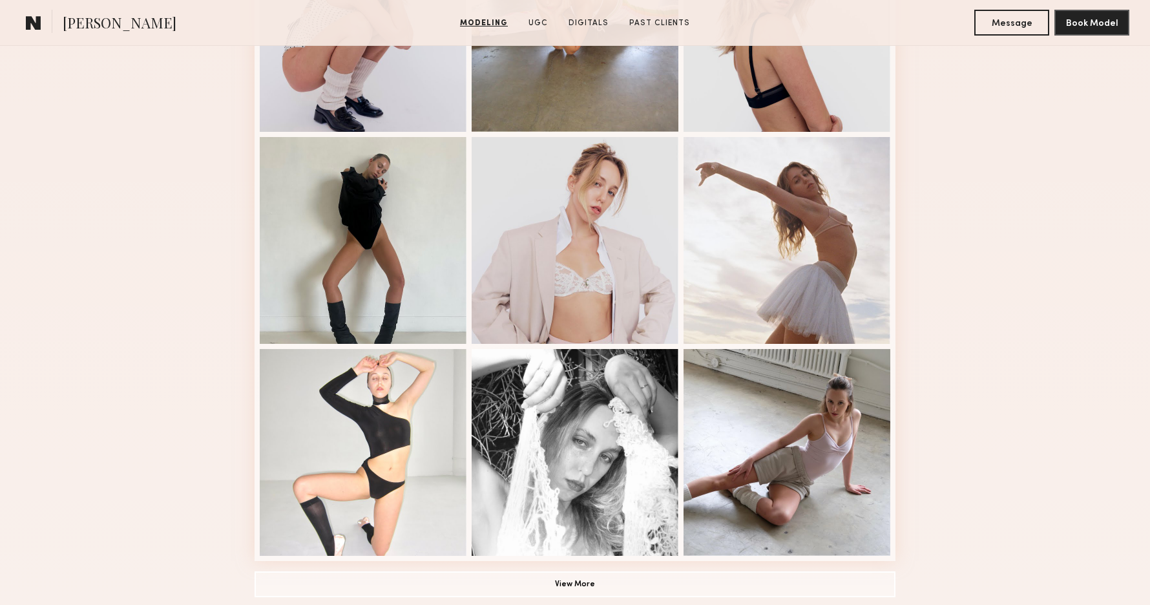
scroll to position [672, 0]
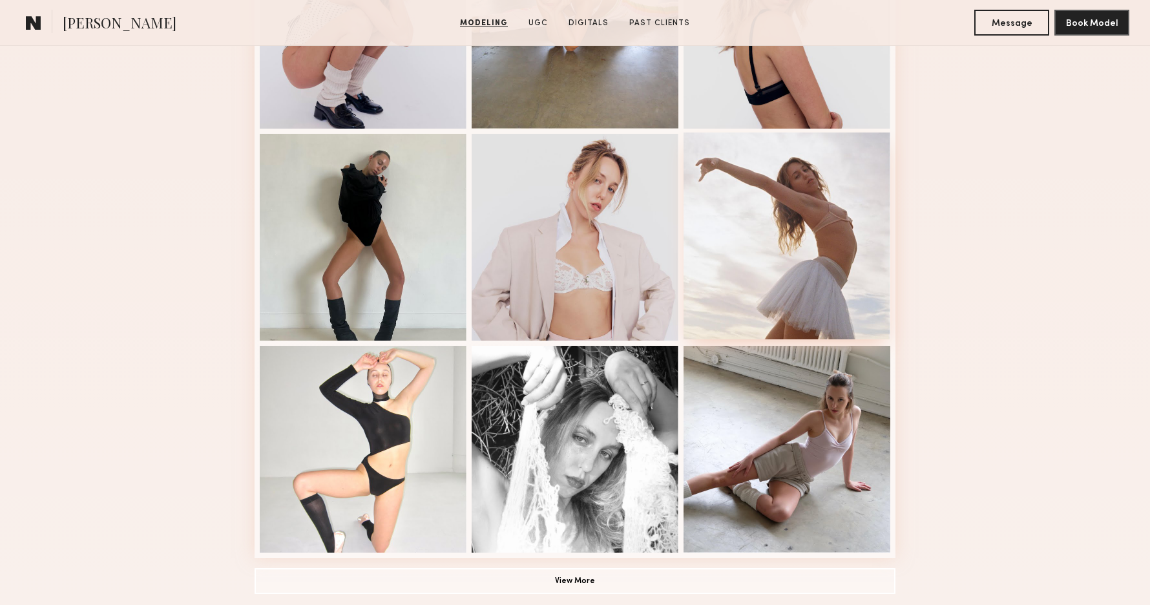
click at [771, 207] on div at bounding box center [787, 235] width 207 height 207
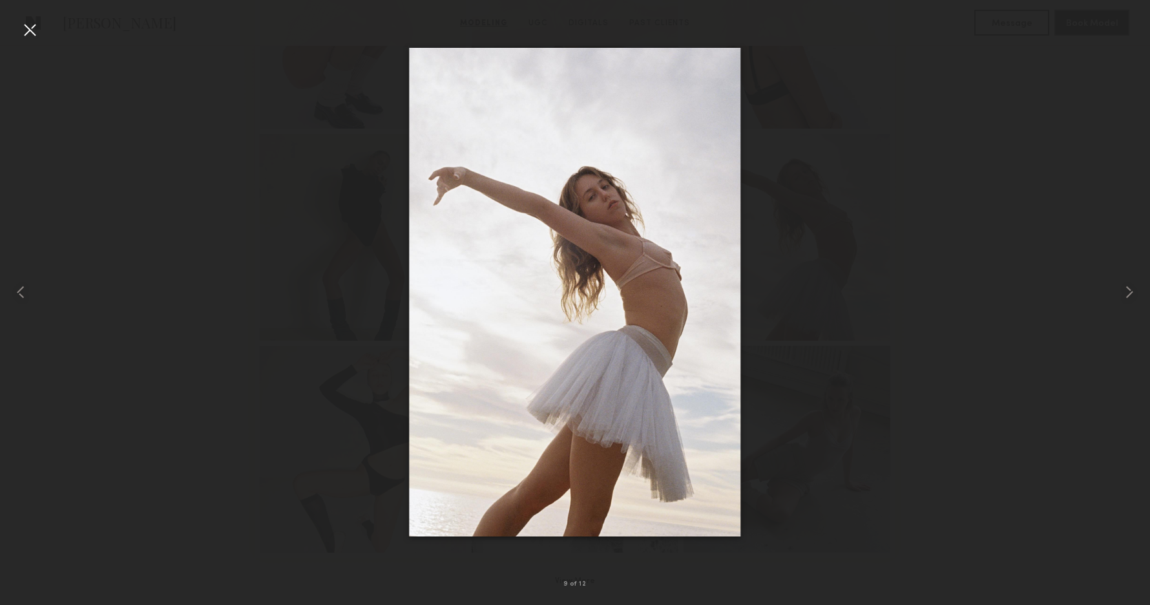
click at [28, 29] on div at bounding box center [29, 29] width 21 height 21
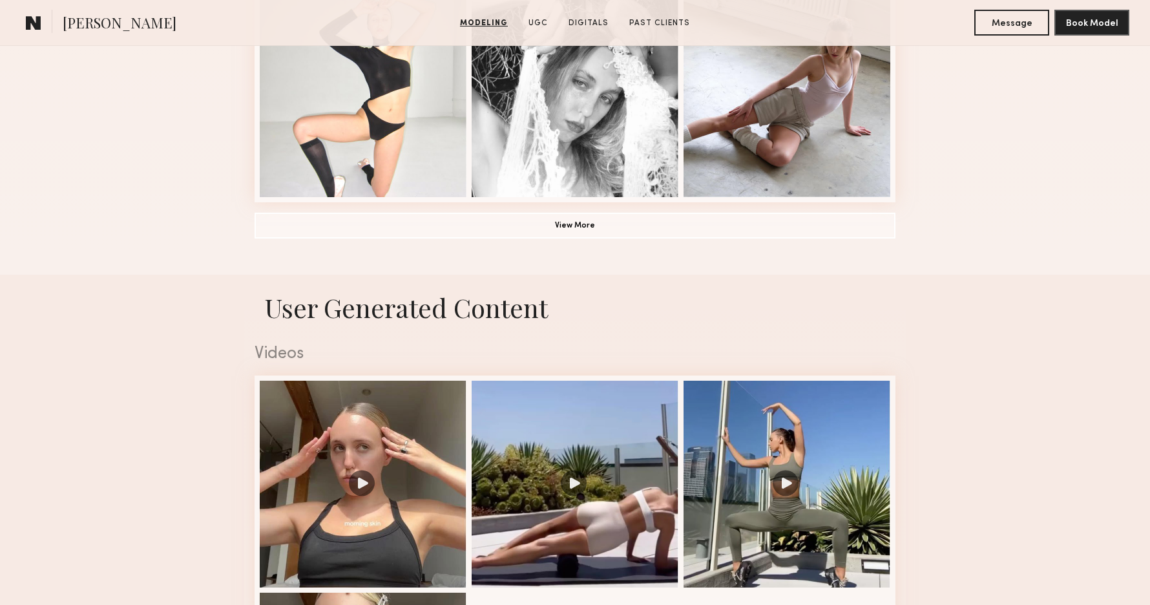
scroll to position [1044, 0]
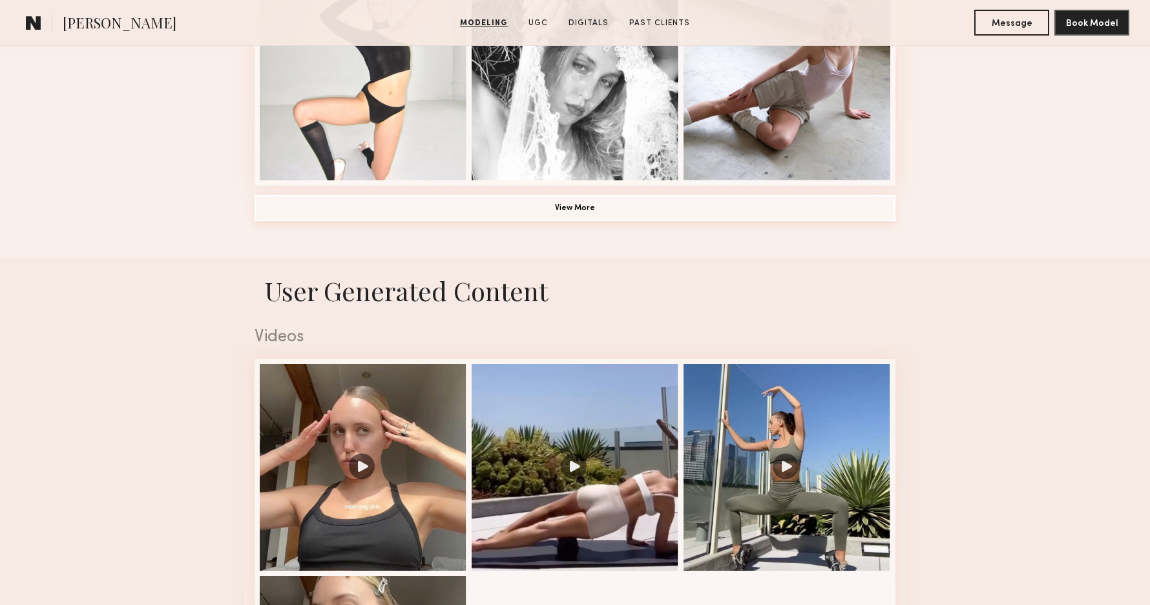
click at [563, 216] on button "View More" at bounding box center [575, 208] width 641 height 26
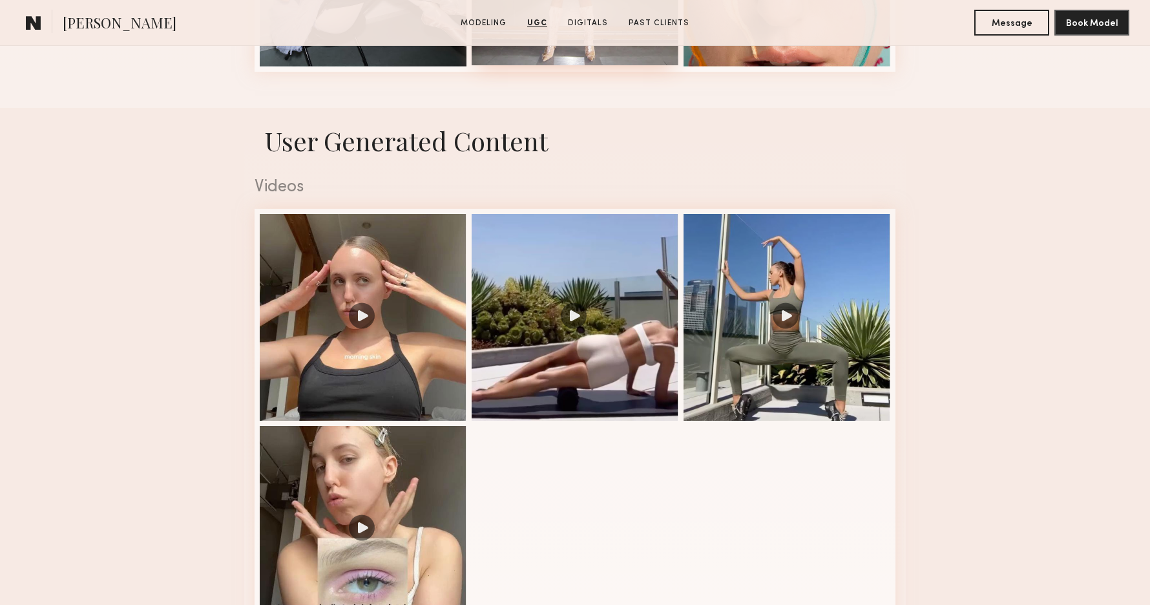
scroll to position [1788, 0]
